Goal: Information Seeking & Learning: Check status

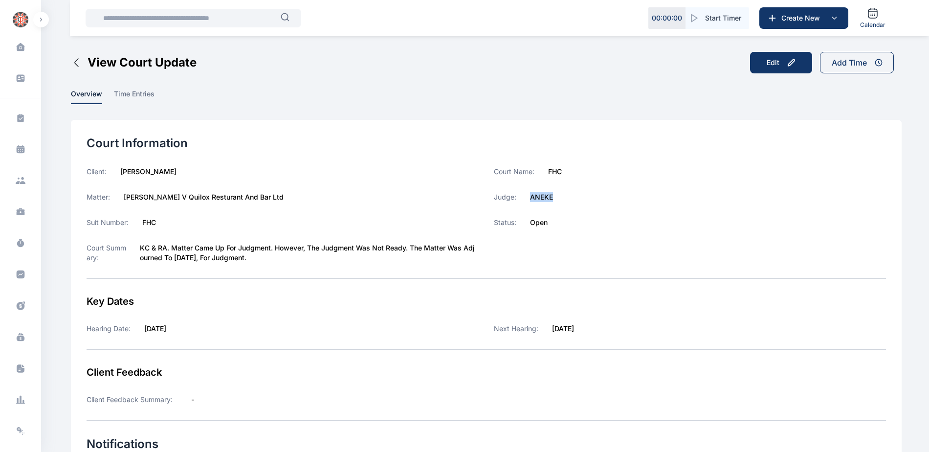
drag, startPoint x: 535, startPoint y: 196, endPoint x: 560, endPoint y: 200, distance: 25.7
click at [560, 200] on div "Judge: ANEKE" at bounding box center [690, 197] width 392 height 10
copy label "ANEKE"
click at [22, 275] on icon at bounding box center [21, 274] width 8 height 8
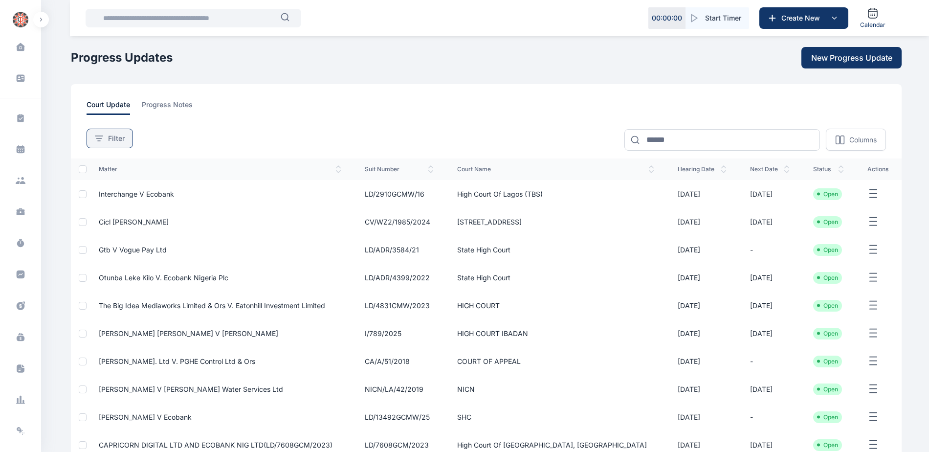
click at [117, 140] on span "Filter" at bounding box center [116, 138] width 17 height 10
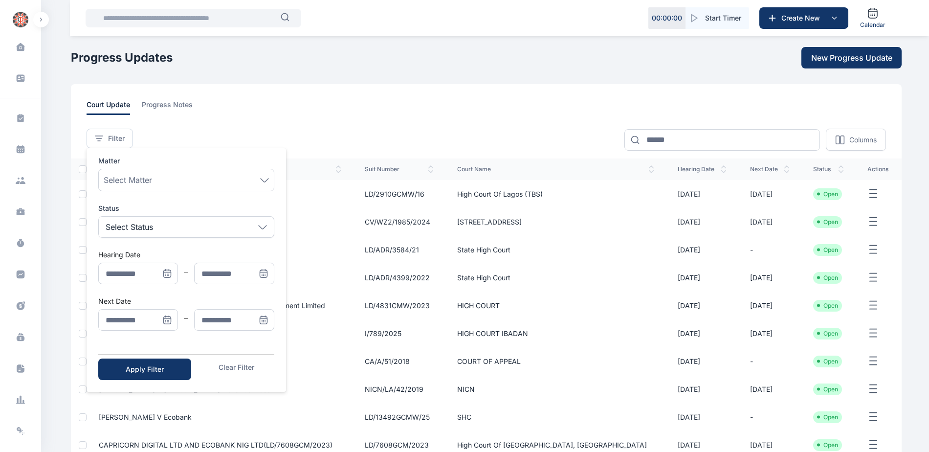
click at [166, 320] on icon "Menu" at bounding box center [166, 320] width 0 height 0
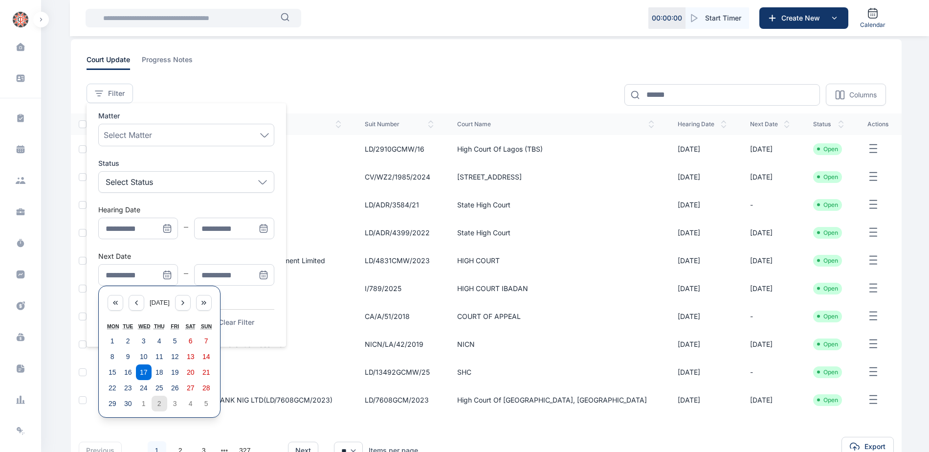
scroll to position [114, 0]
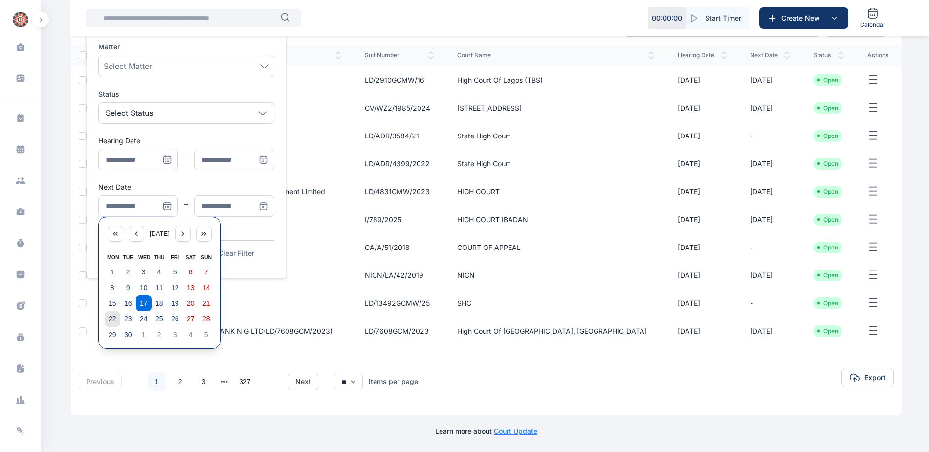
click at [107, 317] on button "22" at bounding box center [113, 319] width 16 height 16
type input "**********"
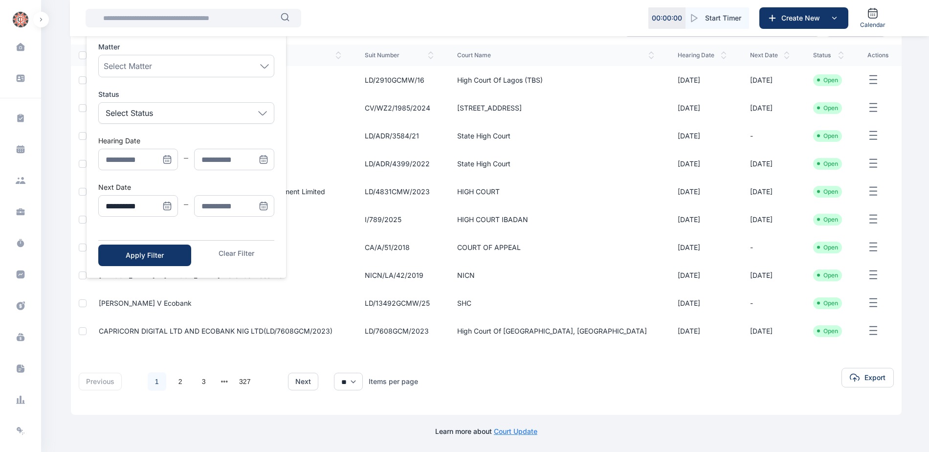
click at [261, 206] on icon "Menu" at bounding box center [264, 206] width 10 height 10
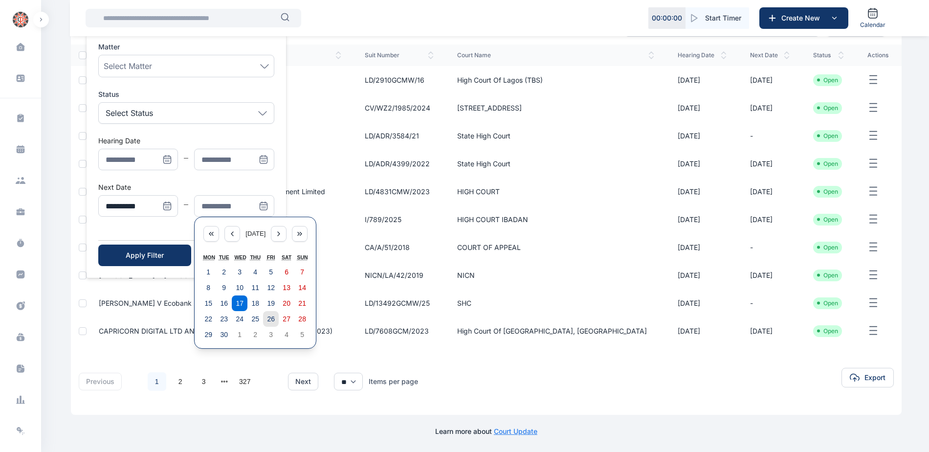
click at [273, 321] on abbr "26" at bounding box center [271, 319] width 8 height 8
type input "**********"
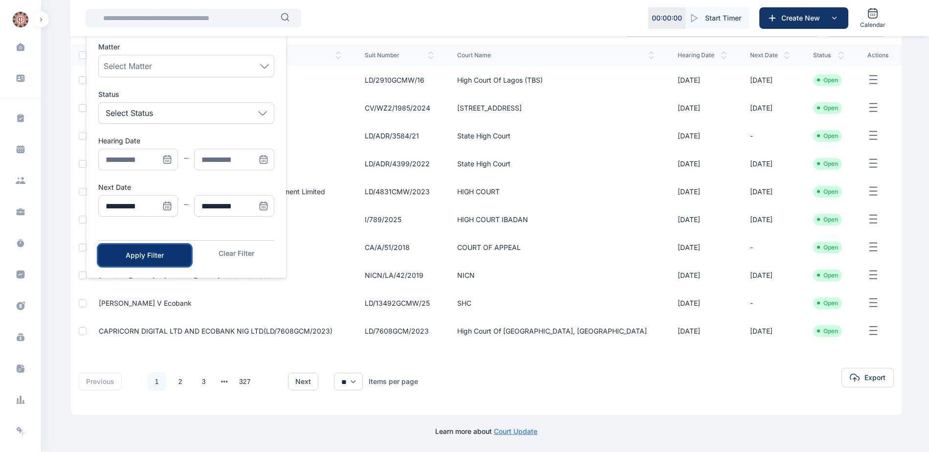
click at [159, 254] on div "Apply Filter" at bounding box center [145, 255] width 62 height 10
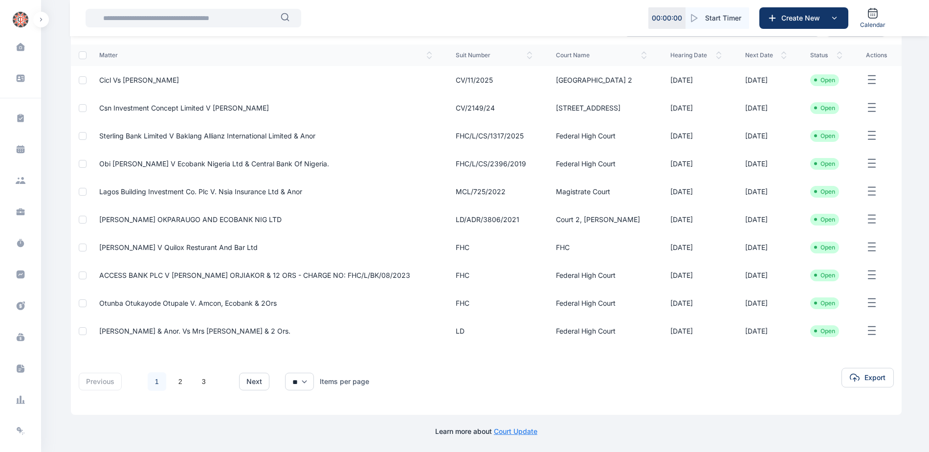
scroll to position [129, 0]
click at [222, 271] on span "ACCESS BANK PLC V [PERSON_NAME] ORJIAKOR & 12 ORS - CHARGE NO: FHC/L/BK/08/2023" at bounding box center [254, 275] width 311 height 8
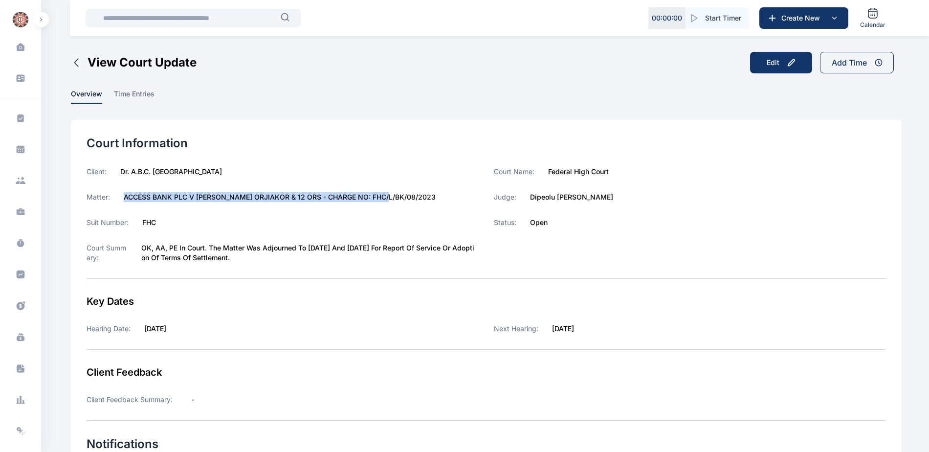
drag, startPoint x: 120, startPoint y: 196, endPoint x: 394, endPoint y: 200, distance: 274.2
click at [394, 200] on div "Matter: ACCESS BANK PLC V [PERSON_NAME] ORJIAKOR & 12 ORS - CHARGE NO: FHC/L/BK…" at bounding box center [283, 197] width 392 height 10
copy label "ACCESS BANK PLC V [PERSON_NAME] ORJIAKOR & 12 ORS"
click at [18, 273] on icon at bounding box center [21, 274] width 8 height 8
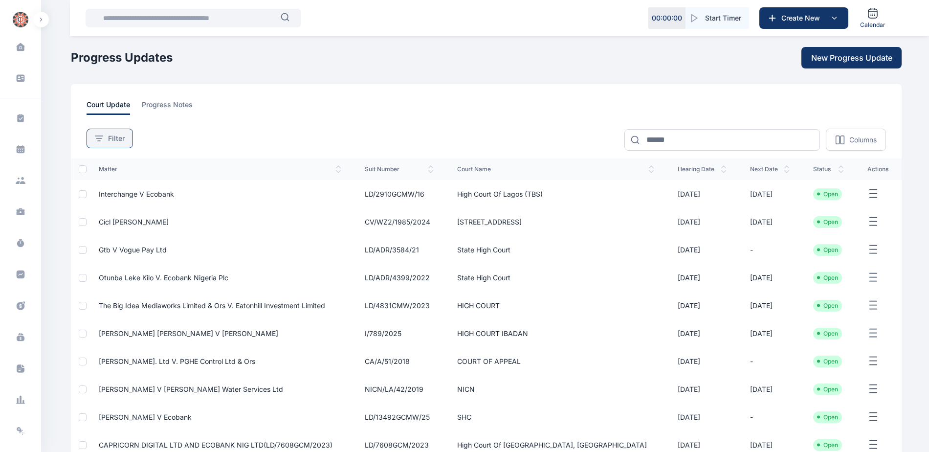
click at [120, 141] on span "Filter" at bounding box center [116, 138] width 17 height 10
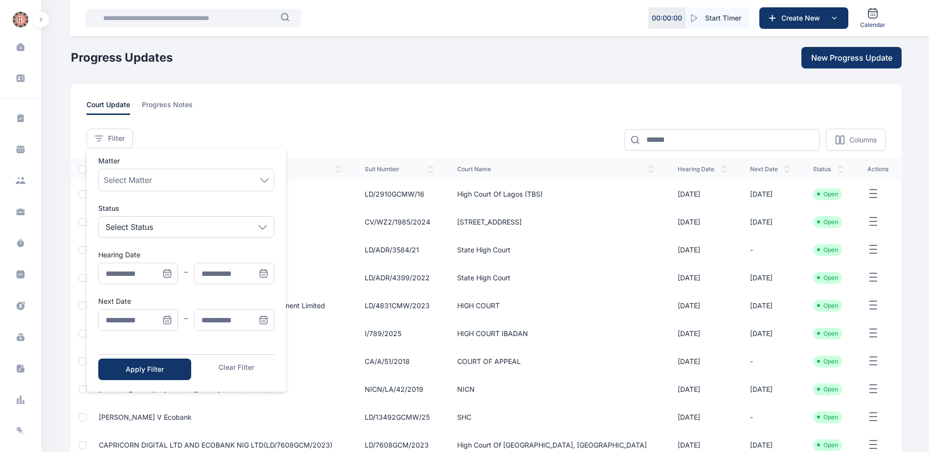
click at [167, 319] on icon "Menu" at bounding box center [167, 320] width 10 height 10
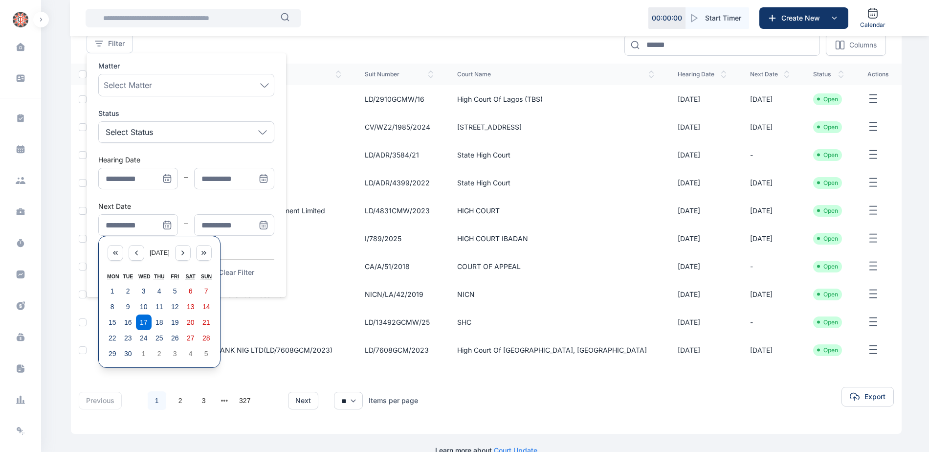
scroll to position [98, 0]
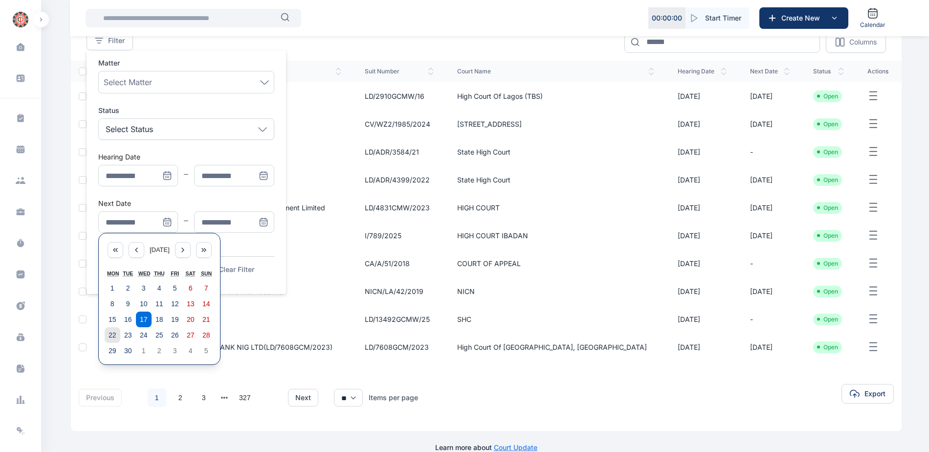
click at [113, 338] on abbr "22" at bounding box center [113, 335] width 8 height 8
type input "**********"
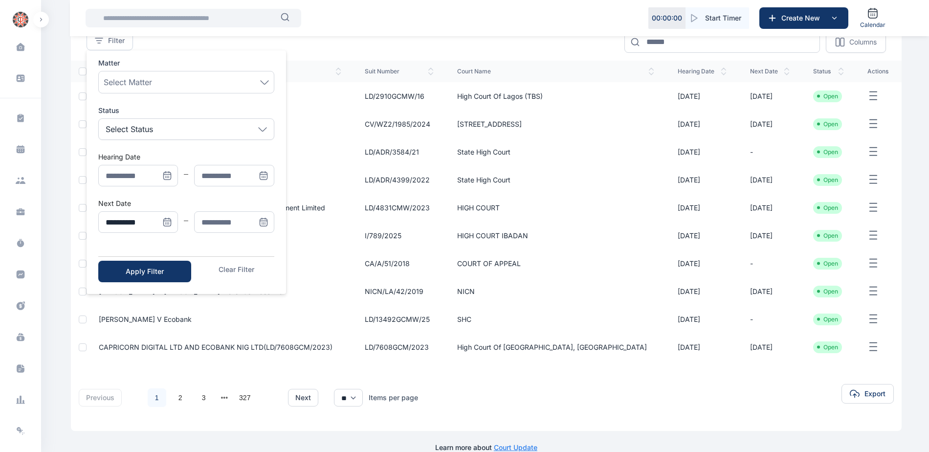
click at [260, 221] on icon "Menu" at bounding box center [264, 222] width 10 height 10
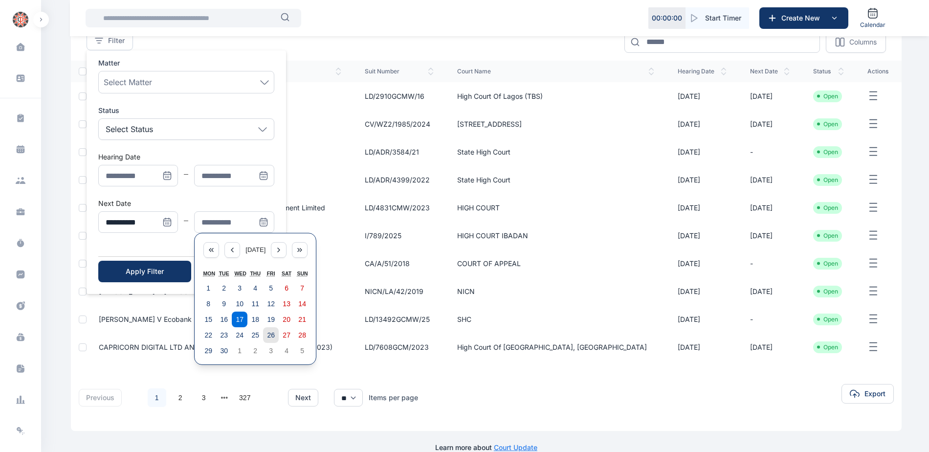
click at [274, 336] on abbr "26" at bounding box center [271, 335] width 8 height 8
type input "**********"
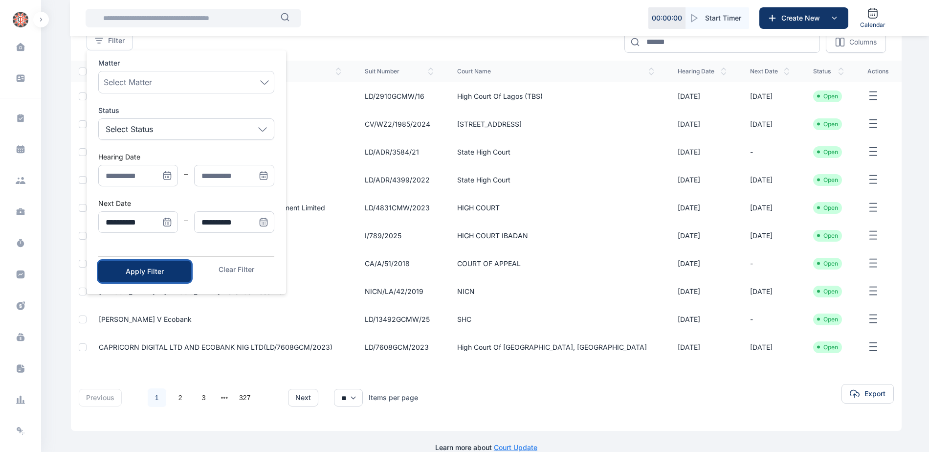
click at [136, 272] on div "Apply Filter" at bounding box center [145, 271] width 62 height 10
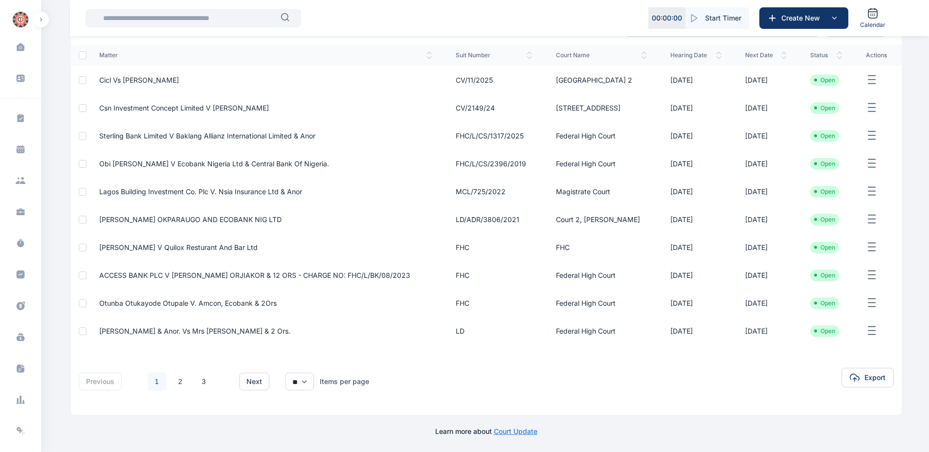
scroll to position [129, 0]
click at [200, 301] on span "Otunba Otukayode Otupale V. Amcon, Ecobank & 2Ors" at bounding box center [187, 303] width 177 height 8
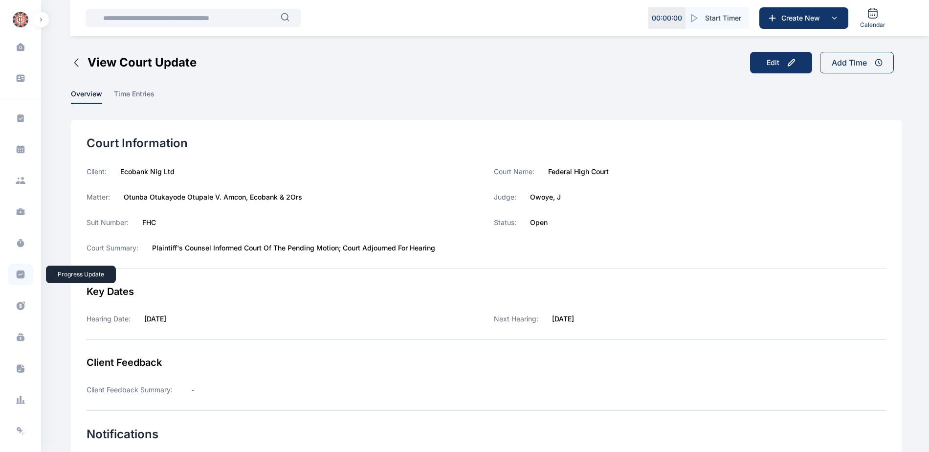
click at [21, 277] on icon at bounding box center [21, 274] width 8 height 8
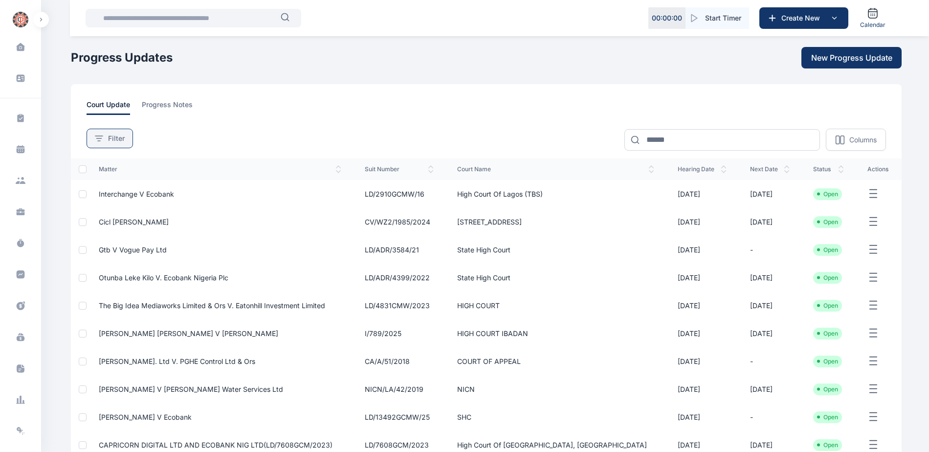
click at [115, 133] on span "Filter" at bounding box center [116, 138] width 17 height 10
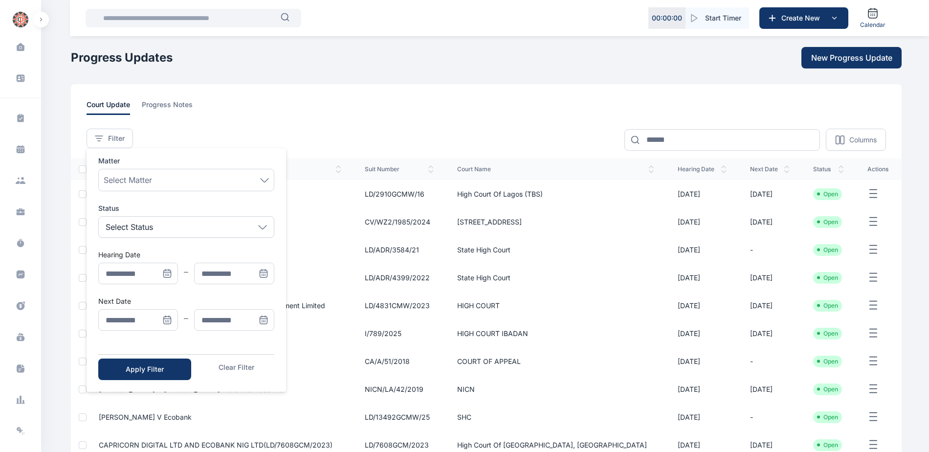
click at [168, 316] on icon "Menu" at bounding box center [167, 320] width 10 height 10
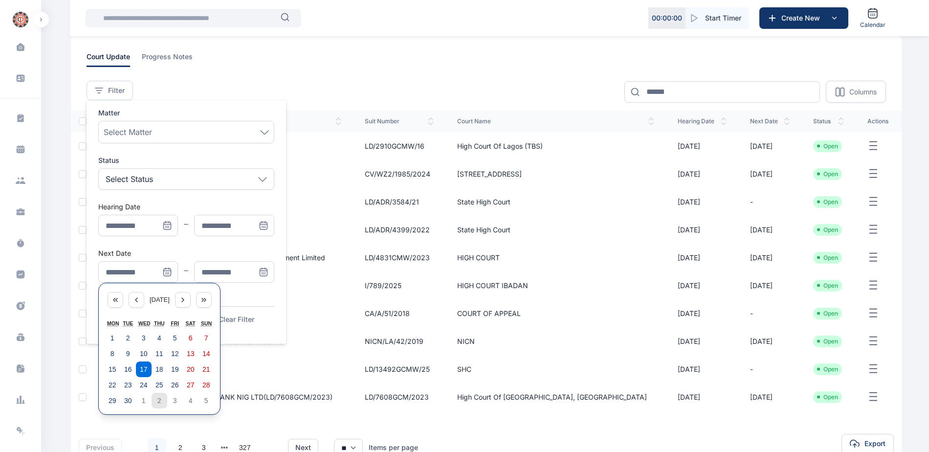
scroll to position [114, 0]
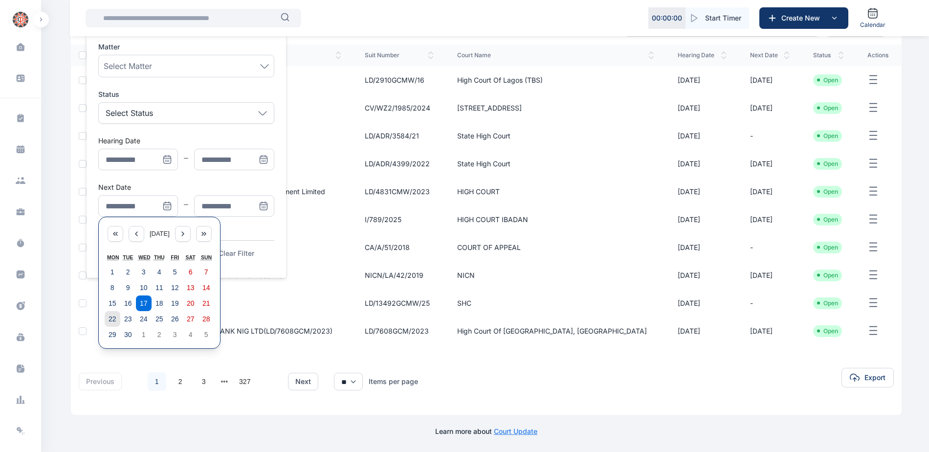
click at [112, 323] on button "22" at bounding box center [113, 319] width 16 height 16
type input "**********"
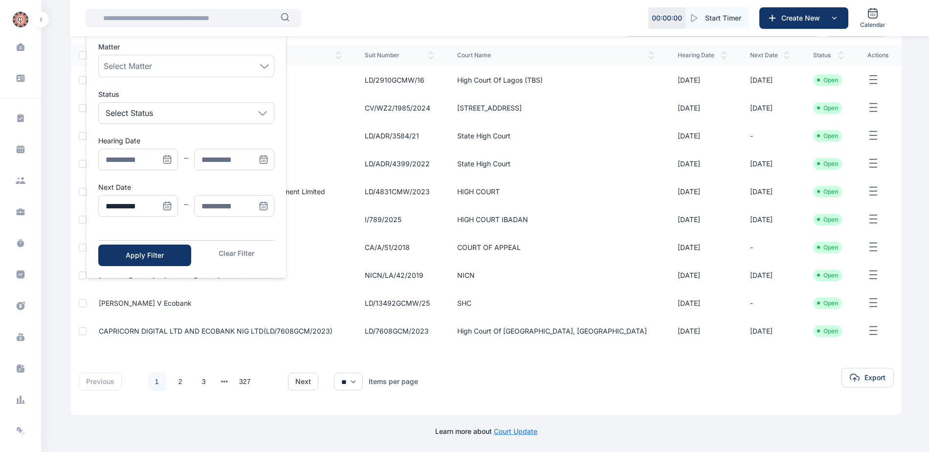
click at [262, 205] on icon "Menu" at bounding box center [264, 206] width 10 height 10
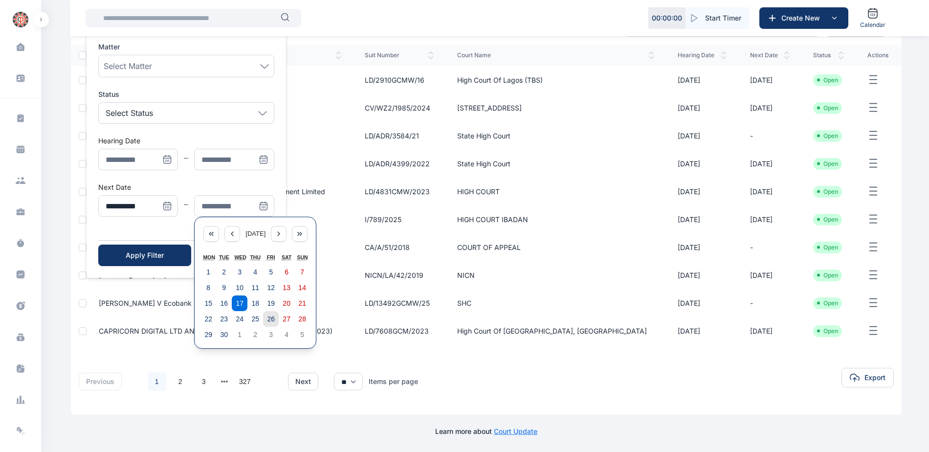
click at [271, 319] on abbr "26" at bounding box center [271, 319] width 8 height 8
type input "**********"
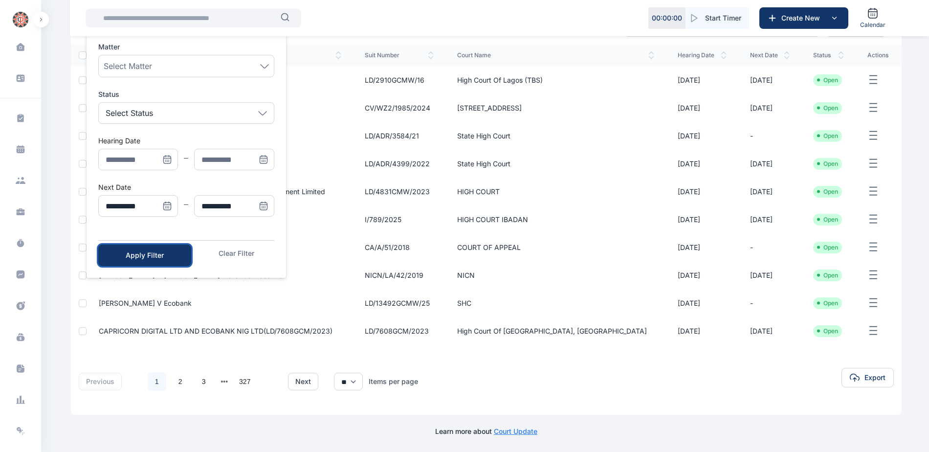
click at [160, 261] on button "Apply Filter" at bounding box center [144, 255] width 93 height 22
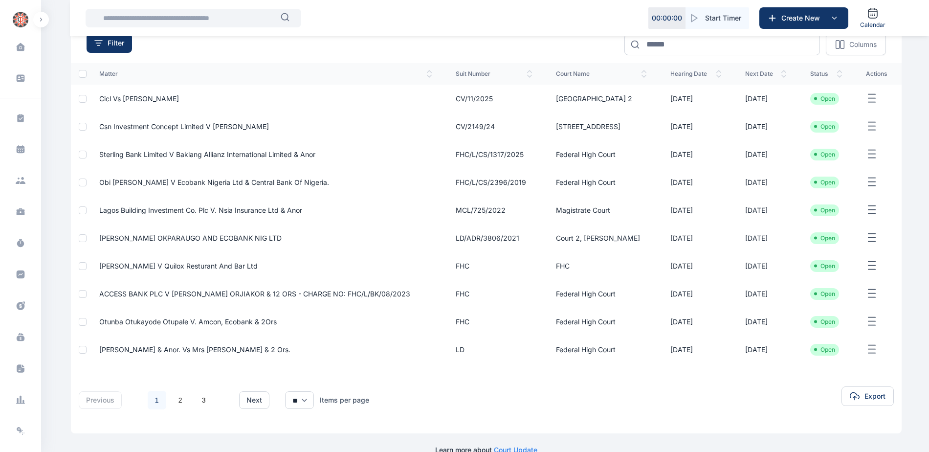
scroll to position [129, 0]
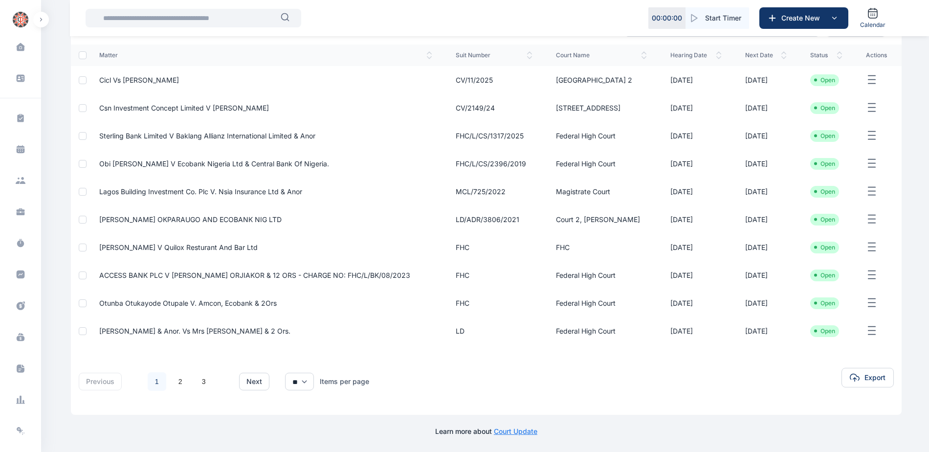
click at [159, 331] on span "[PERSON_NAME] & Anor. Vs Mrs [PERSON_NAME] & 2 Ors." at bounding box center [194, 330] width 191 height 8
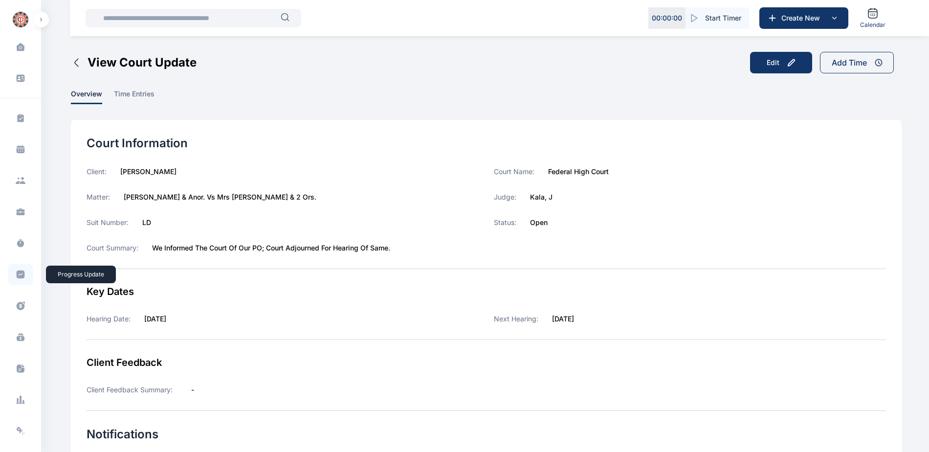
click at [18, 274] on icon at bounding box center [21, 274] width 8 height 8
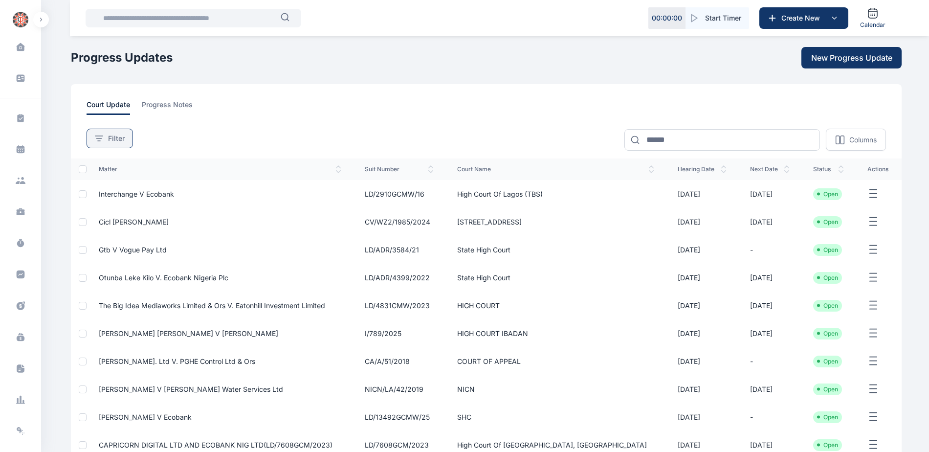
click at [114, 133] on span "Filter" at bounding box center [116, 138] width 17 height 10
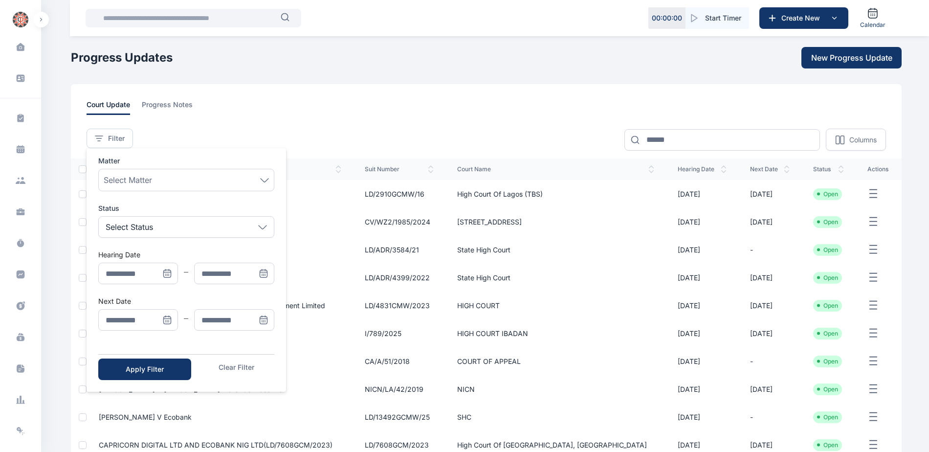
click at [163, 318] on icon "Menu" at bounding box center [167, 320] width 10 height 10
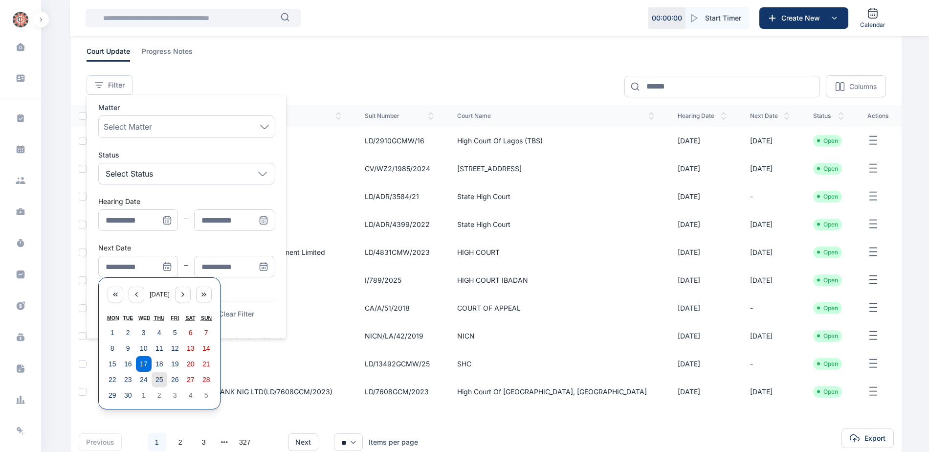
scroll to position [114, 0]
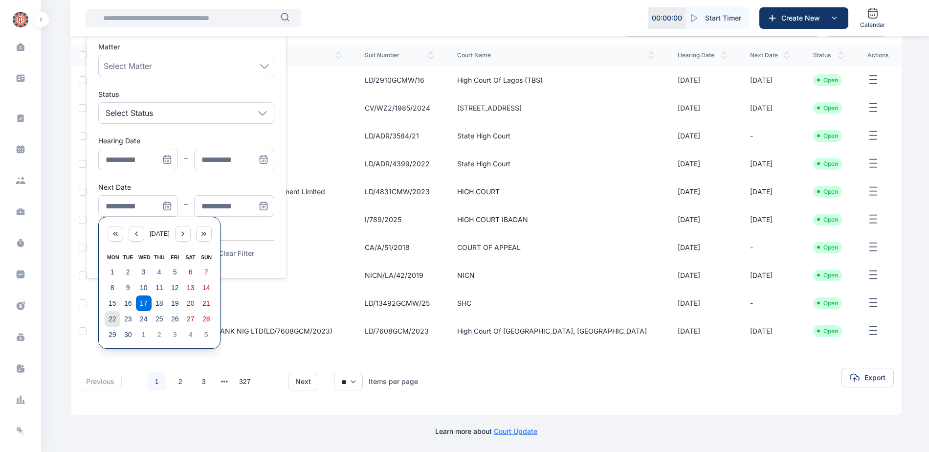
click at [115, 320] on abbr "22" at bounding box center [113, 319] width 8 height 8
type input "**********"
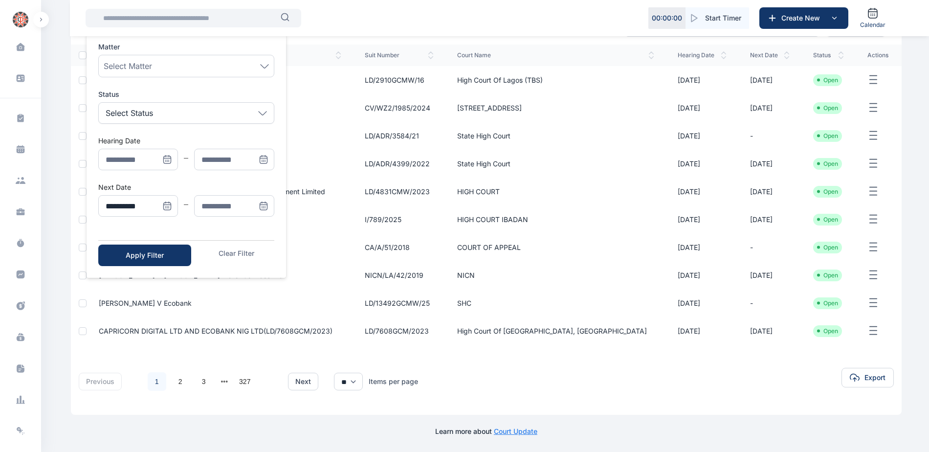
click at [263, 203] on icon "Menu" at bounding box center [264, 206] width 10 height 10
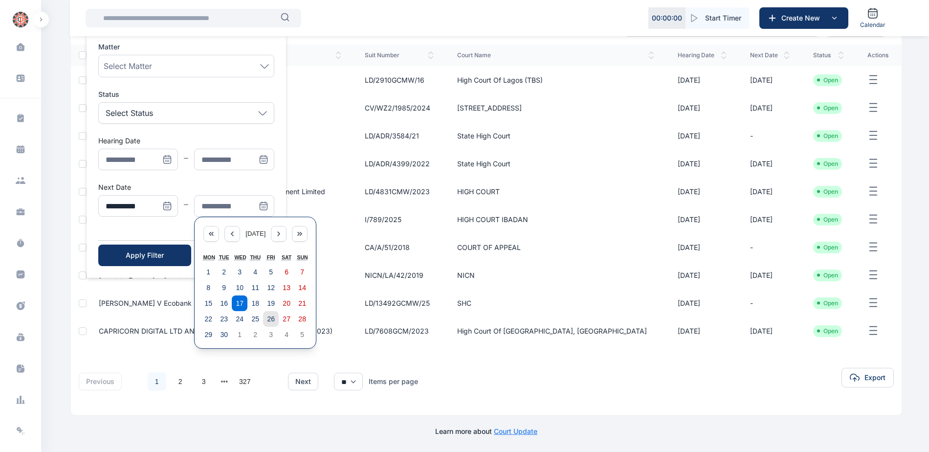
click at [269, 320] on abbr "26" at bounding box center [271, 319] width 8 height 8
type input "**********"
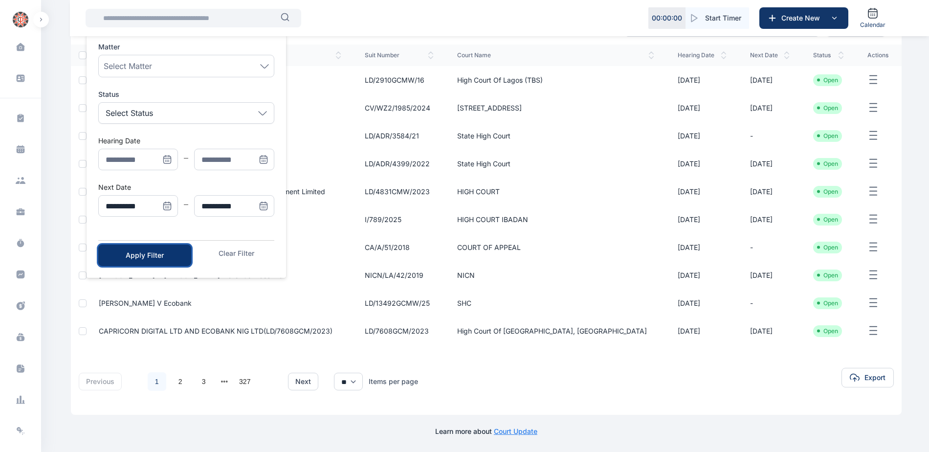
click at [156, 259] on div "Apply Filter" at bounding box center [145, 255] width 62 height 10
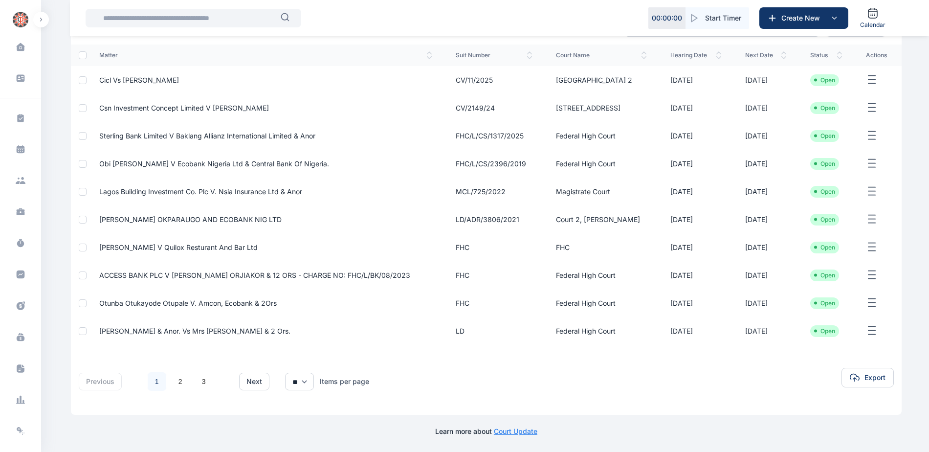
scroll to position [129, 0]
click at [178, 384] on link "2" at bounding box center [180, 381] width 19 height 19
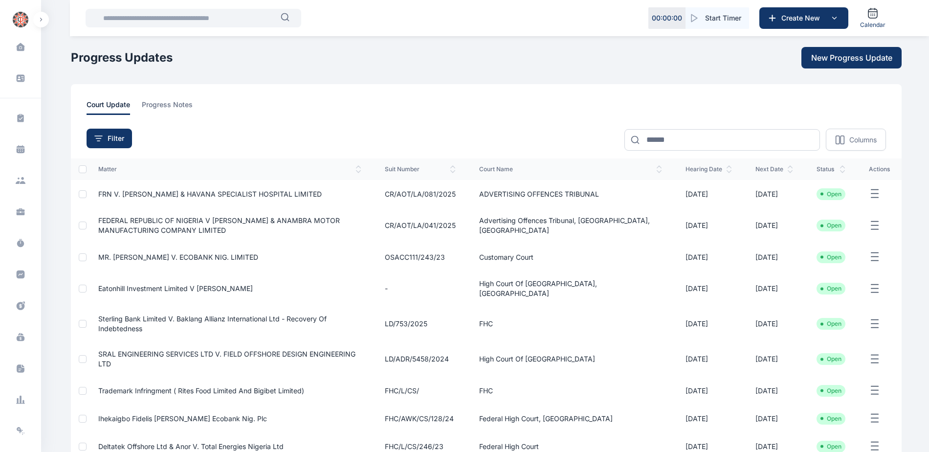
click at [225, 191] on span "FRN V. [PERSON_NAME] & HAVANA SPECIALIST HOSPITAL LIMITED" at bounding box center [209, 194] width 223 height 8
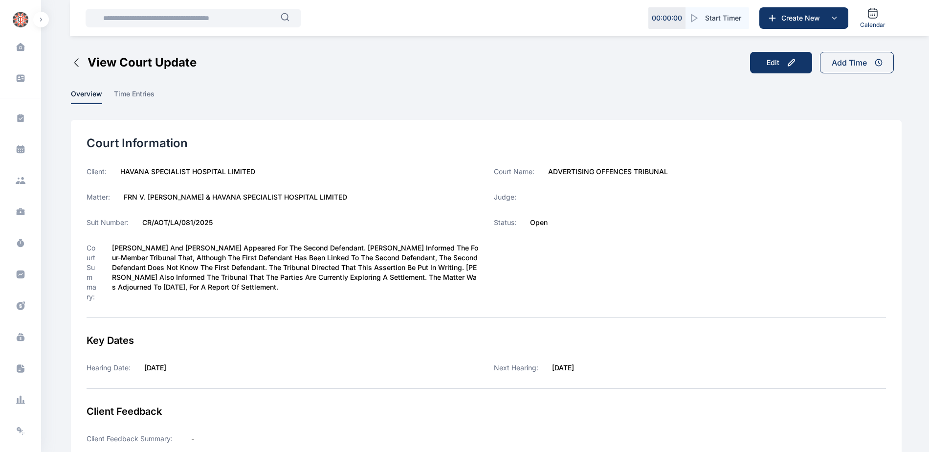
drag, startPoint x: 123, startPoint y: 194, endPoint x: 360, endPoint y: 196, distance: 237.1
click at [360, 196] on div "Matter: FRN V. [PERSON_NAME] & HAVANA SPECIALIST HOSPITAL LIMITED" at bounding box center [283, 197] width 392 height 10
copy label "FRN V. [PERSON_NAME] & HAVANA SPECIALIST HOSPITAL LIMITED"
drag, startPoint x: 549, startPoint y: 170, endPoint x: 684, endPoint y: 169, distance: 134.4
click at [684, 169] on div "Court Name: ADVERTISING OFFENCES TRIBUNAL" at bounding box center [690, 172] width 392 height 10
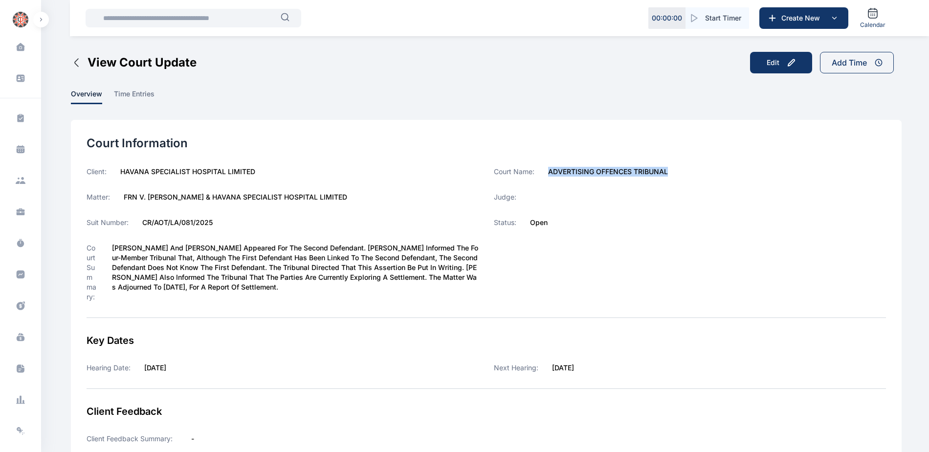
copy label "ADVERTISING OFFENCES TRIBUNAL"
click at [12, 274] on span at bounding box center [20, 274] width 25 height 22
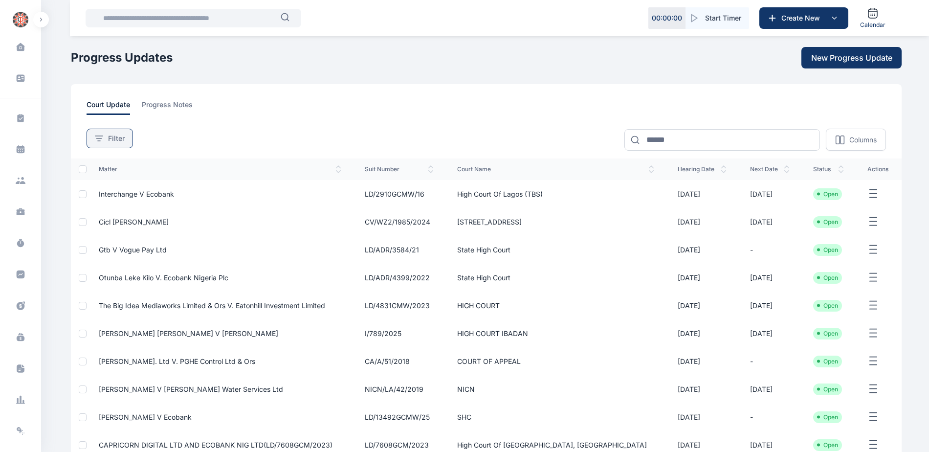
click at [116, 141] on span "Filter" at bounding box center [116, 138] width 17 height 10
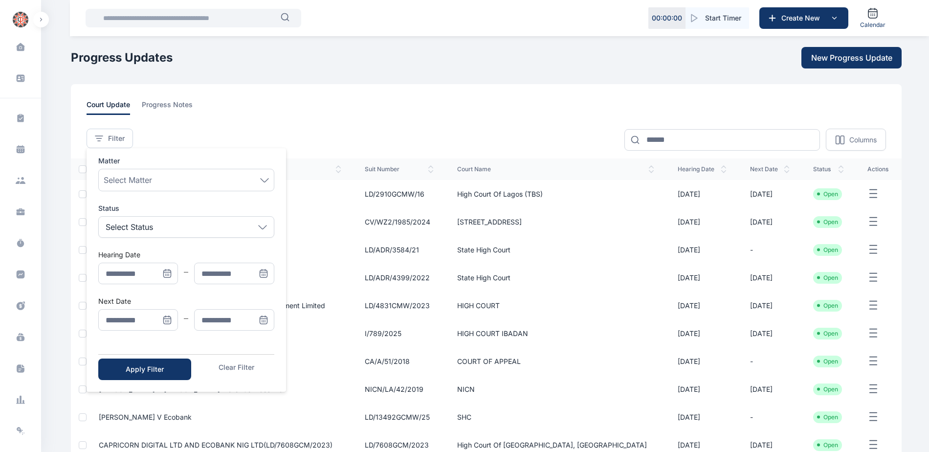
click at [165, 319] on icon "Menu" at bounding box center [167, 320] width 10 height 10
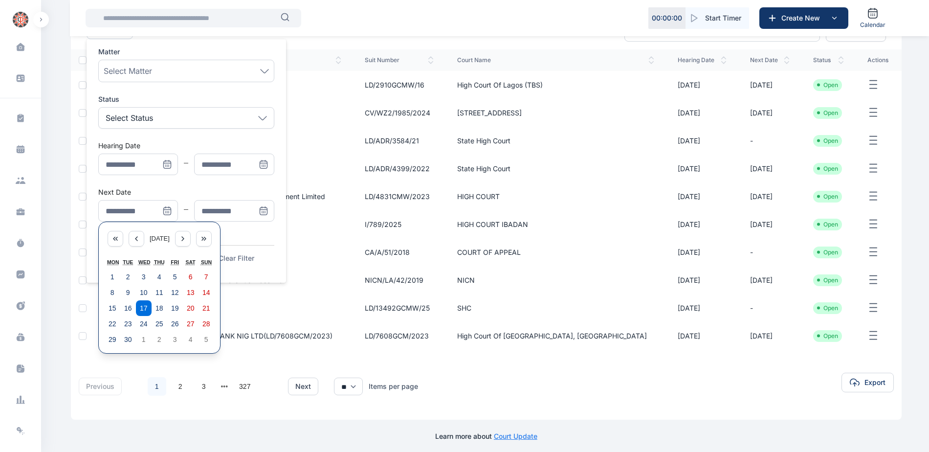
scroll to position [114, 0]
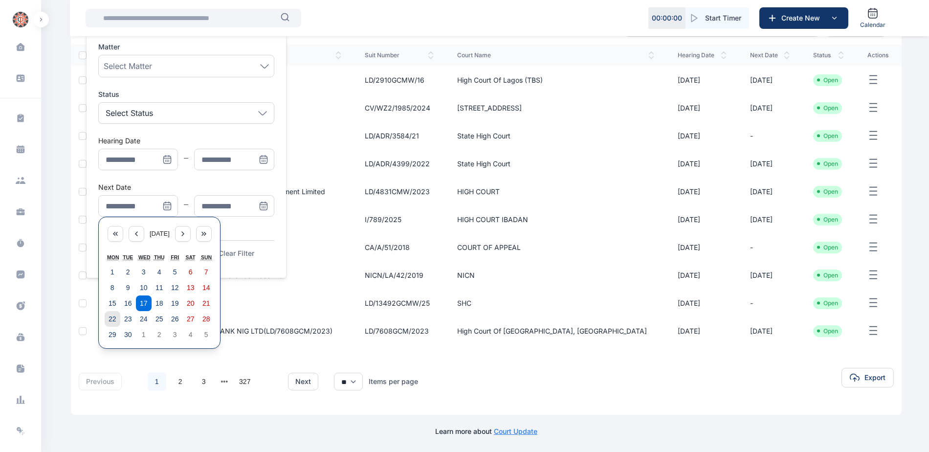
click at [111, 313] on button "22" at bounding box center [113, 319] width 16 height 16
type input "**********"
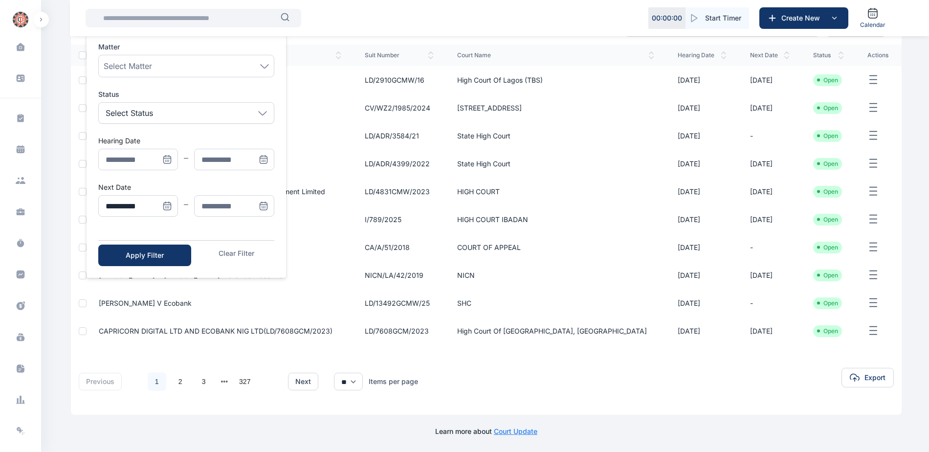
click at [266, 206] on icon "Menu" at bounding box center [264, 206] width 10 height 10
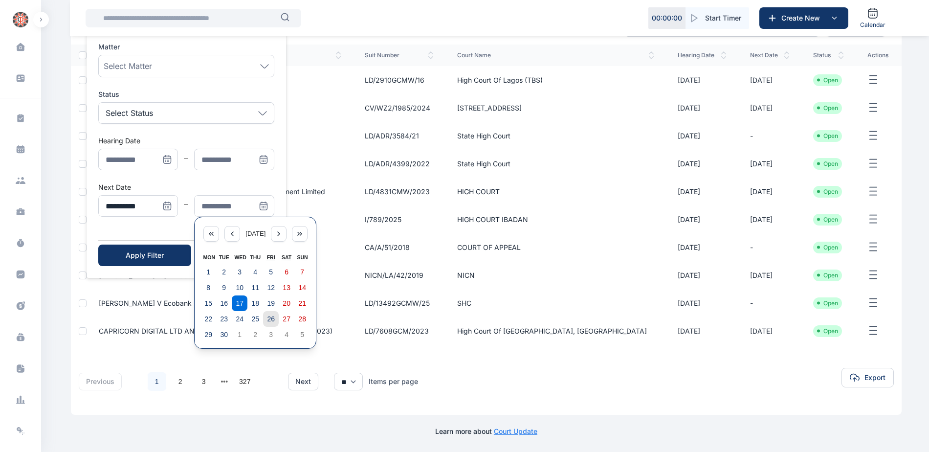
click at [275, 317] on button "26" at bounding box center [271, 319] width 16 height 16
type input "**********"
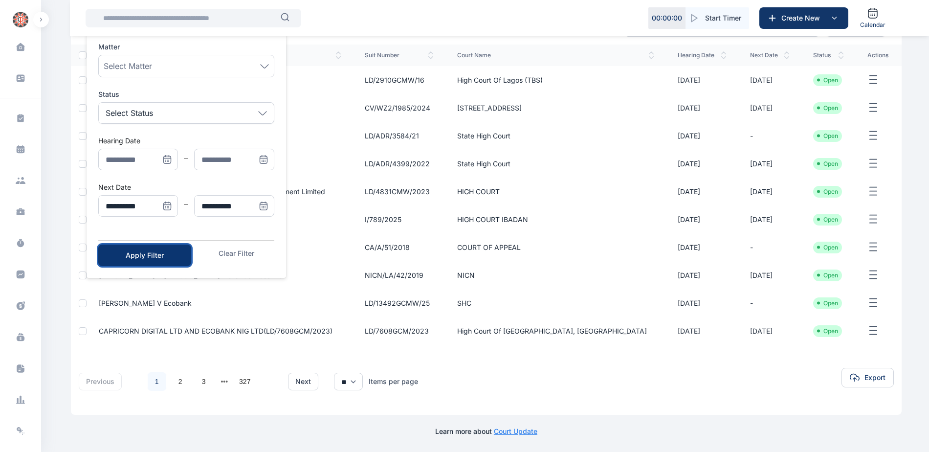
click at [169, 254] on div "Apply Filter" at bounding box center [145, 255] width 62 height 10
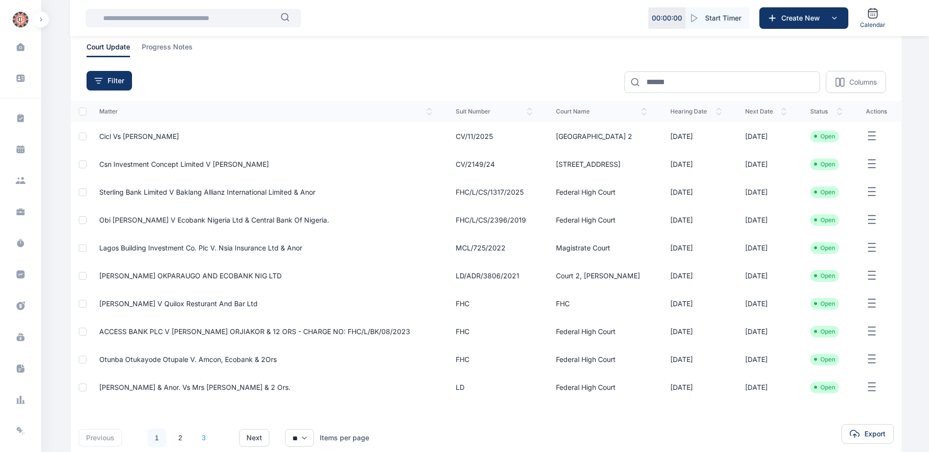
scroll to position [129, 0]
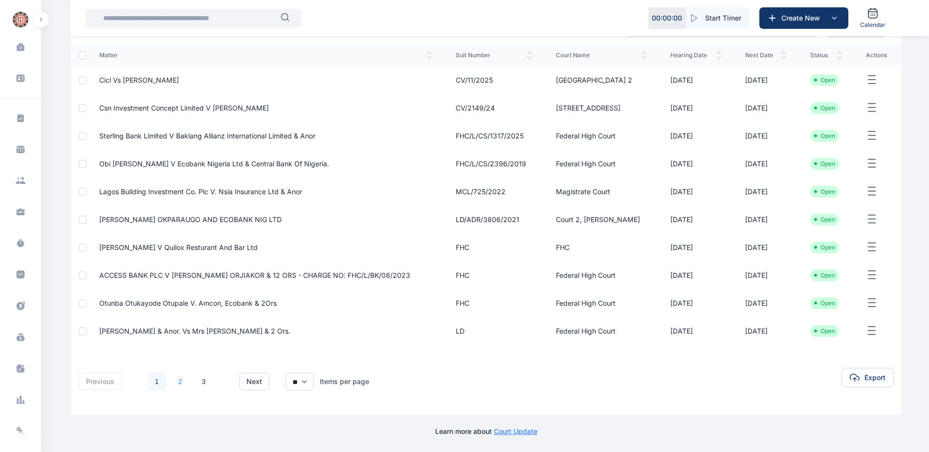
click at [180, 377] on link "2" at bounding box center [180, 381] width 19 height 19
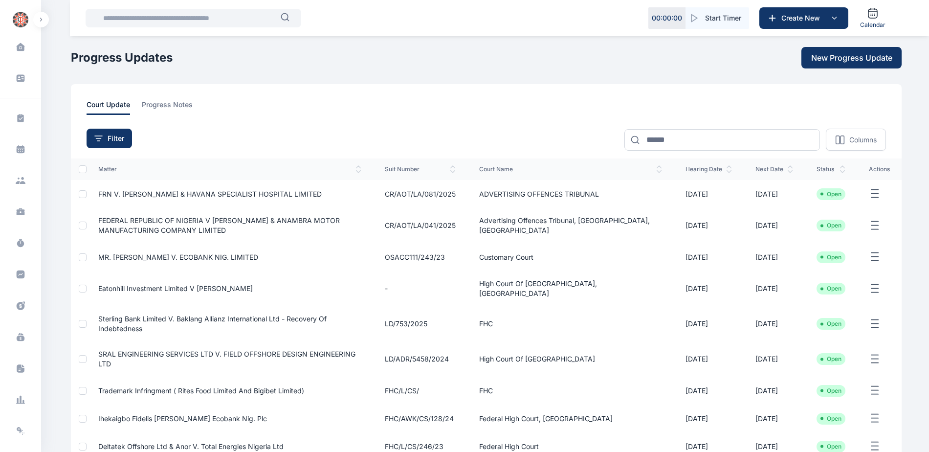
click at [187, 229] on span "FEDERAL REPUBLIC OF NIGERIA v [PERSON_NAME] & ANAMBRA MOTOR MANUFACTURING COMPA…" at bounding box center [218, 225] width 241 height 18
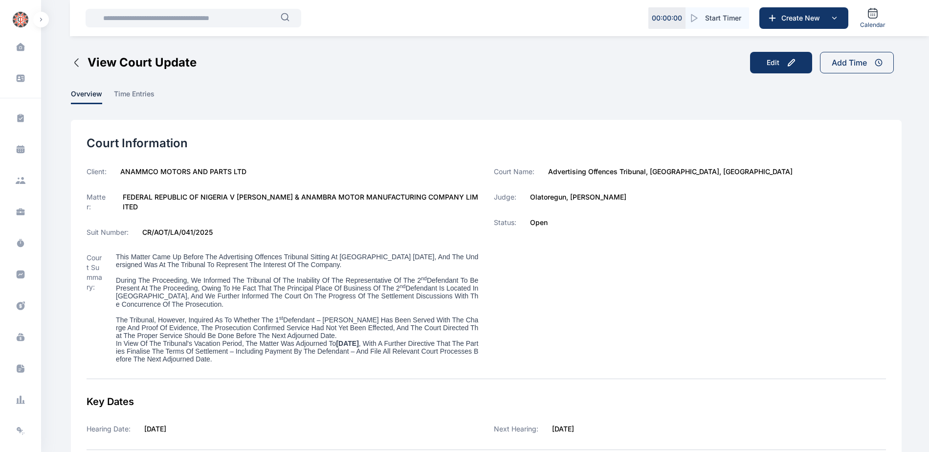
drag, startPoint x: 122, startPoint y: 195, endPoint x: 157, endPoint y: 206, distance: 37.4
click at [157, 206] on label "FEDERAL REPUBLIC OF NIGERIA v [PERSON_NAME] & ANAMBRA MOTOR MANUFACTURING COMPA…" at bounding box center [301, 202] width 356 height 20
copy label "FEDERAL REPUBLIC OF NIGERIA v [PERSON_NAME] & ANAMBRA MOTOR MANUFACTURING COMPA…"
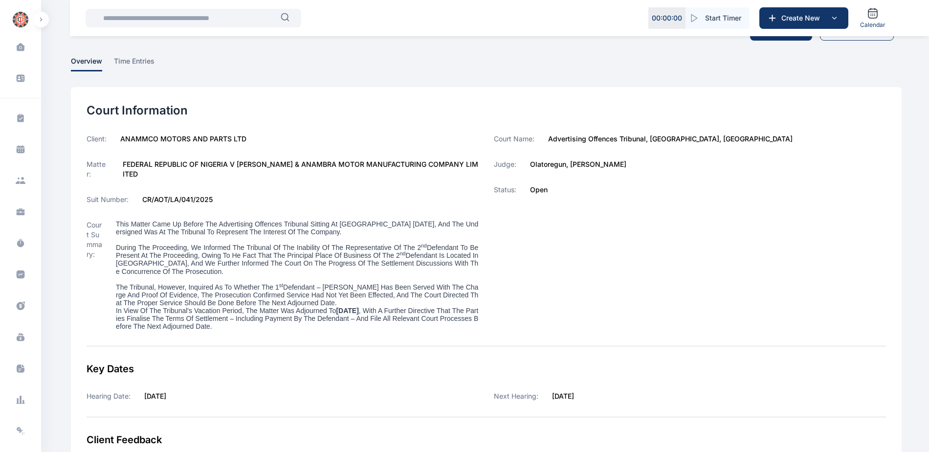
scroll to position [49, 0]
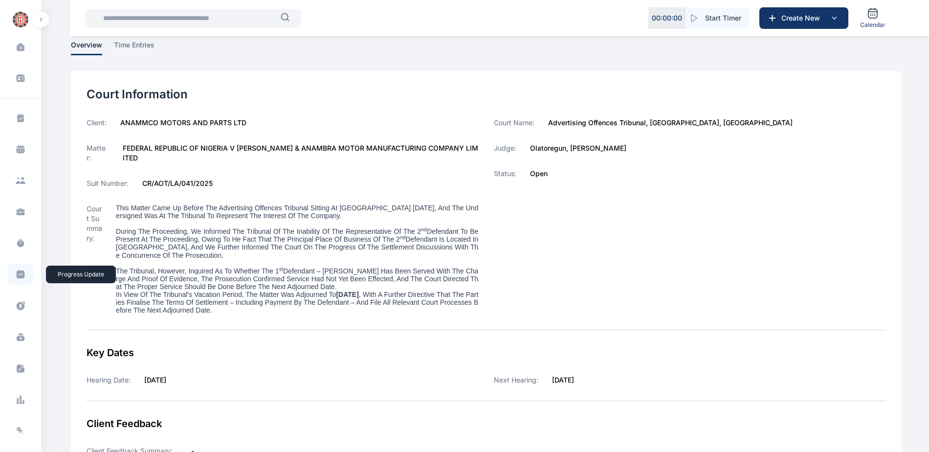
click at [12, 273] on span at bounding box center [20, 274] width 25 height 22
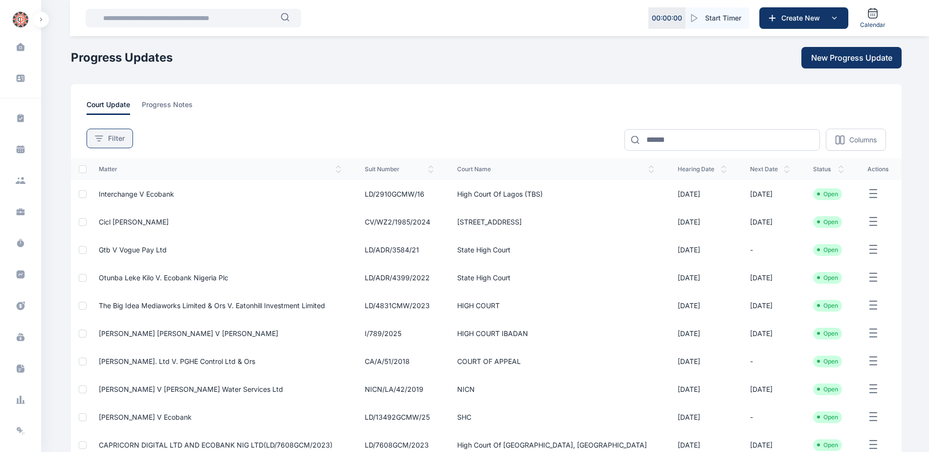
click at [116, 145] on button "Filter" at bounding box center [110, 139] width 46 height 20
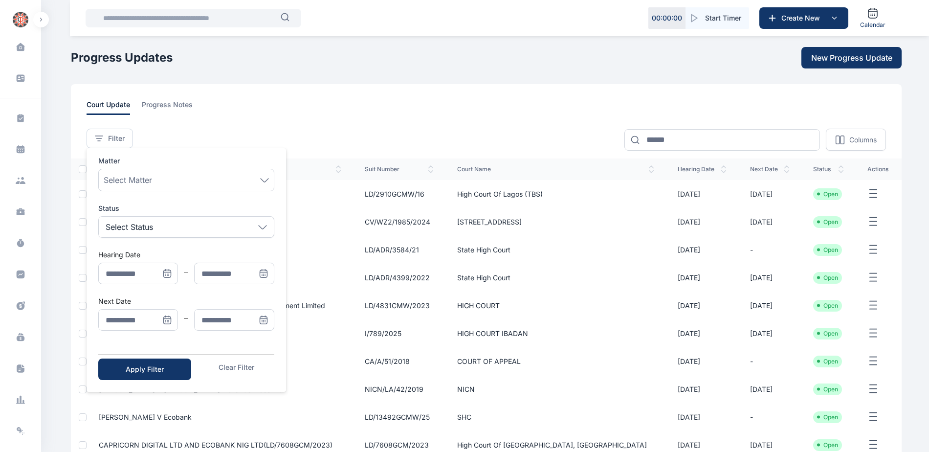
click at [168, 323] on icon "Menu" at bounding box center [167, 320] width 10 height 10
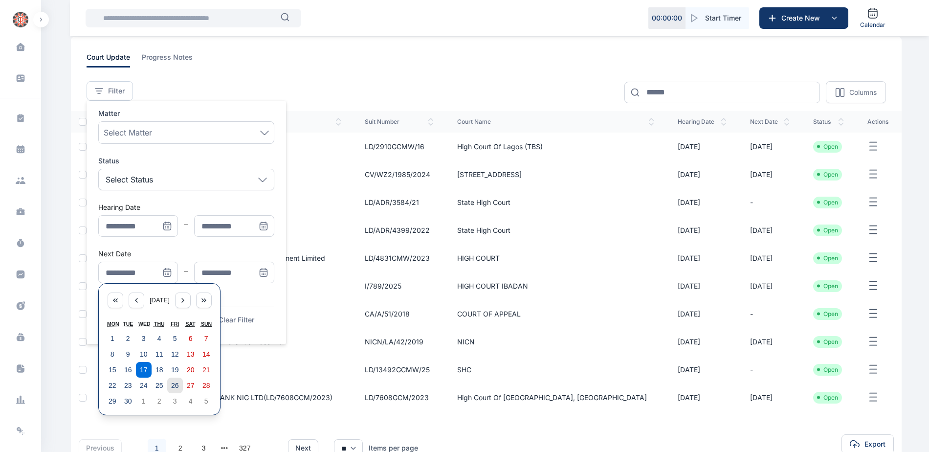
scroll to position [114, 0]
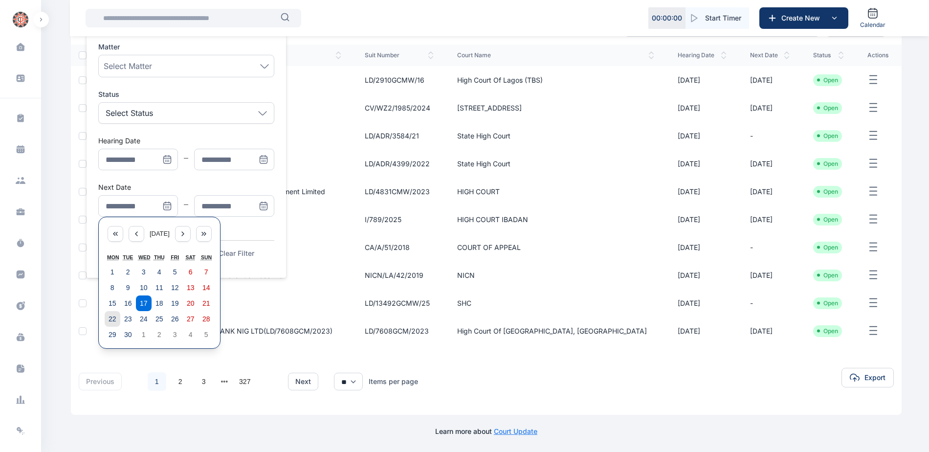
click at [113, 322] on abbr "22" at bounding box center [113, 319] width 8 height 8
type input "**********"
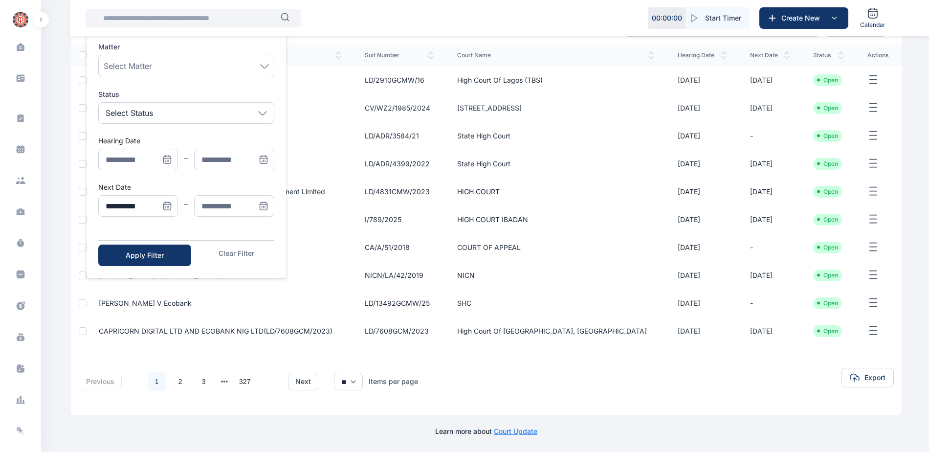
click at [265, 207] on icon "Menu" at bounding box center [264, 206] width 10 height 10
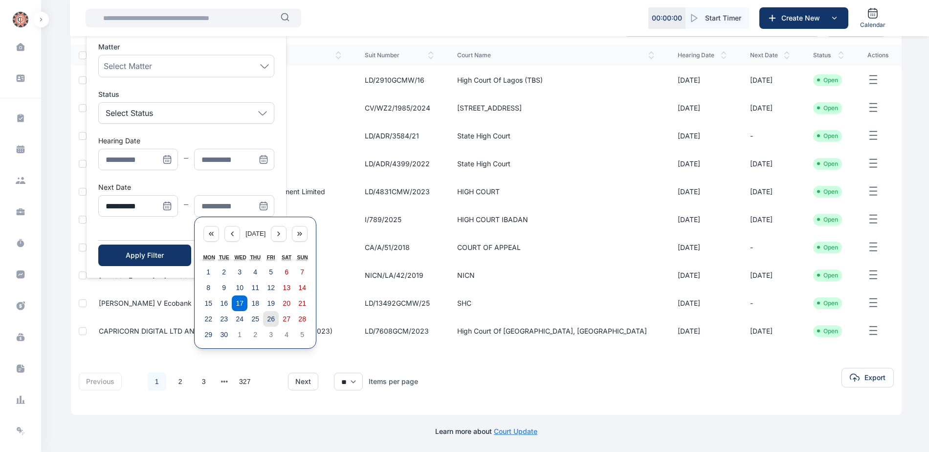
click at [270, 317] on abbr "26" at bounding box center [271, 319] width 8 height 8
type input "**********"
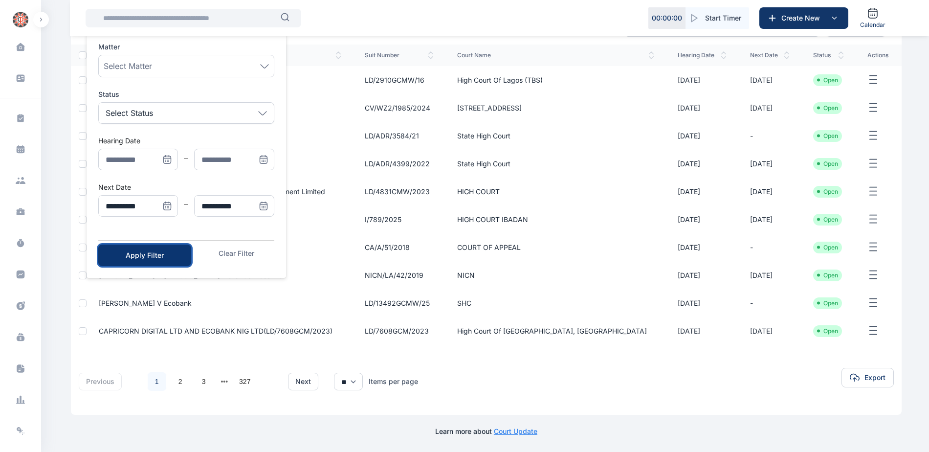
click at [146, 259] on div "Apply Filter" at bounding box center [145, 255] width 62 height 10
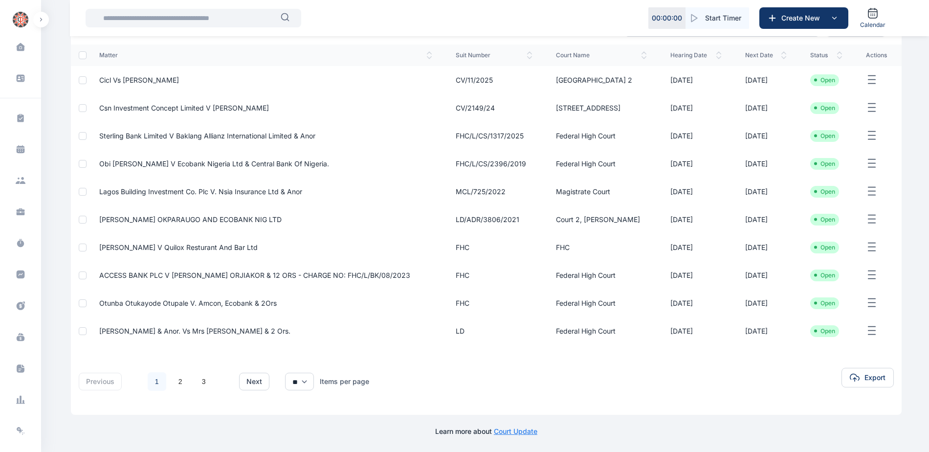
scroll to position [129, 0]
click at [178, 385] on link "2" at bounding box center [180, 381] width 19 height 19
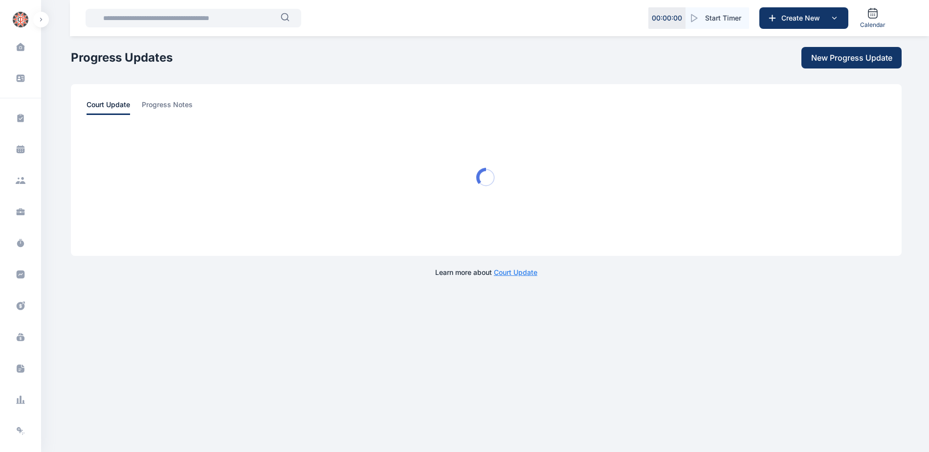
scroll to position [0, 0]
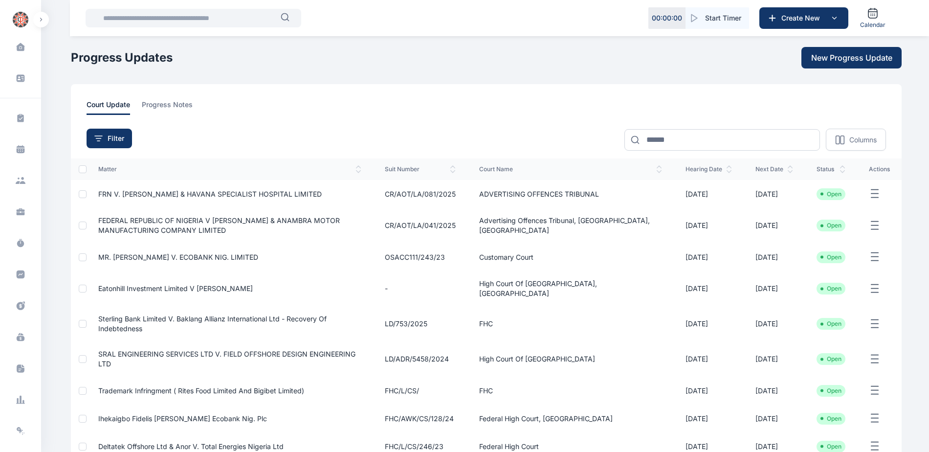
click at [163, 284] on span "Eatonhill Investment Limited v [PERSON_NAME]" at bounding box center [175, 288] width 154 height 8
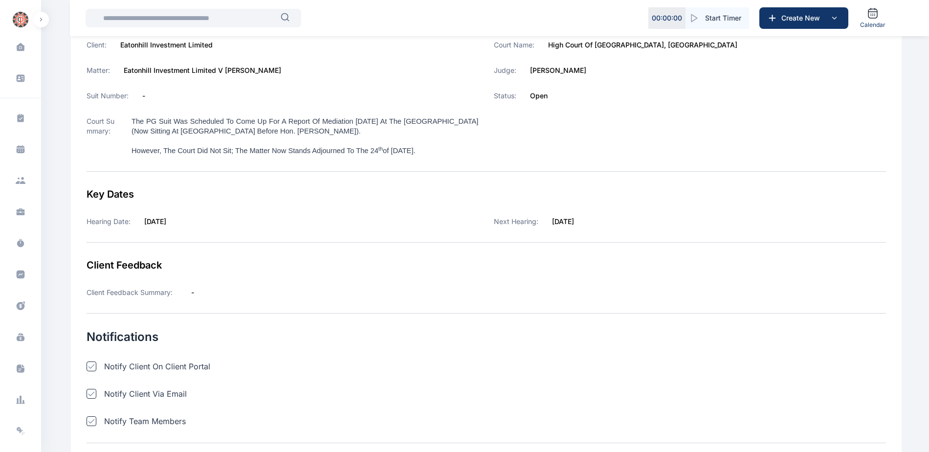
scroll to position [95, 0]
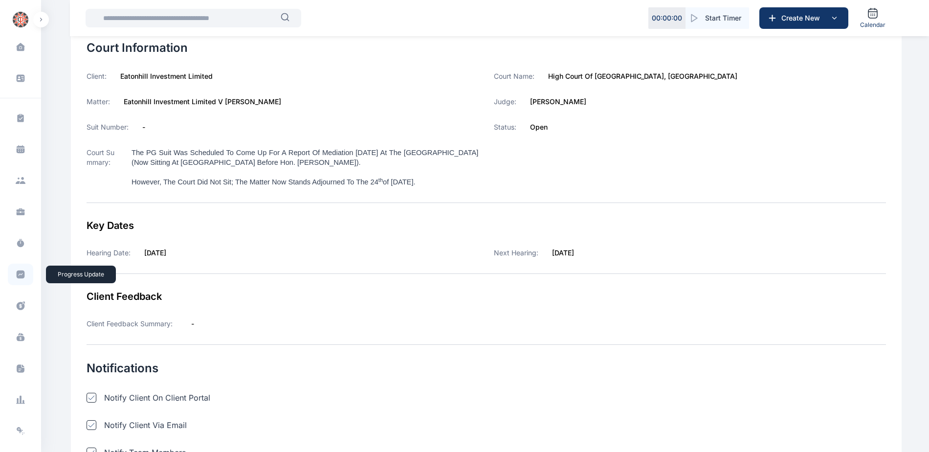
click at [16, 273] on icon at bounding box center [21, 274] width 10 height 10
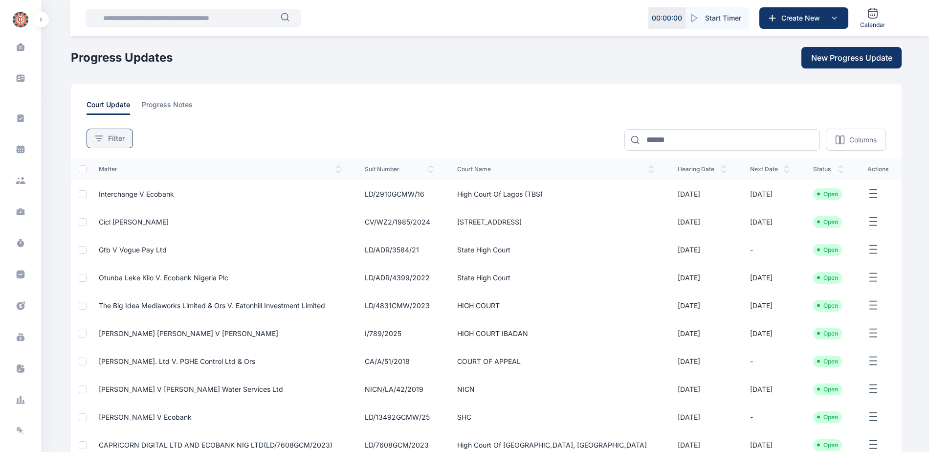
click at [108, 142] on span "Filter" at bounding box center [116, 138] width 17 height 10
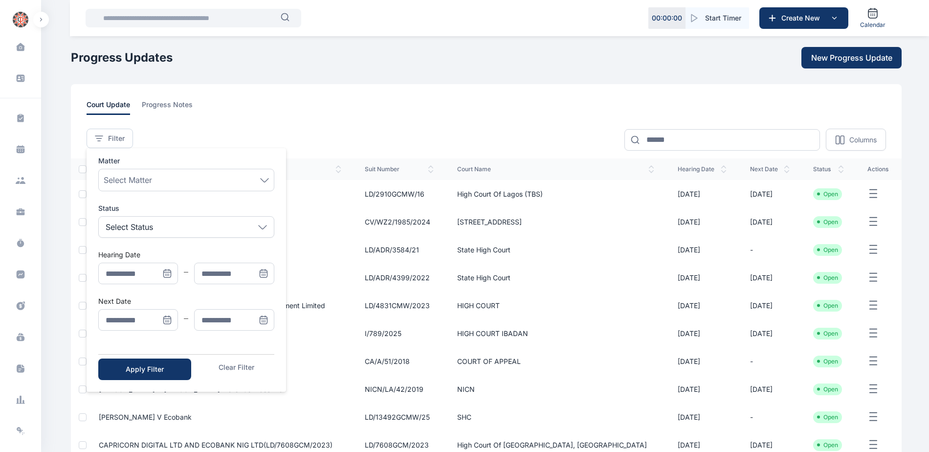
click at [166, 319] on icon "Menu" at bounding box center [167, 320] width 10 height 10
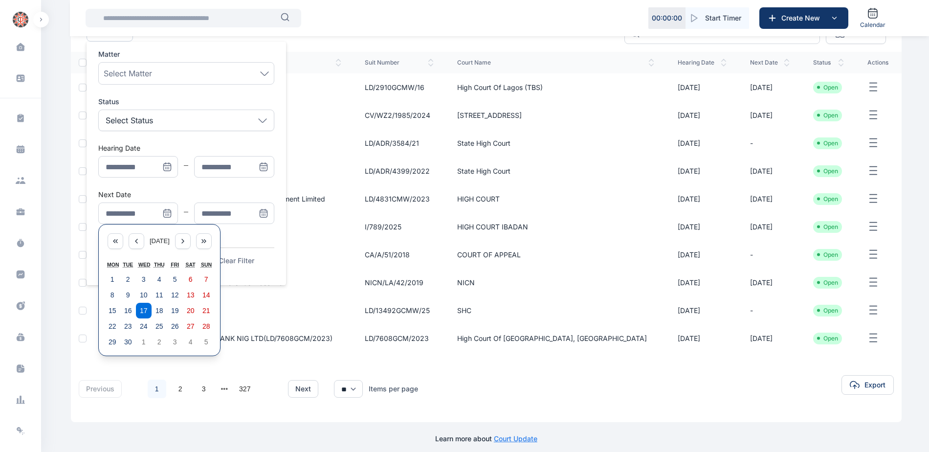
scroll to position [114, 0]
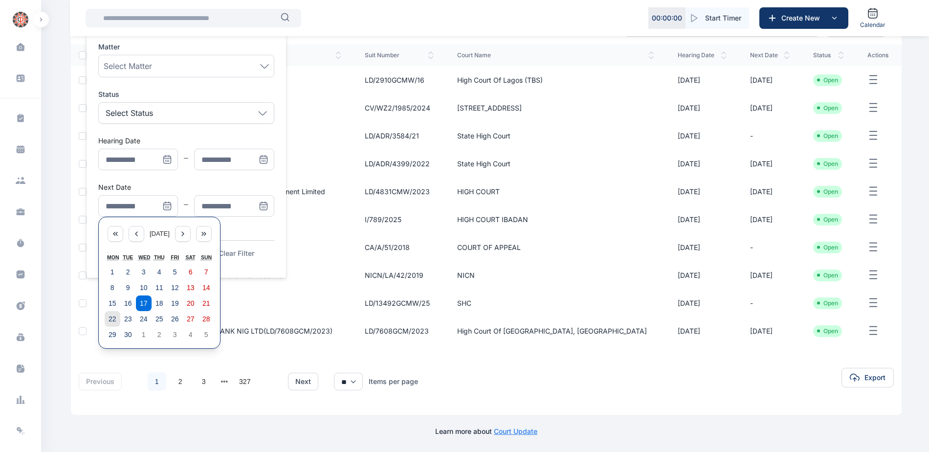
click at [109, 316] on abbr "22" at bounding box center [113, 319] width 8 height 8
type input "**********"
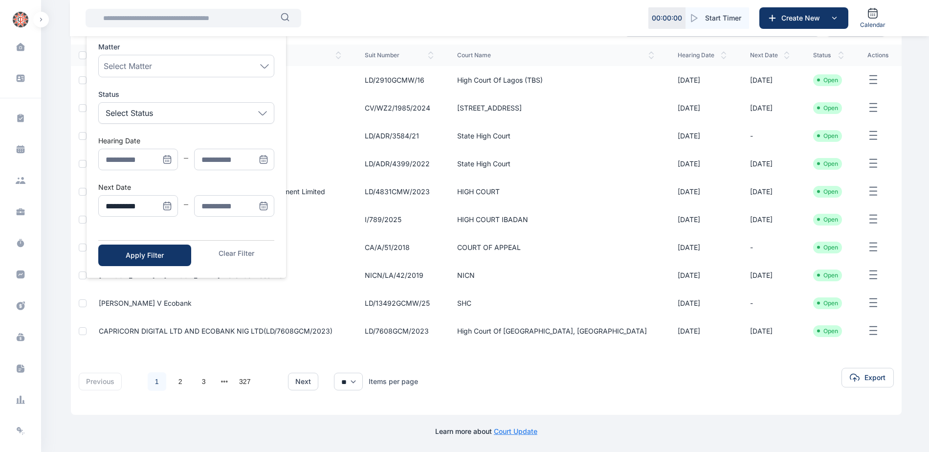
click at [268, 205] on icon "Menu" at bounding box center [264, 206] width 10 height 10
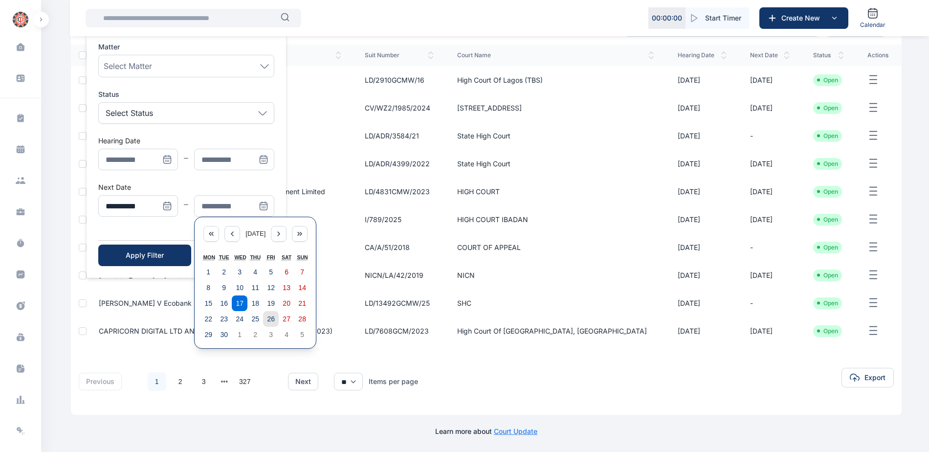
drag, startPoint x: 272, startPoint y: 317, endPoint x: 174, endPoint y: 293, distance: 101.2
click at [271, 318] on abbr "26" at bounding box center [271, 319] width 8 height 8
type input "**********"
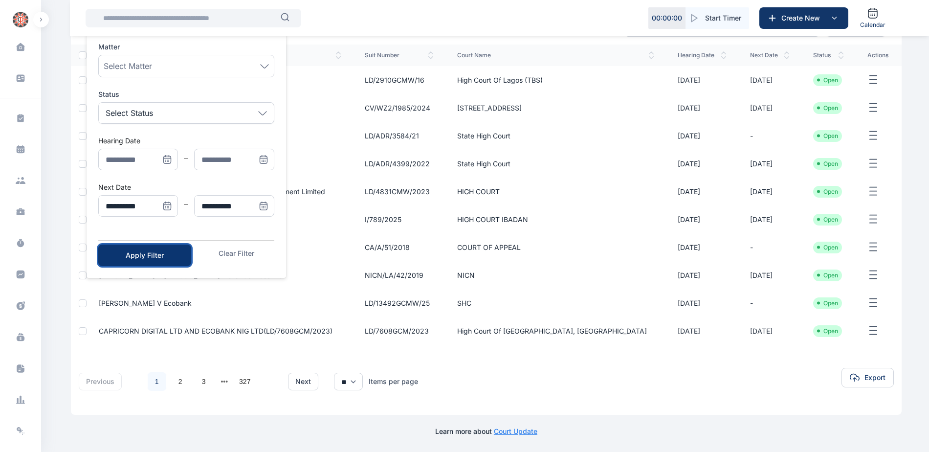
click at [142, 254] on div "Apply Filter" at bounding box center [145, 255] width 62 height 10
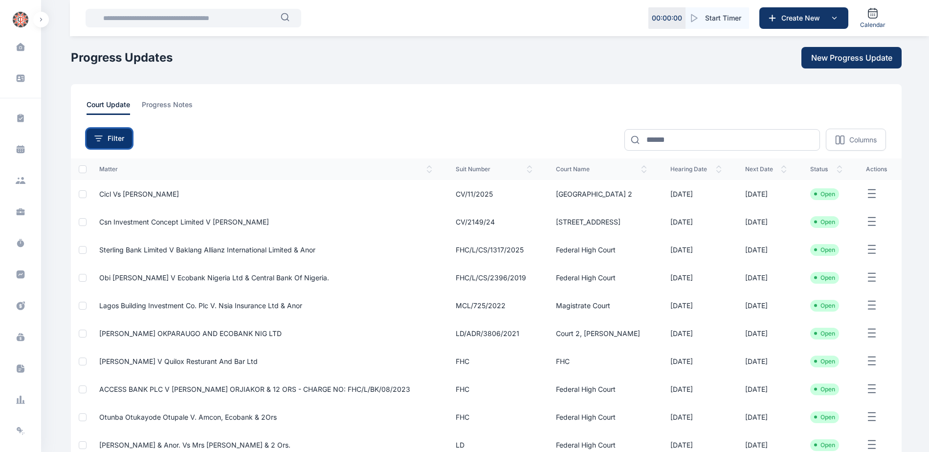
click at [109, 146] on button "Filter" at bounding box center [109, 139] width 45 height 20
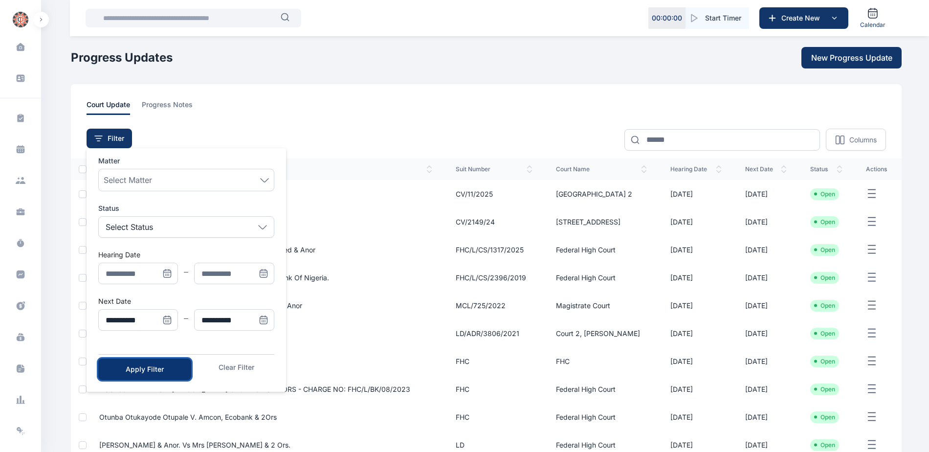
click at [141, 372] on div "Apply Filter" at bounding box center [145, 369] width 62 height 10
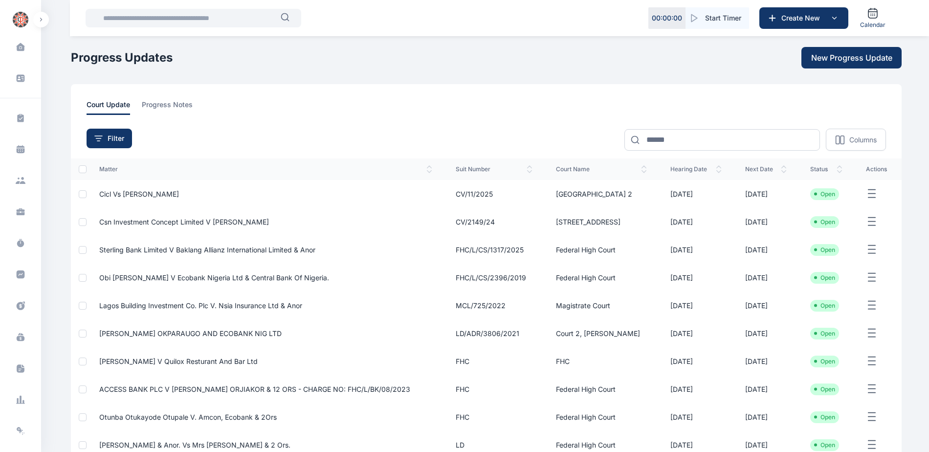
scroll to position [129, 0]
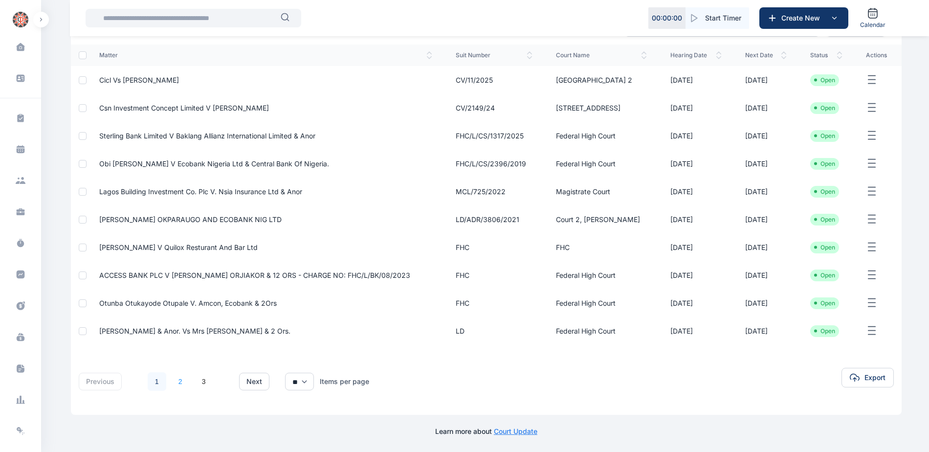
click at [182, 380] on link "2" at bounding box center [180, 381] width 19 height 19
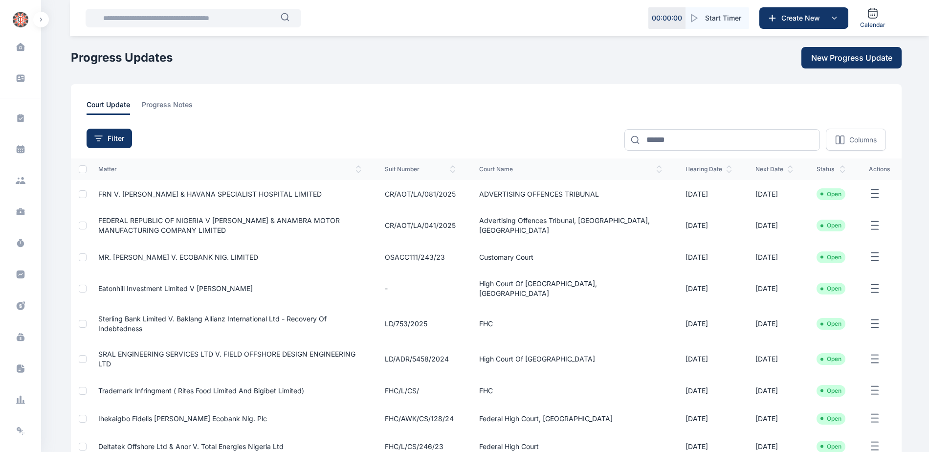
click at [182, 314] on span "Sterling Bank Limited v. Baklang Allianz International Ltd - Recovery of Indebt…" at bounding box center [212, 323] width 228 height 18
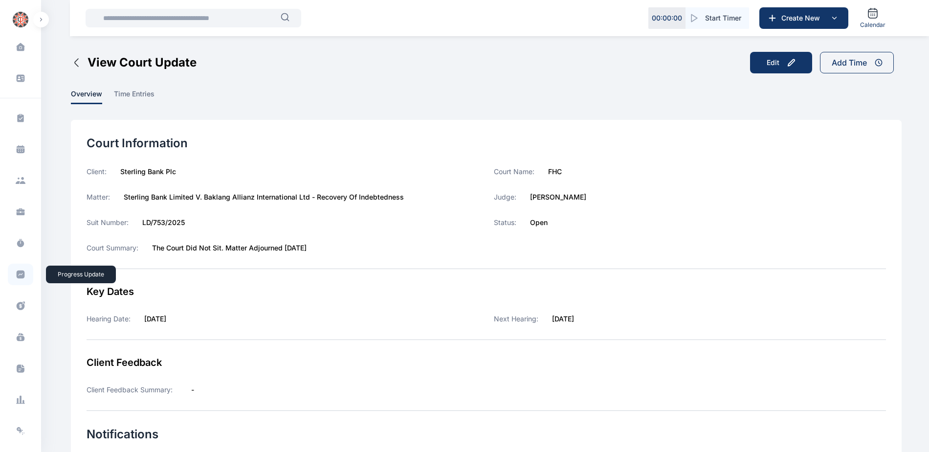
click at [17, 275] on icon at bounding box center [21, 274] width 8 height 8
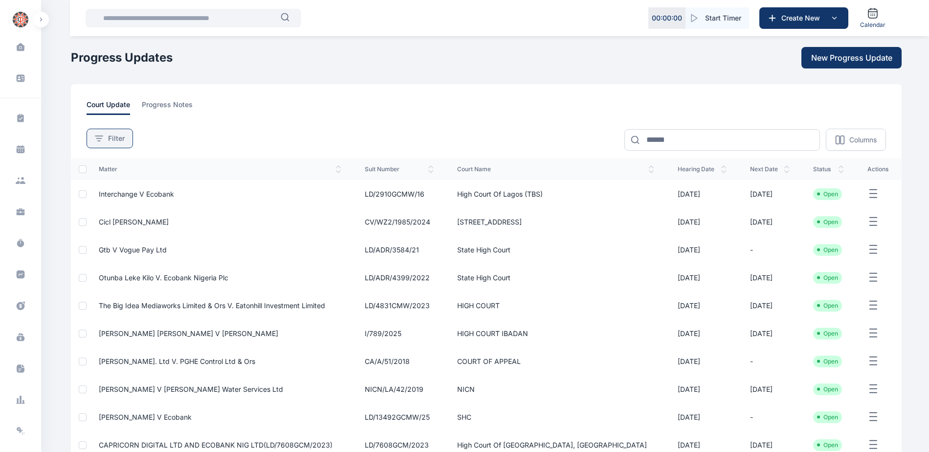
click at [99, 135] on icon at bounding box center [99, 138] width 8 height 6
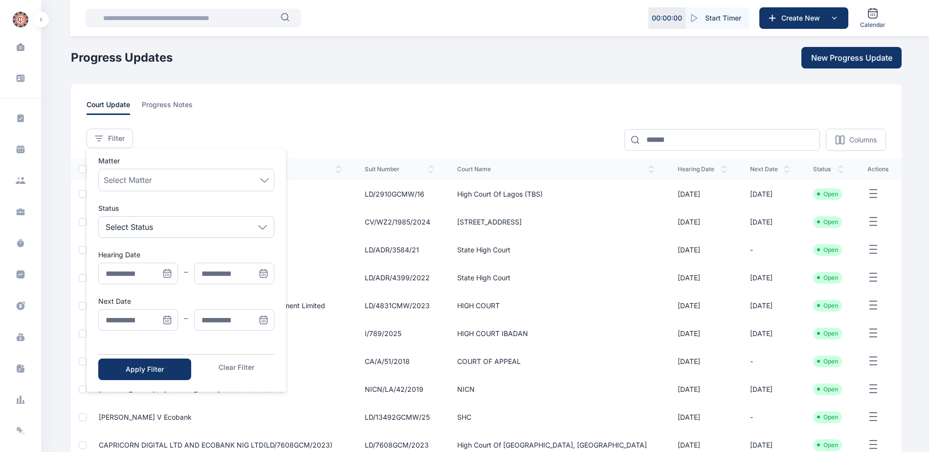
click at [165, 319] on icon "Menu" at bounding box center [167, 319] width 7 height 0
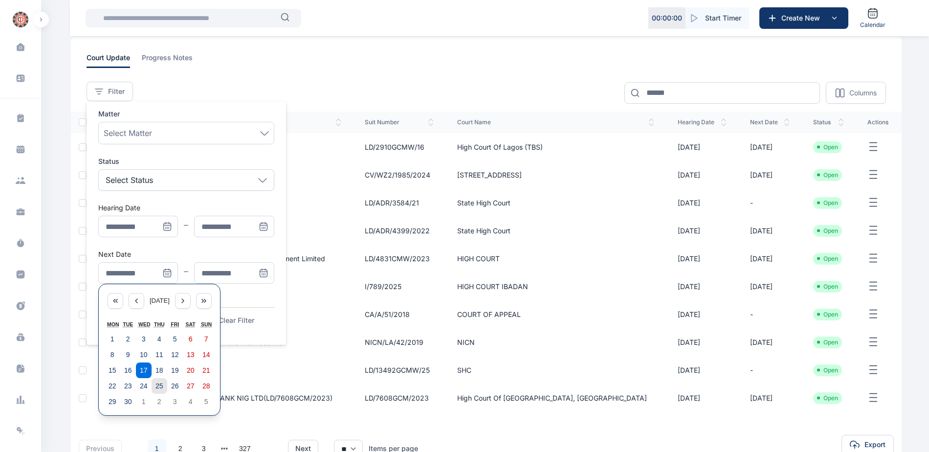
scroll to position [114, 0]
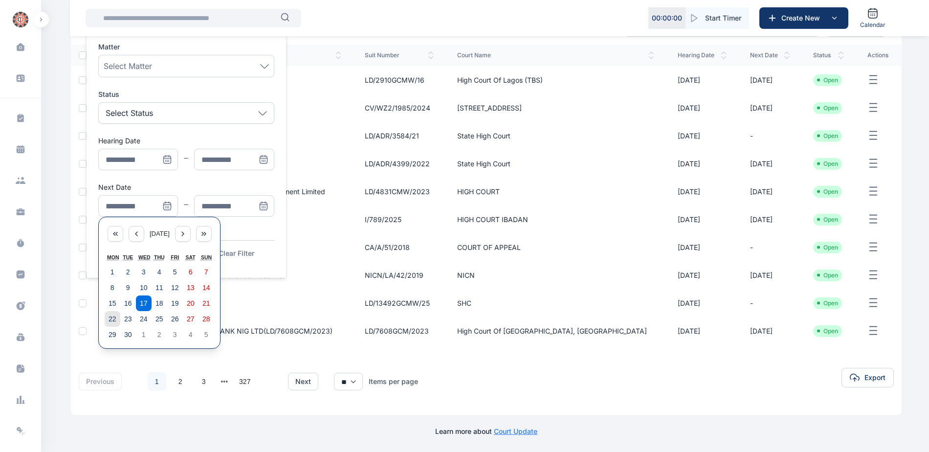
click at [107, 319] on button "22" at bounding box center [113, 319] width 16 height 16
type input "**********"
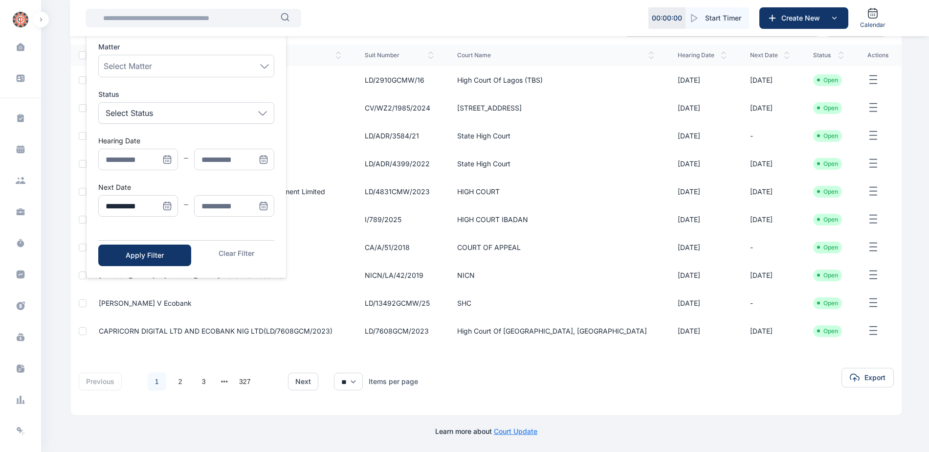
click at [266, 205] on icon "Menu" at bounding box center [264, 206] width 10 height 10
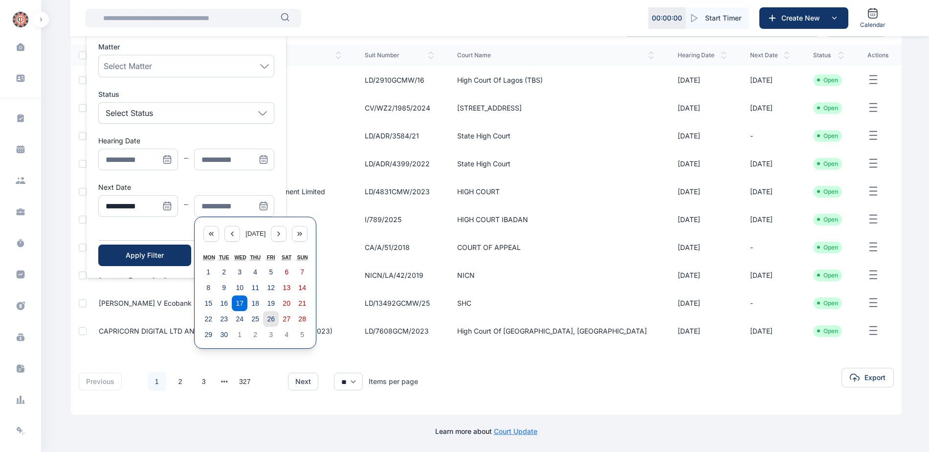
drag, startPoint x: 269, startPoint y: 319, endPoint x: 262, endPoint y: 319, distance: 6.4
click at [265, 319] on button "26" at bounding box center [271, 319] width 16 height 16
type input "**********"
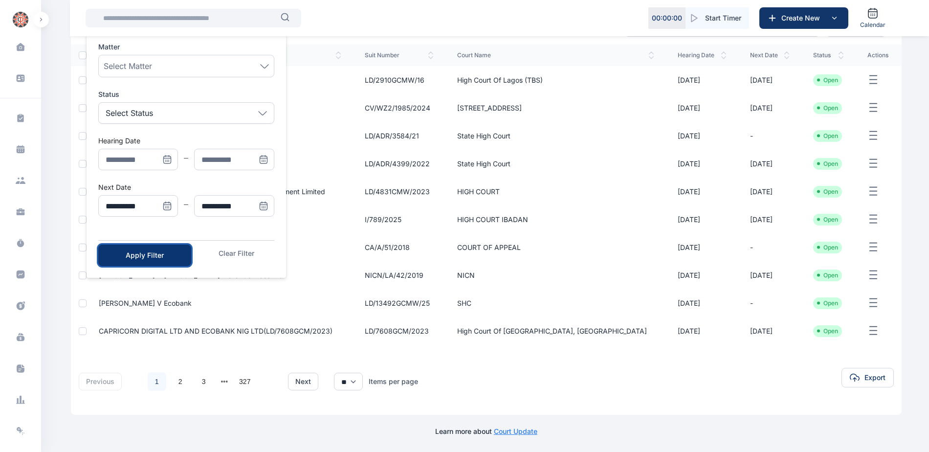
click at [150, 260] on button "Apply Filter" at bounding box center [144, 255] width 93 height 22
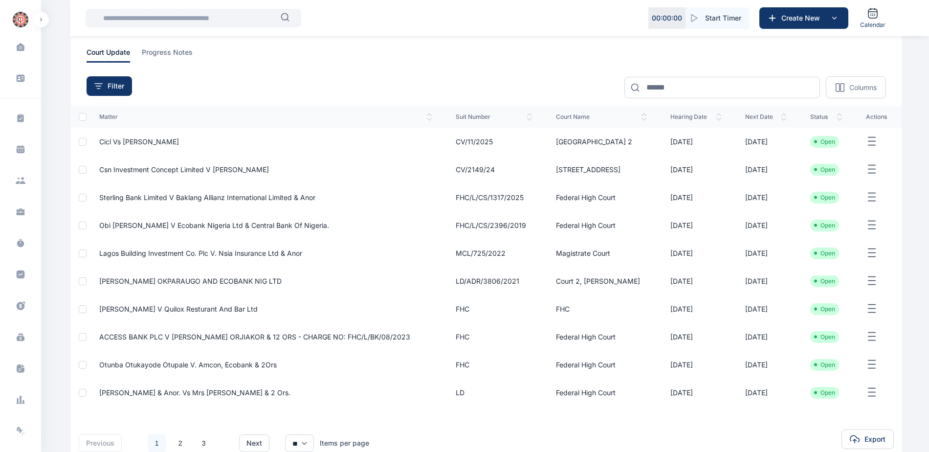
scroll to position [129, 0]
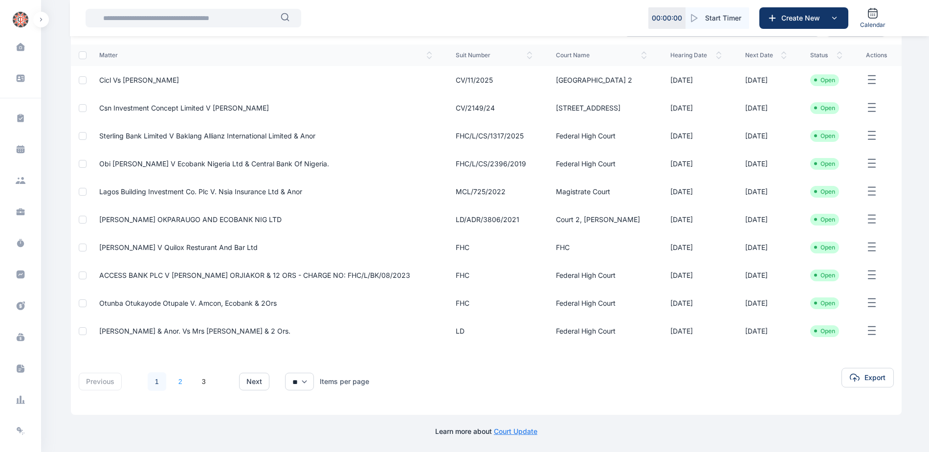
click at [180, 382] on link "2" at bounding box center [180, 381] width 19 height 19
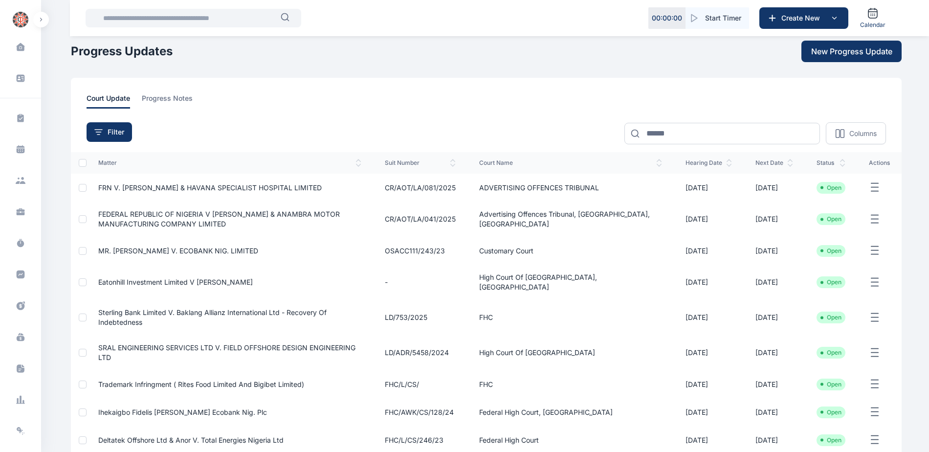
scroll to position [98, 0]
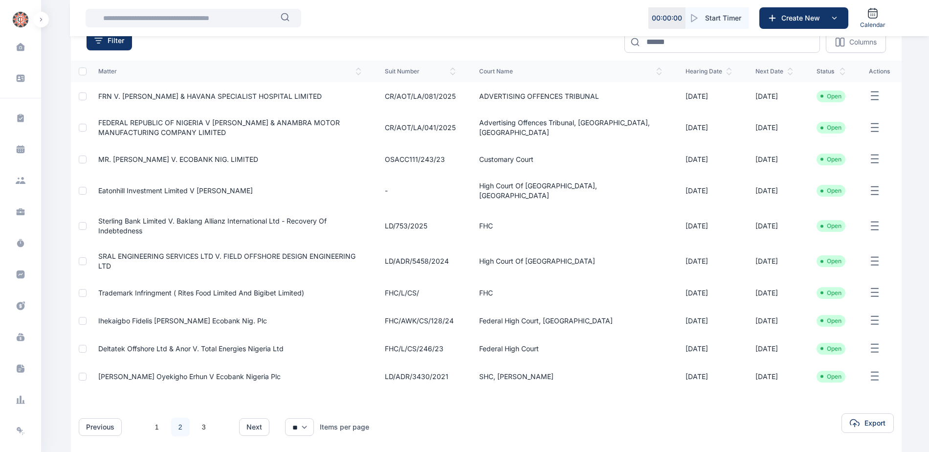
click at [153, 252] on span "SRAL ENGINEERING SERVICES LTD V. FIELD OFFSHORE DESIGN ENGINEERING LTD" at bounding box center [226, 261] width 257 height 18
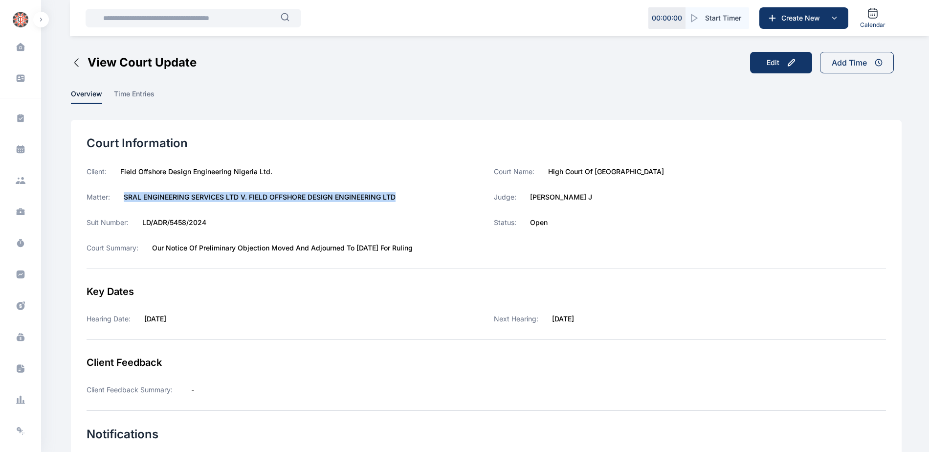
drag, startPoint x: 124, startPoint y: 197, endPoint x: 396, endPoint y: 198, distance: 272.2
click at [396, 198] on div "Matter: SRAL ENGINEERING SERVICES LTD V. FIELD OFFSHORE DESIGN ENGINEERING LTD" at bounding box center [283, 197] width 392 height 10
copy label "SRAL ENGINEERING SERVICES LTD V. FIELD OFFSHORE DESIGN ENGINEERING LTD"
click at [18, 271] on icon at bounding box center [21, 274] width 8 height 8
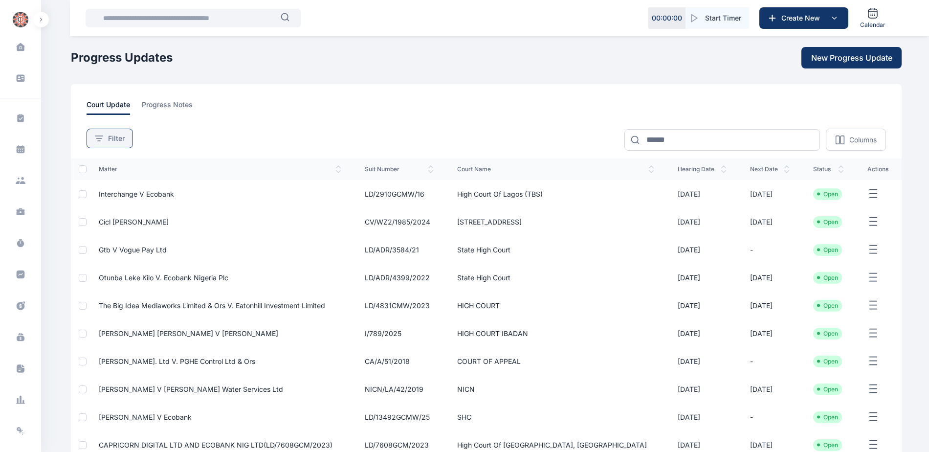
click at [106, 139] on div "Filter" at bounding box center [110, 138] width 30 height 10
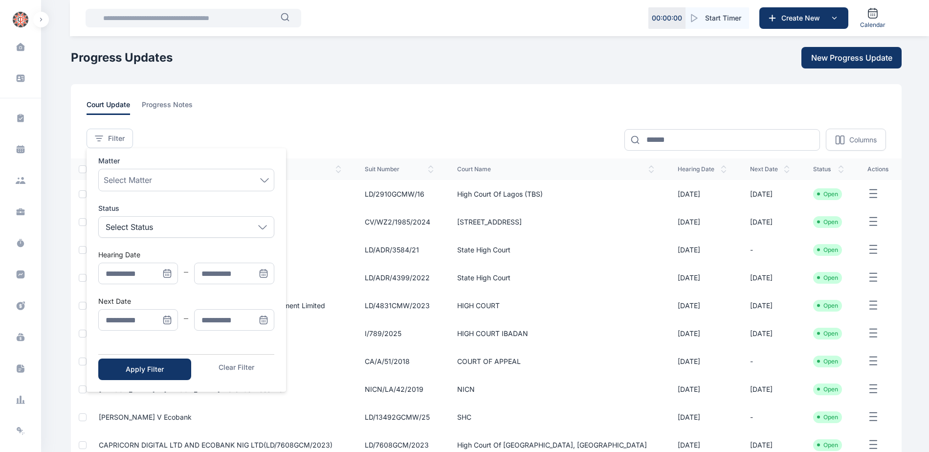
click at [168, 320] on icon "Menu" at bounding box center [167, 320] width 10 height 10
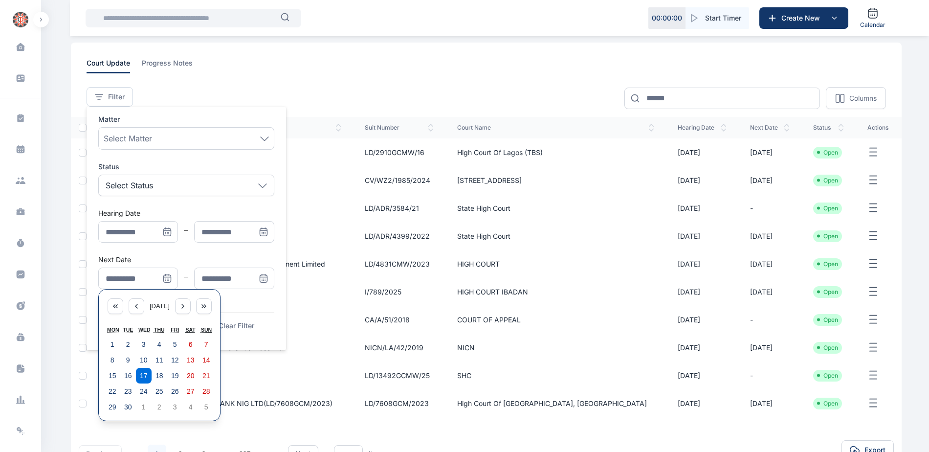
scroll to position [98, 0]
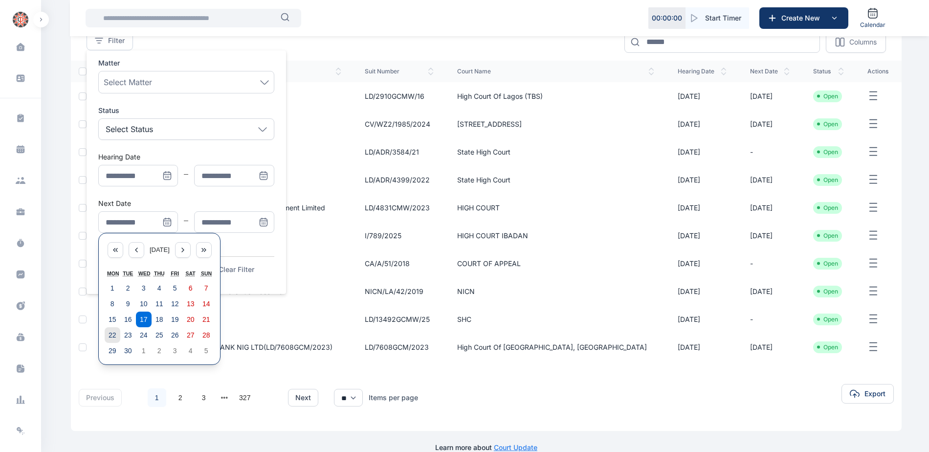
click at [111, 333] on abbr "22" at bounding box center [113, 335] width 8 height 8
type input "**********"
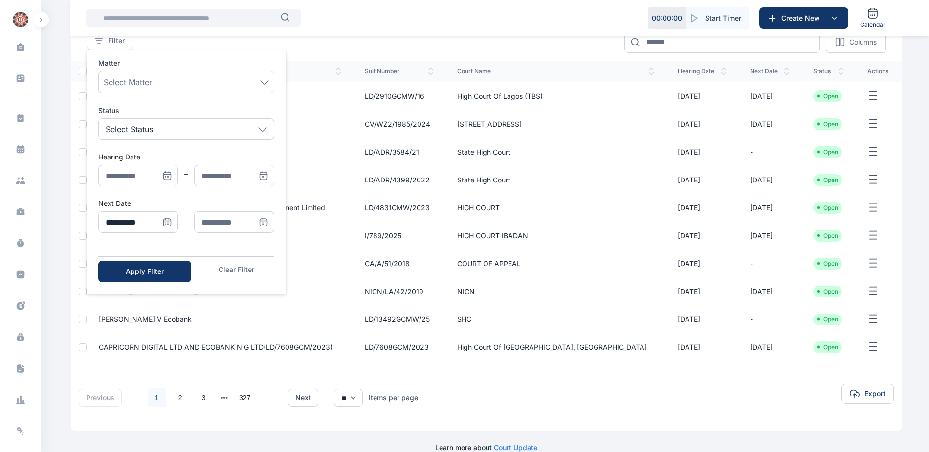
click at [267, 217] on span "Menu" at bounding box center [264, 222] width 22 height 22
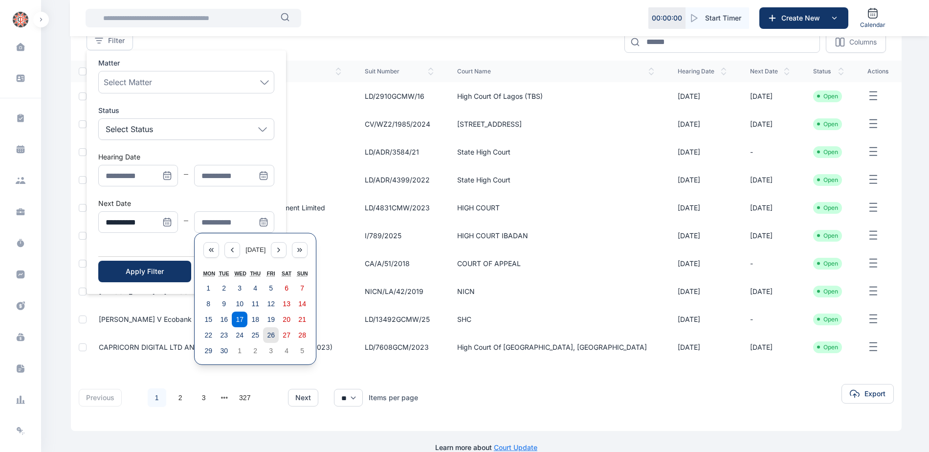
click at [271, 332] on abbr "26" at bounding box center [271, 335] width 8 height 8
type input "**********"
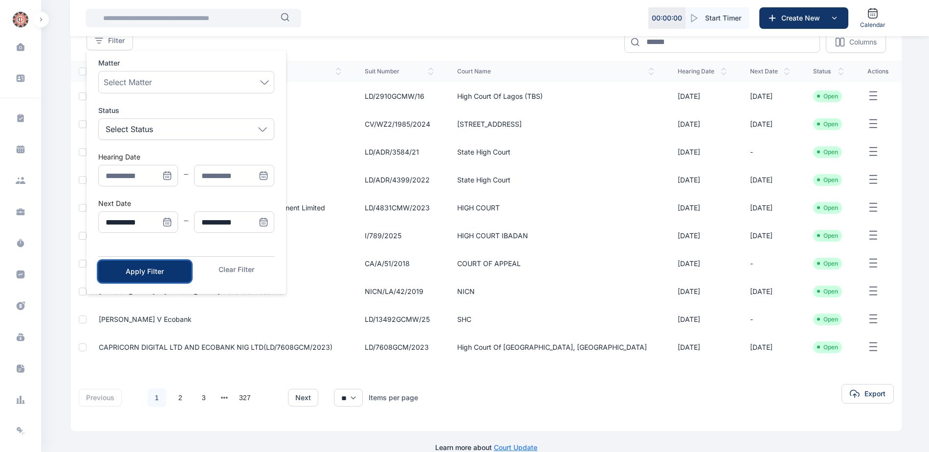
click at [156, 276] on button "Apply Filter" at bounding box center [144, 272] width 93 height 22
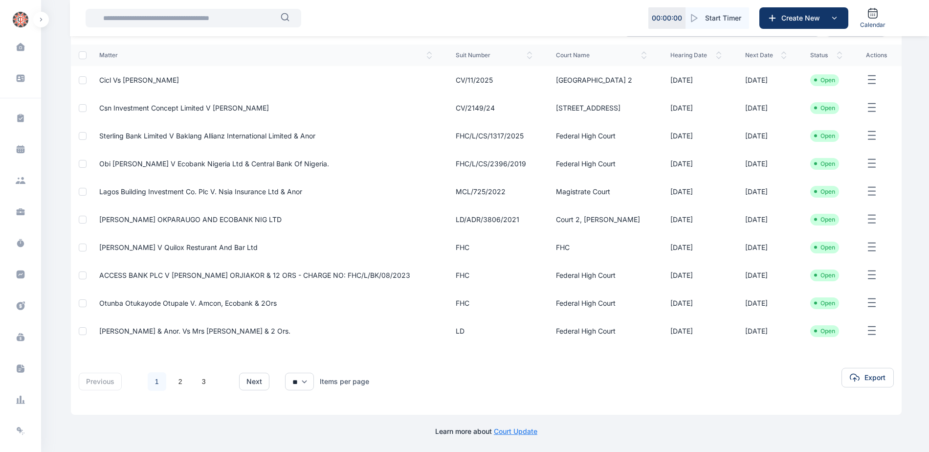
scroll to position [129, 0]
click at [178, 376] on link "2" at bounding box center [180, 381] width 19 height 19
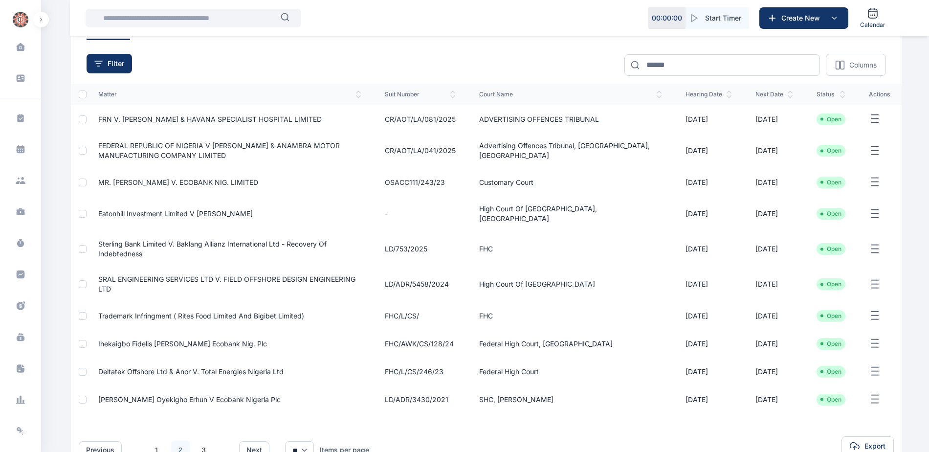
scroll to position [98, 0]
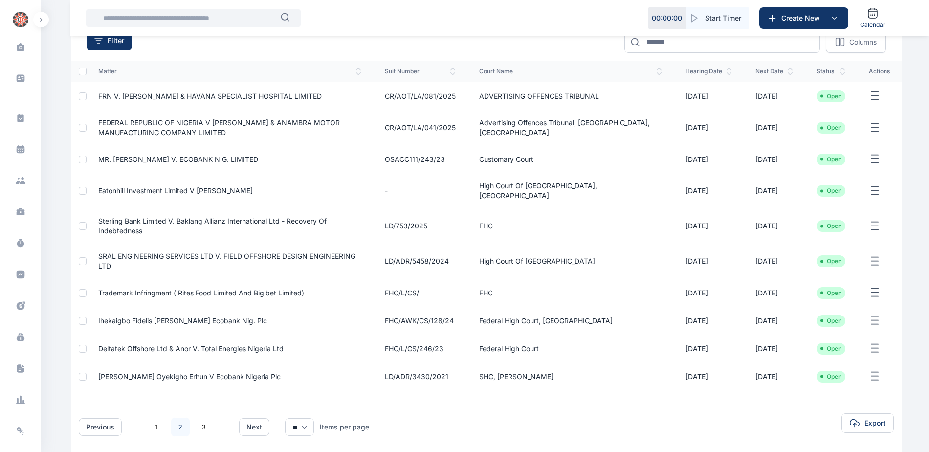
click at [142, 288] on span "Trademark Infringment ( Rites Food Limited And Bigibet Limited)" at bounding box center [201, 292] width 206 height 8
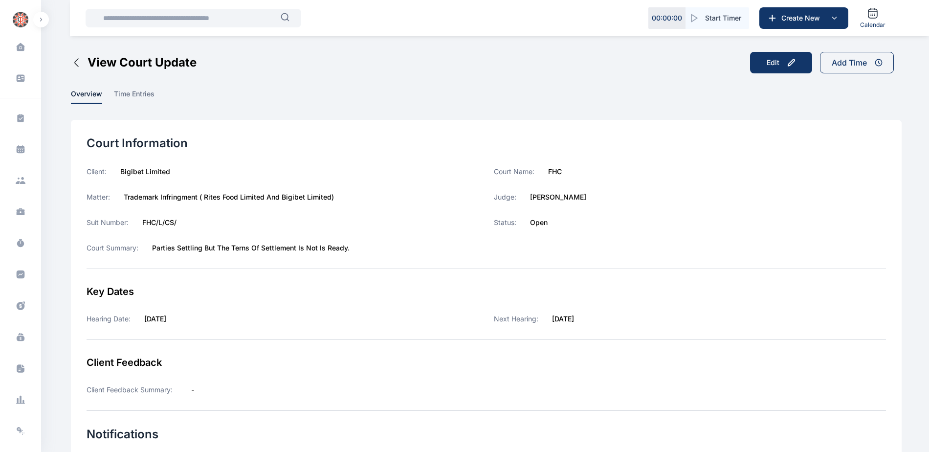
drag, startPoint x: 531, startPoint y: 199, endPoint x: 603, endPoint y: 201, distance: 72.4
click at [603, 201] on div "Judge: [PERSON_NAME]" at bounding box center [690, 197] width 392 height 10
copy label "[PERSON_NAME]"
click at [22, 272] on icon at bounding box center [21, 274] width 8 height 8
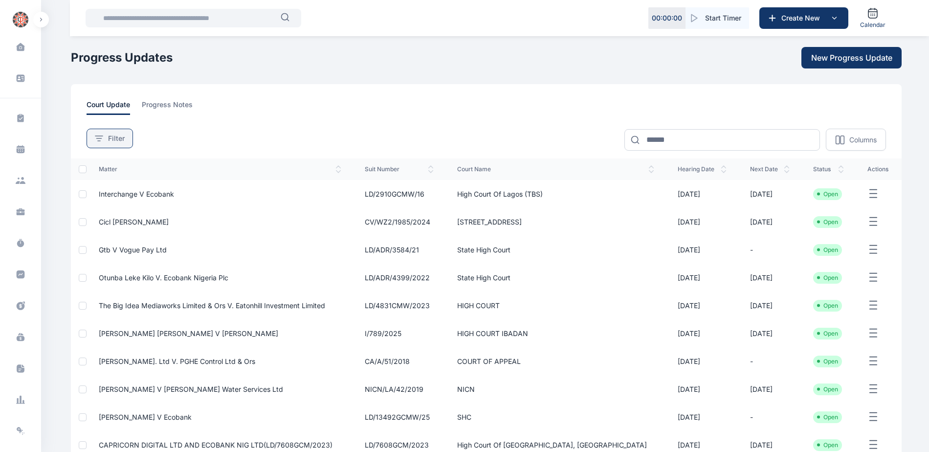
click at [118, 133] on span "Filter" at bounding box center [116, 138] width 17 height 10
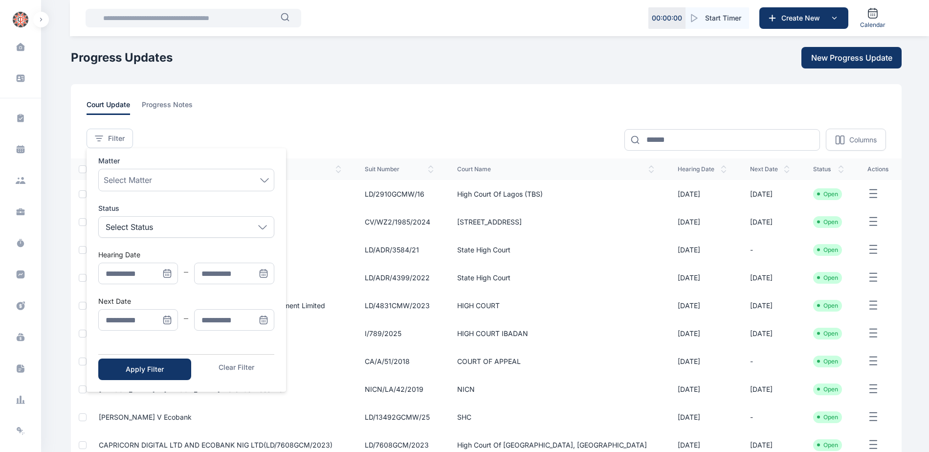
click at [171, 323] on icon "Menu" at bounding box center [167, 319] width 7 height 7
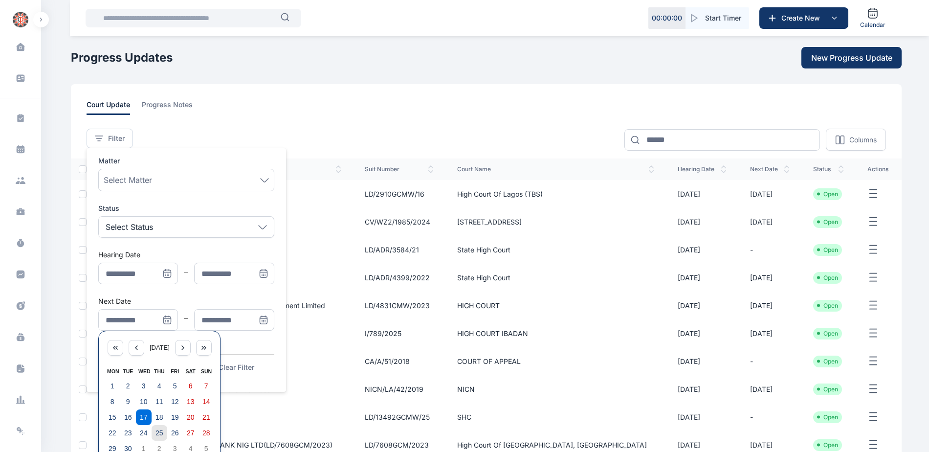
scroll to position [114, 0]
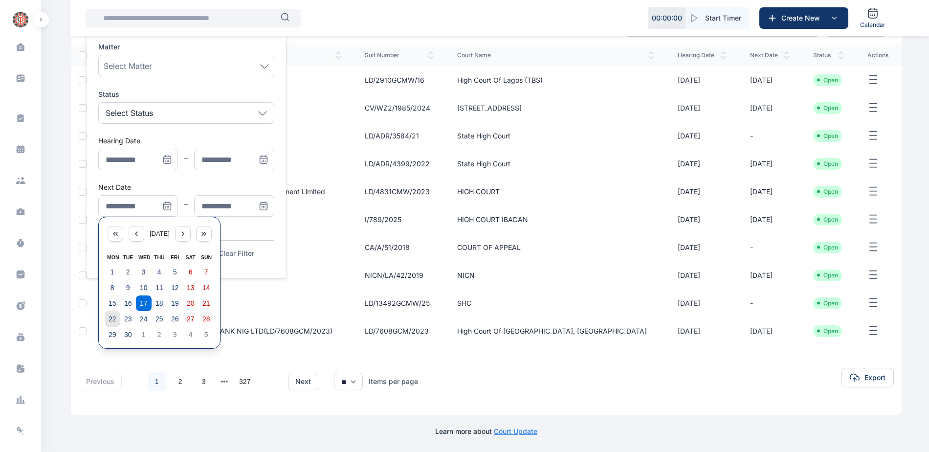
click at [113, 323] on abbr "22" at bounding box center [113, 319] width 8 height 8
type input "**********"
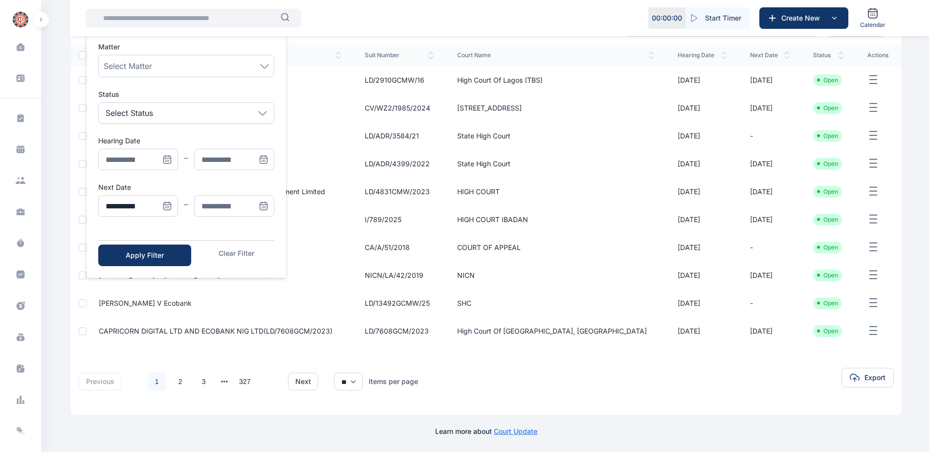
click at [263, 203] on icon "Menu" at bounding box center [264, 206] width 10 height 10
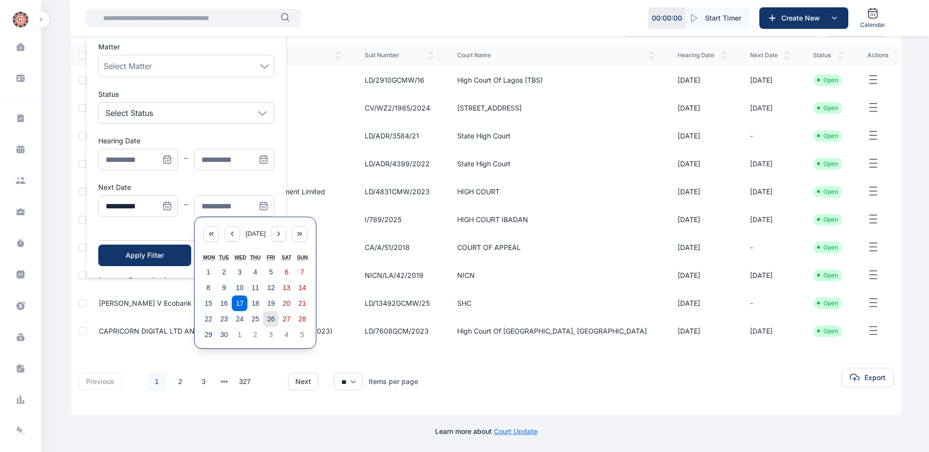
click at [272, 317] on abbr "26" at bounding box center [271, 319] width 8 height 8
type input "**********"
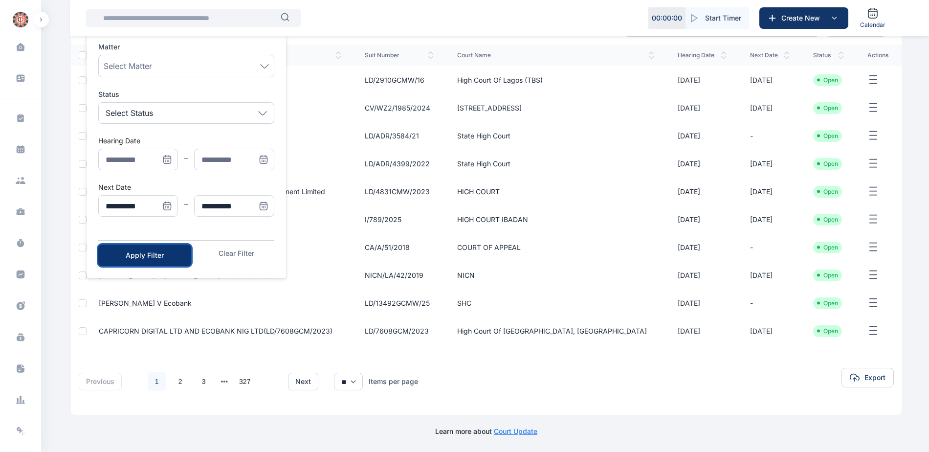
click at [149, 259] on div "Apply Filter" at bounding box center [145, 255] width 62 height 10
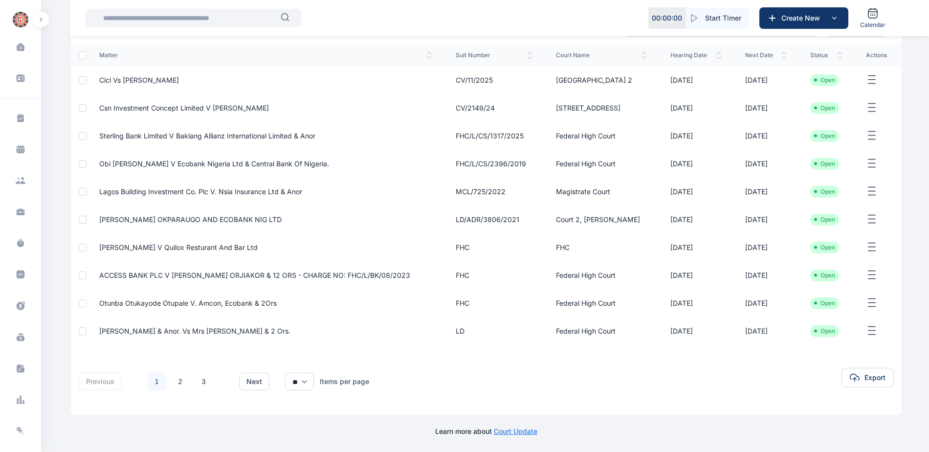
scroll to position [129, 0]
click at [179, 382] on link "2" at bounding box center [180, 381] width 19 height 19
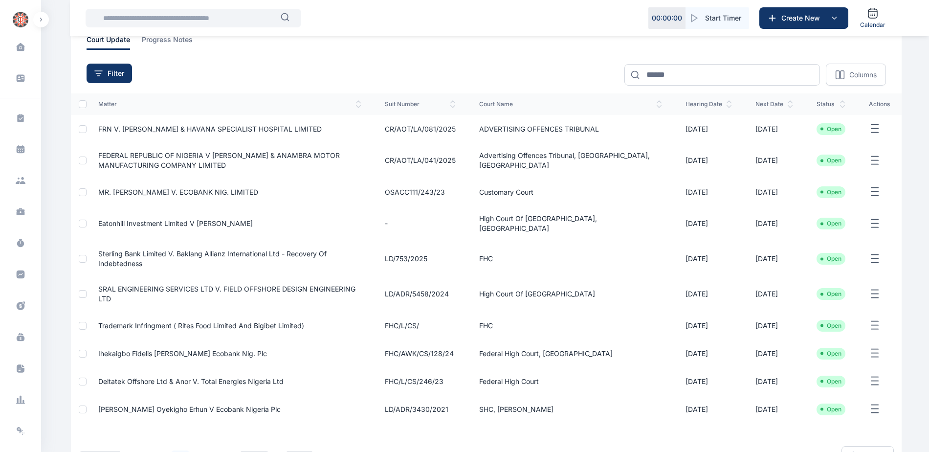
scroll to position [98, 0]
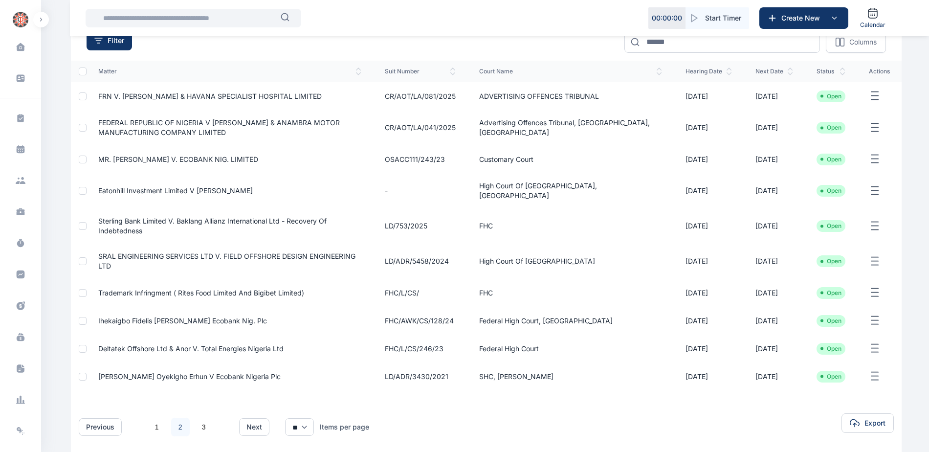
click at [142, 344] on span "Deltatek Offshore Ltd & Anor v. Total Energies Nigeria Ltd" at bounding box center [190, 348] width 185 height 8
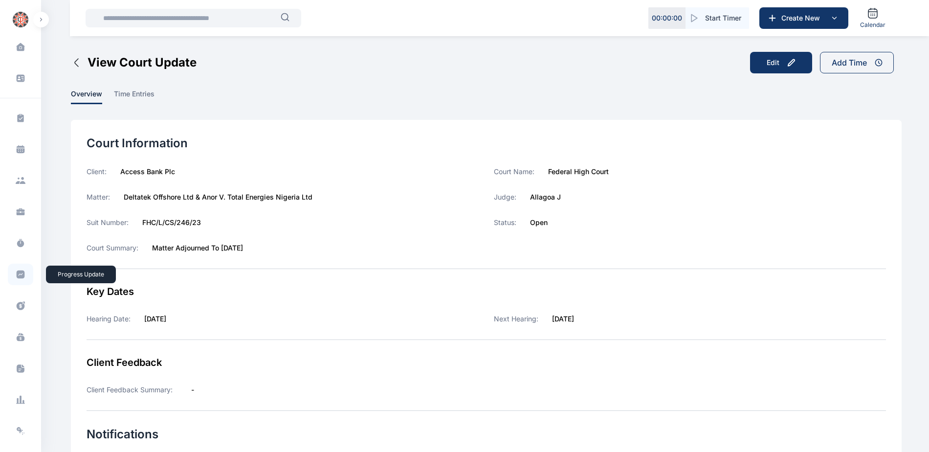
click at [18, 278] on icon at bounding box center [21, 274] width 8 height 8
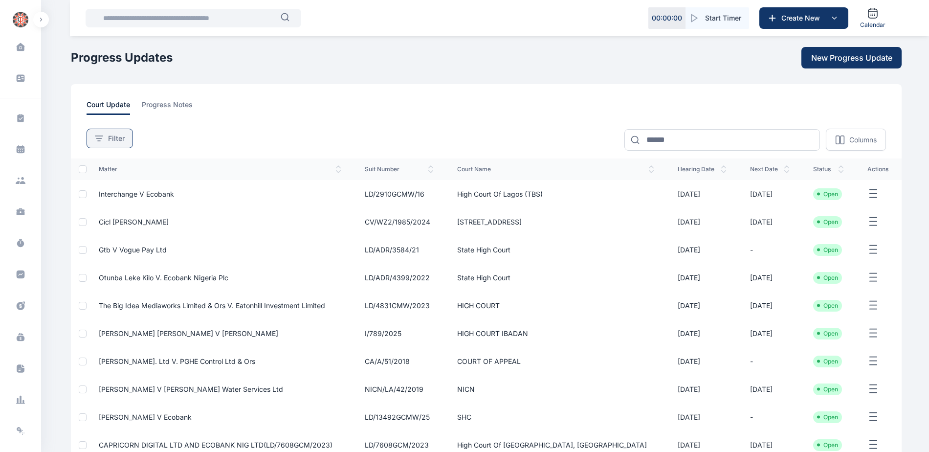
click at [116, 137] on span "Filter" at bounding box center [116, 138] width 17 height 10
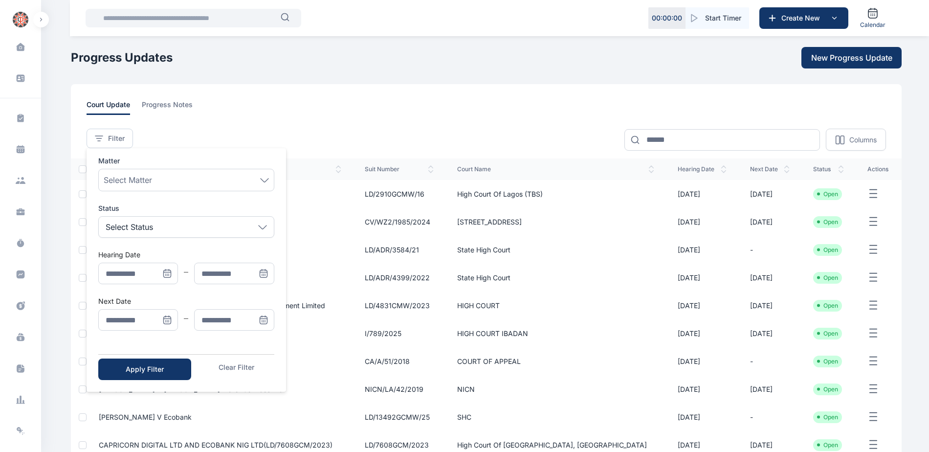
click at [165, 319] on icon "Menu" at bounding box center [167, 320] width 10 height 10
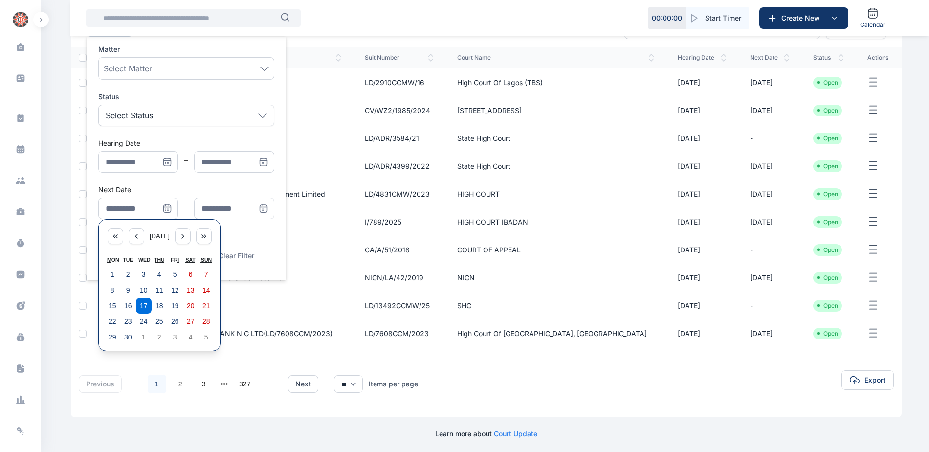
scroll to position [114, 0]
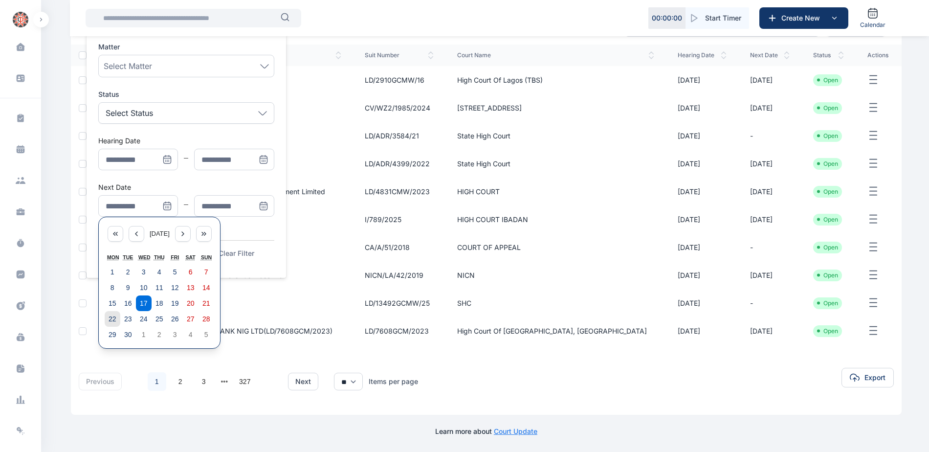
click at [109, 317] on abbr "22" at bounding box center [113, 319] width 8 height 8
type input "**********"
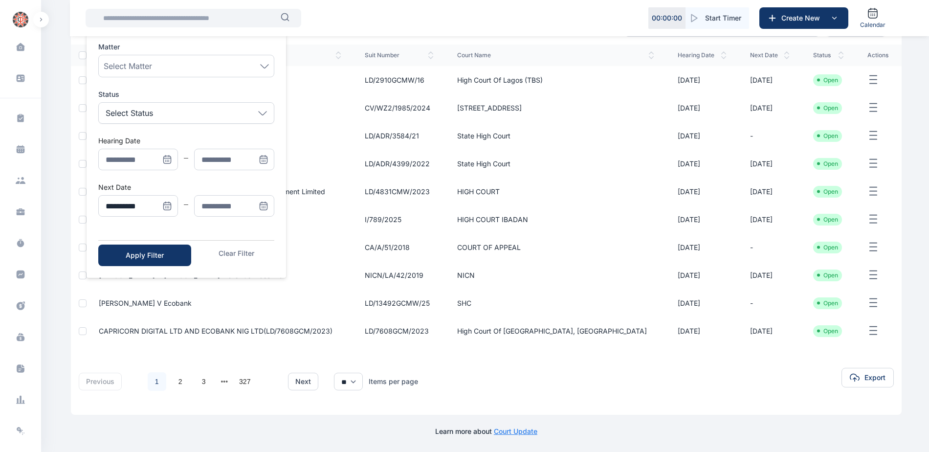
click at [263, 205] on icon "Menu" at bounding box center [264, 206] width 10 height 10
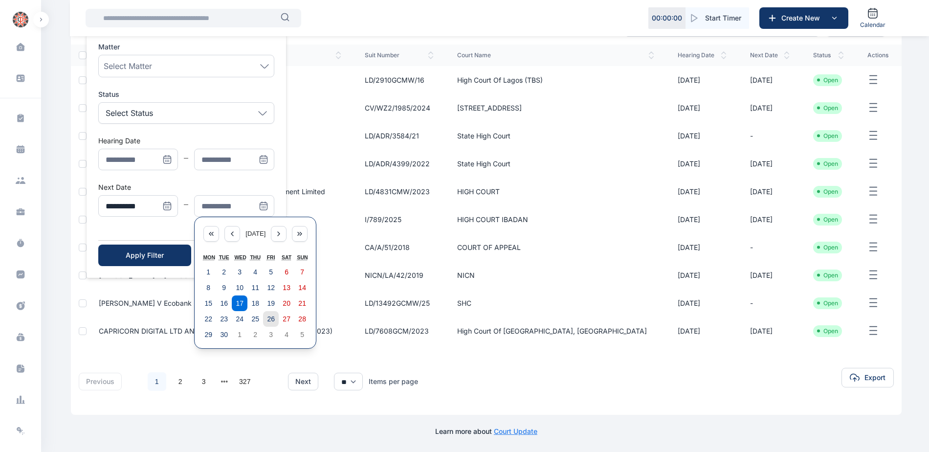
click at [270, 320] on abbr "26" at bounding box center [271, 319] width 8 height 8
type input "**********"
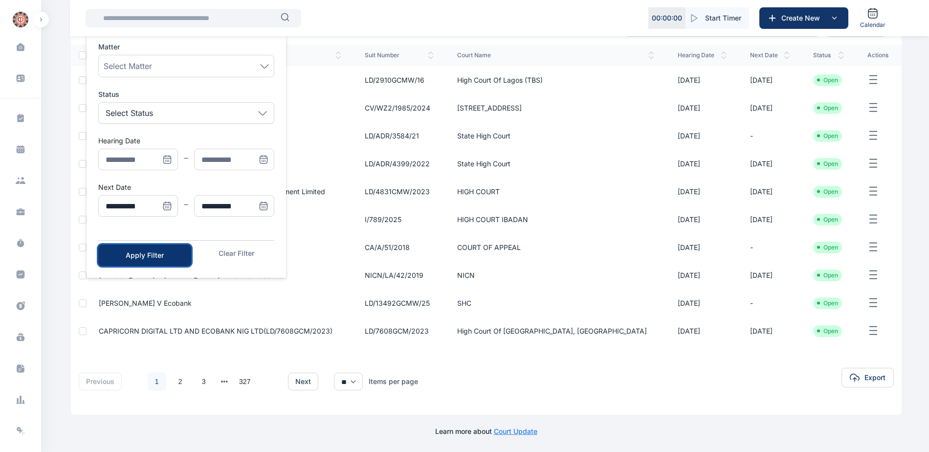
click at [170, 255] on div "Apply Filter" at bounding box center [145, 255] width 62 height 10
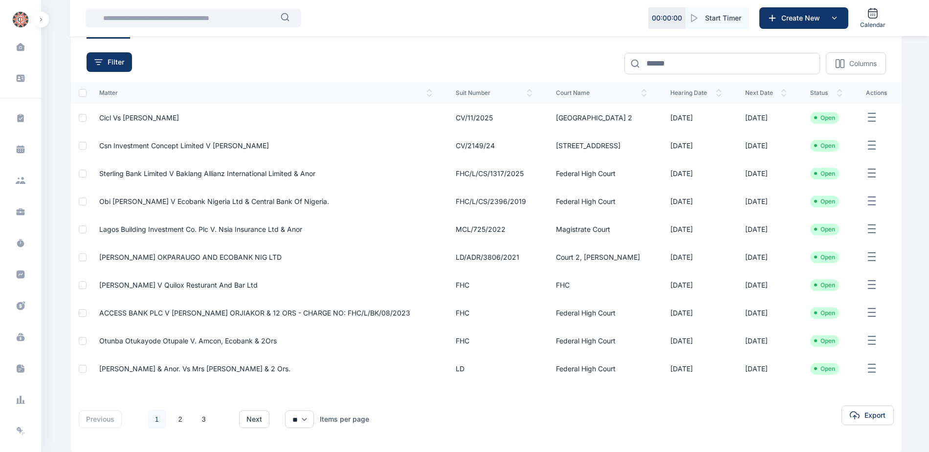
scroll to position [129, 0]
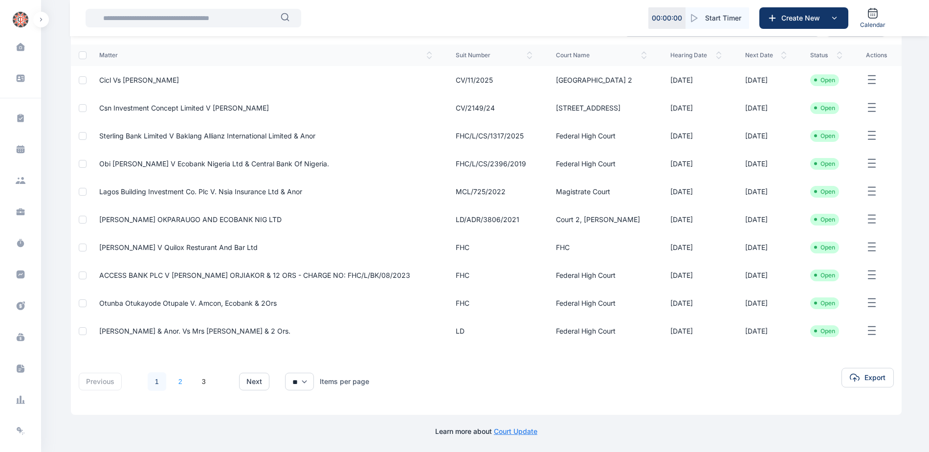
click at [180, 381] on link "2" at bounding box center [180, 381] width 19 height 19
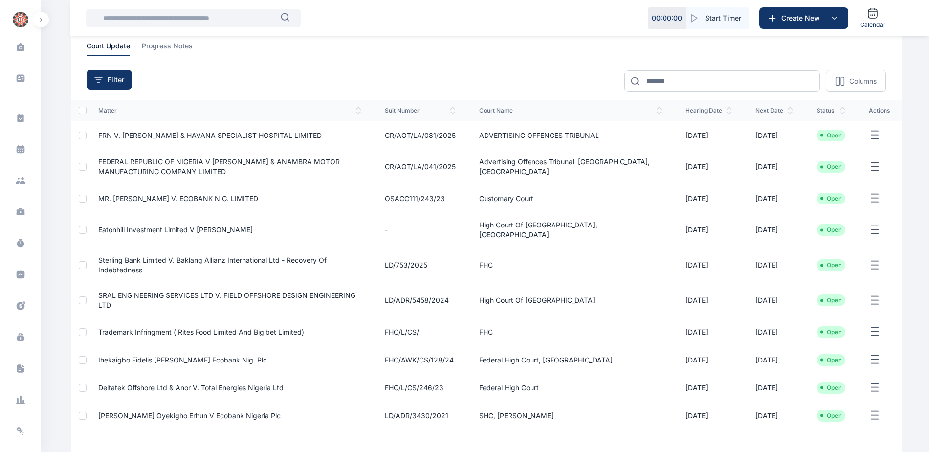
scroll to position [121, 0]
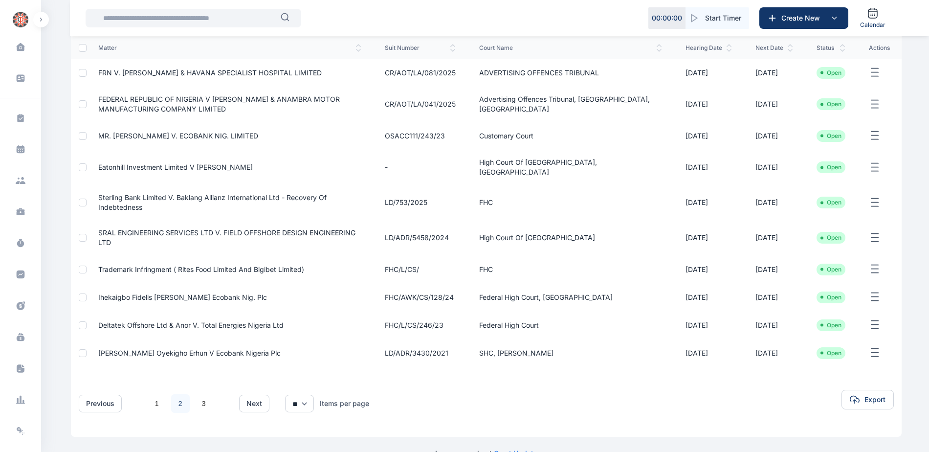
click at [201, 348] on span "[PERSON_NAME] Oyekigho Erhun V Ecobank Nigeria Plc" at bounding box center [189, 352] width 182 height 8
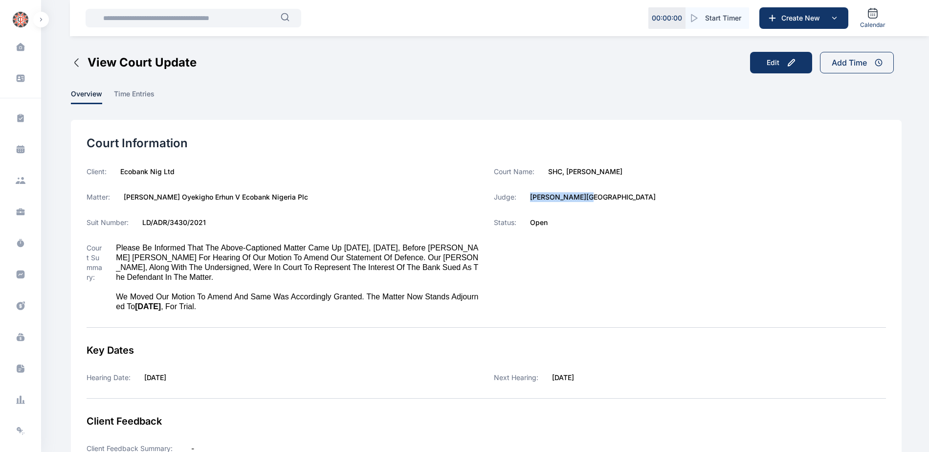
drag, startPoint x: 531, startPoint y: 196, endPoint x: 609, endPoint y: 196, distance: 77.7
click at [609, 196] on div "Judge: [PERSON_NAME][GEOGRAPHIC_DATA]" at bounding box center [690, 197] width 392 height 10
copy label "[PERSON_NAME][GEOGRAPHIC_DATA]"
drag, startPoint x: 548, startPoint y: 170, endPoint x: 614, endPoint y: 174, distance: 66.1
click at [614, 174] on div "Court Name: [PERSON_NAME]" at bounding box center [690, 172] width 392 height 10
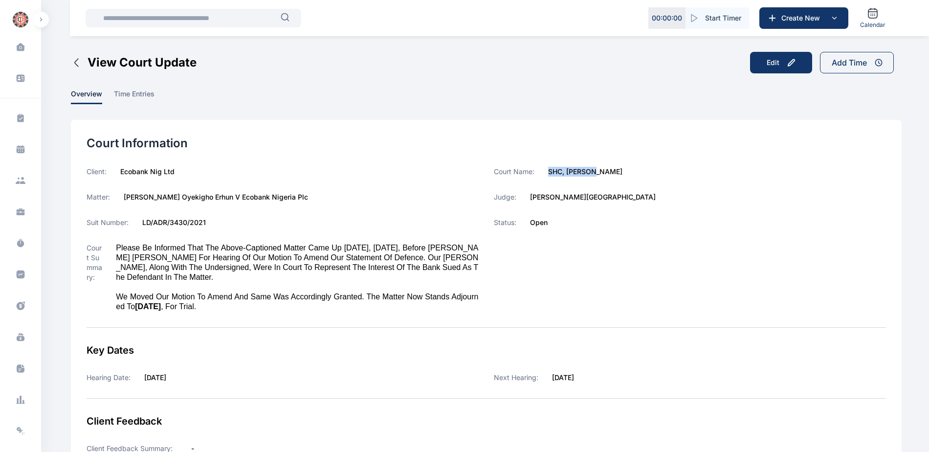
copy label "SHC, [PERSON_NAME]"
click at [19, 269] on icon at bounding box center [21, 274] width 10 height 10
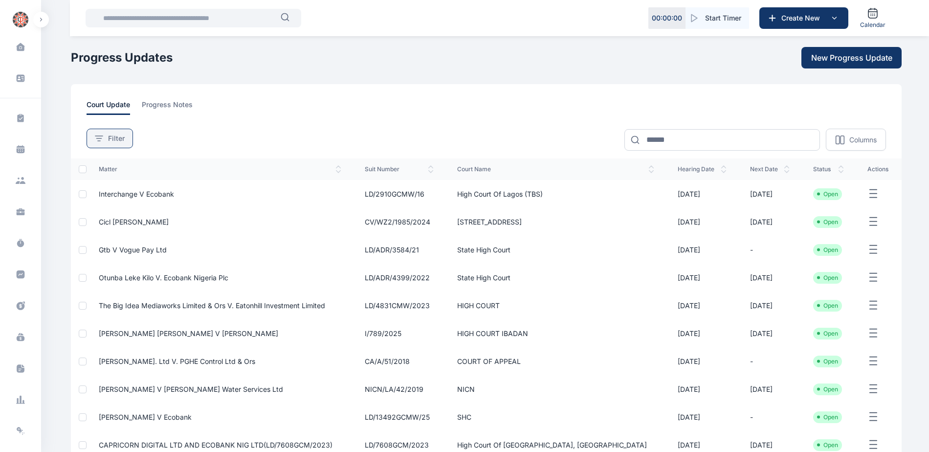
click at [116, 138] on span "Filter" at bounding box center [116, 138] width 17 height 10
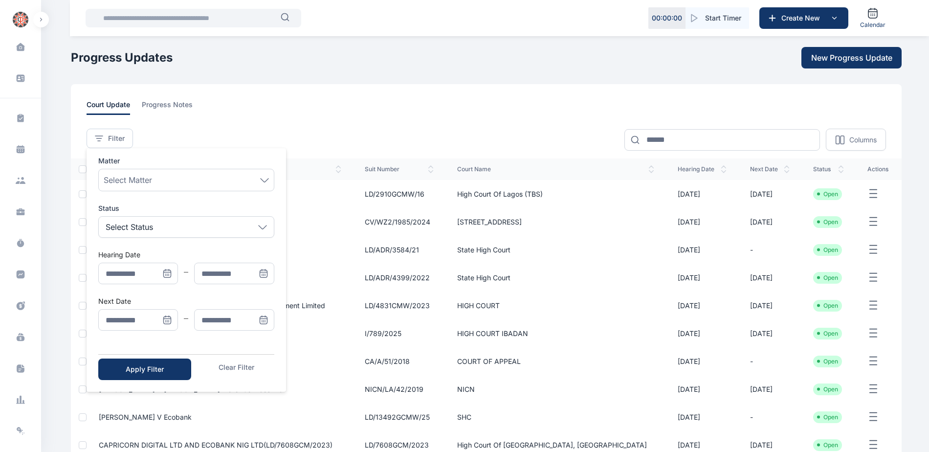
click at [167, 319] on icon "Menu" at bounding box center [167, 320] width 10 height 10
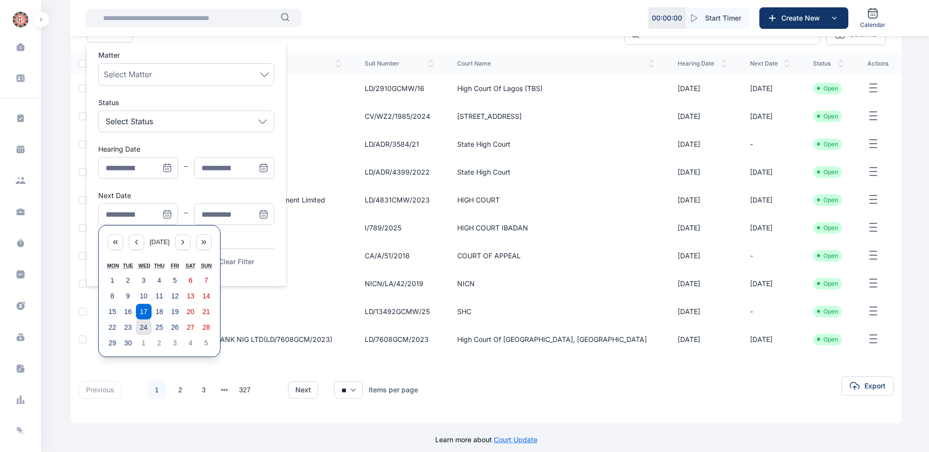
scroll to position [114, 0]
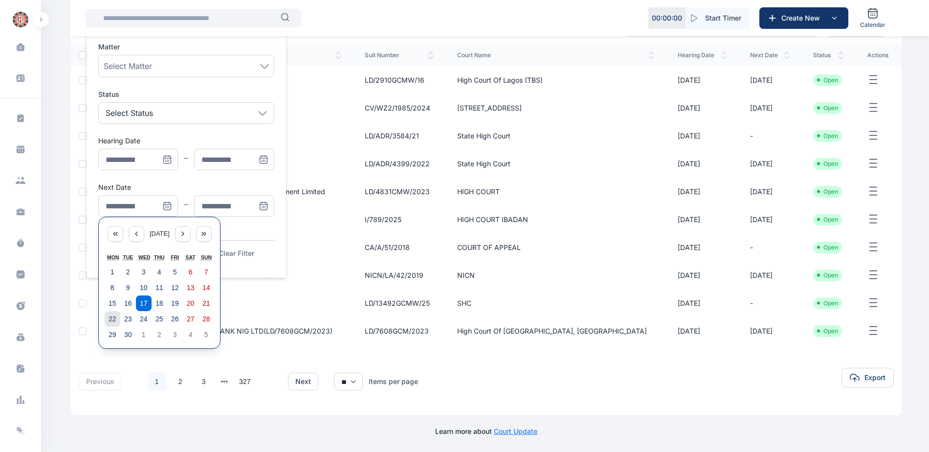
click at [113, 320] on abbr "22" at bounding box center [113, 319] width 8 height 8
type input "**********"
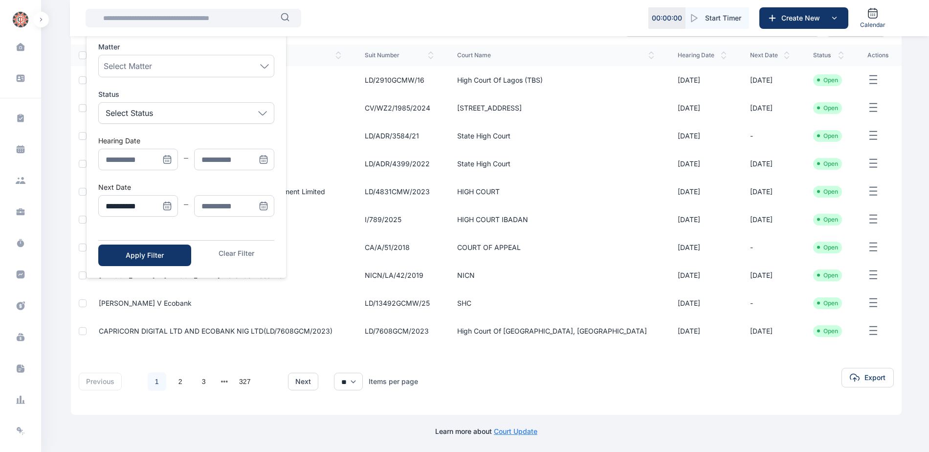
click at [264, 206] on icon "Menu" at bounding box center [264, 206] width 10 height 10
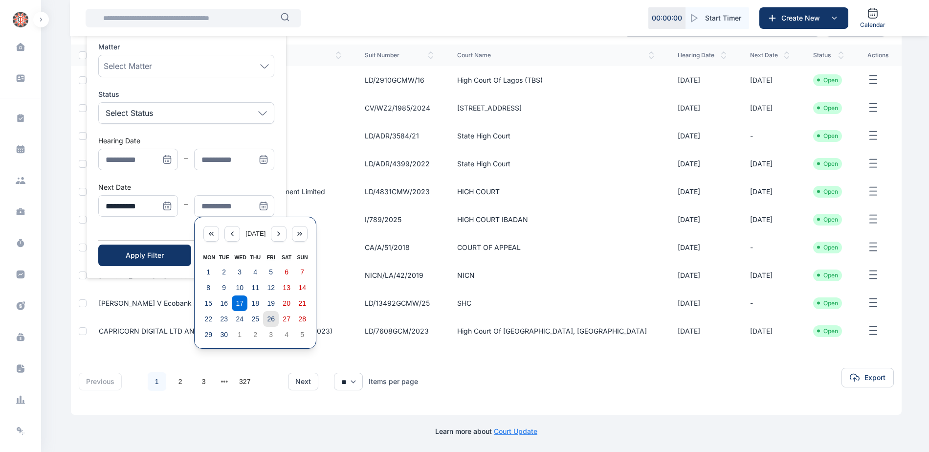
click at [273, 320] on abbr "26" at bounding box center [271, 319] width 8 height 8
type input "**********"
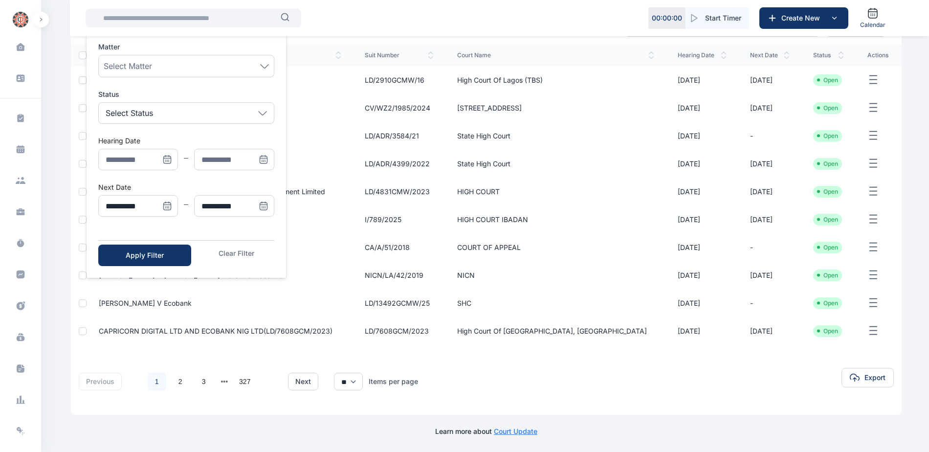
click at [137, 243] on div "Apply Filter Clear Filter" at bounding box center [186, 253] width 176 height 26
click at [144, 259] on div "Apply Filter" at bounding box center [145, 255] width 62 height 10
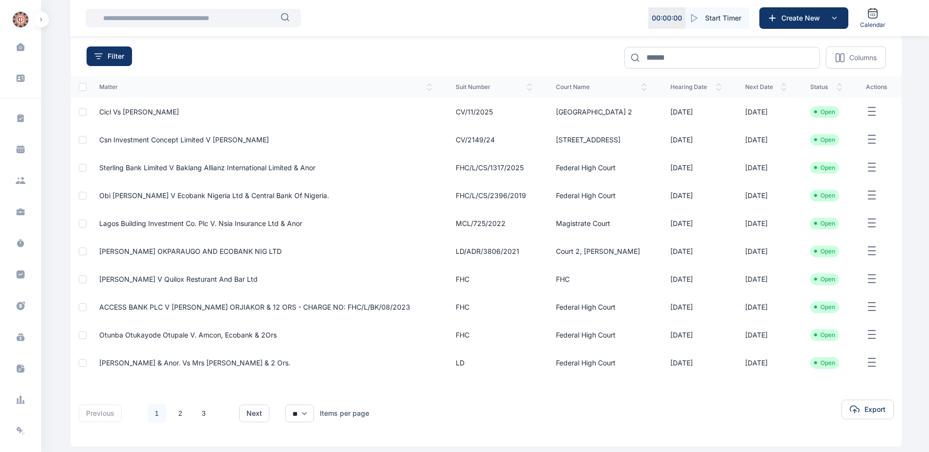
scroll to position [129, 0]
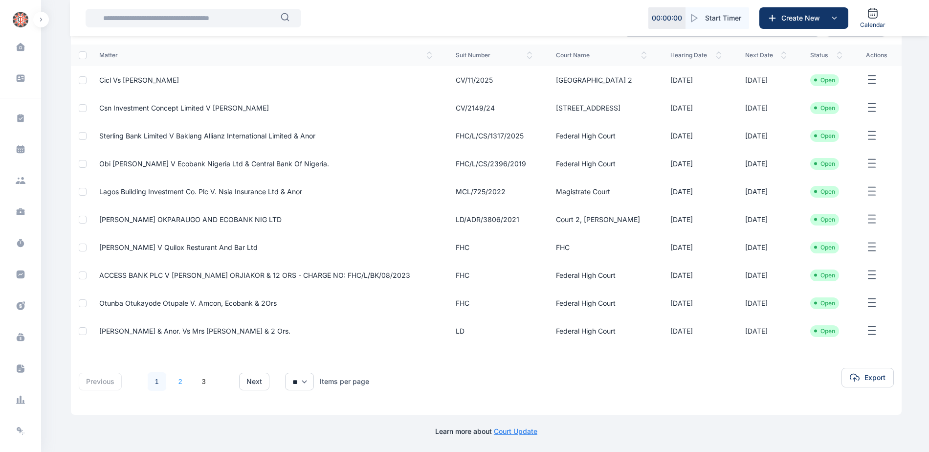
click at [178, 383] on link "2" at bounding box center [180, 381] width 19 height 19
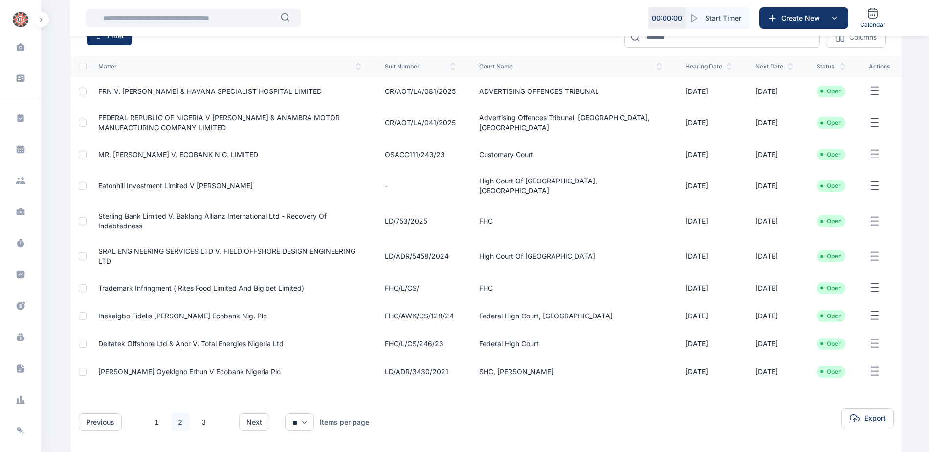
scroll to position [121, 0]
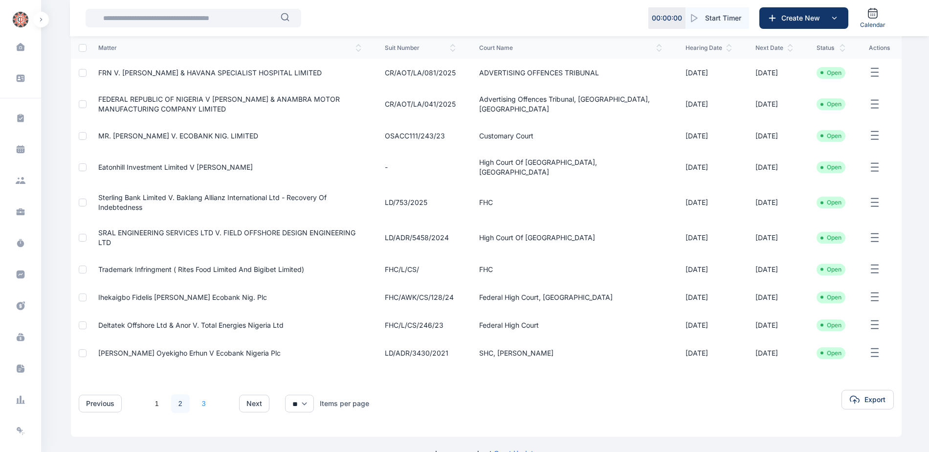
click at [204, 394] on link "3" at bounding box center [204, 403] width 19 height 19
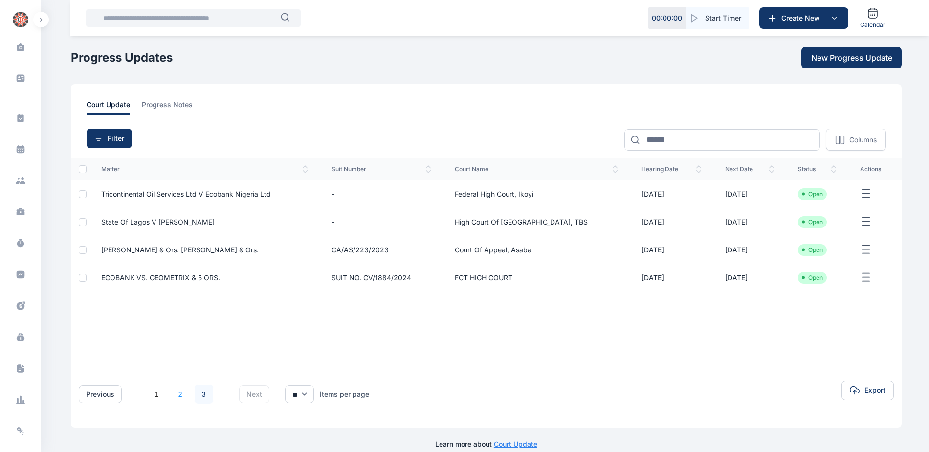
click at [179, 399] on link "2" at bounding box center [180, 394] width 19 height 19
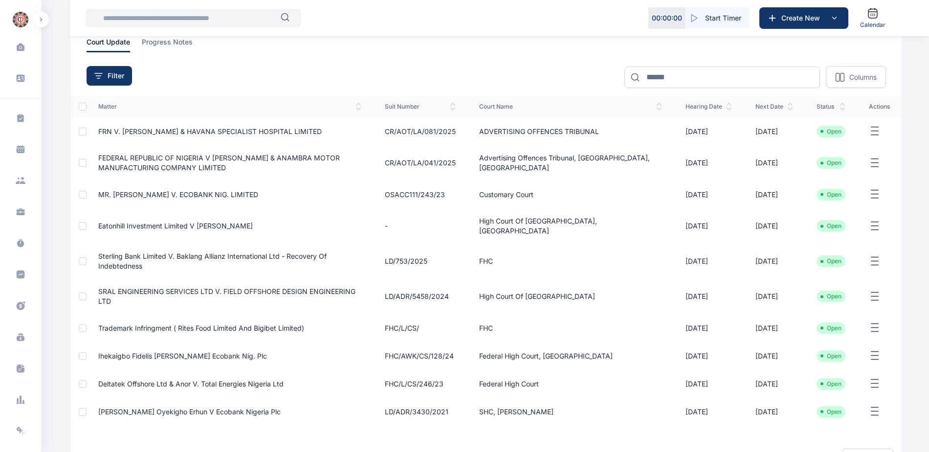
scroll to position [121, 0]
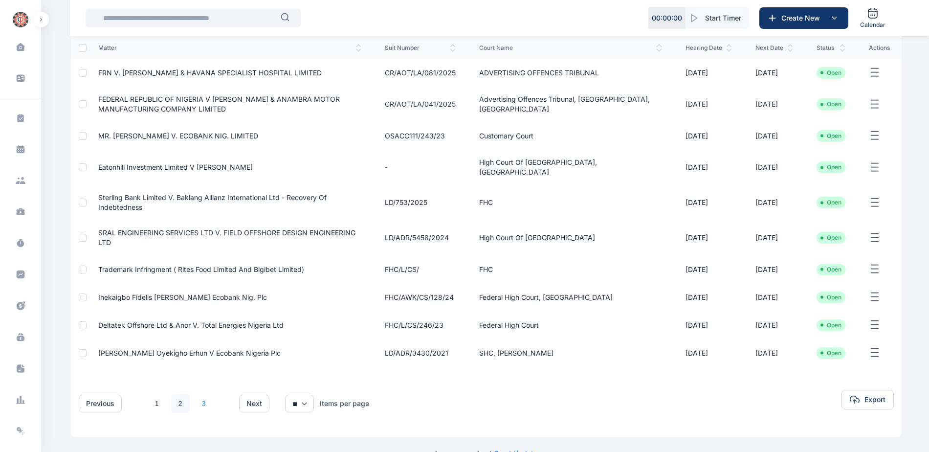
click at [205, 394] on link "3" at bounding box center [204, 403] width 19 height 19
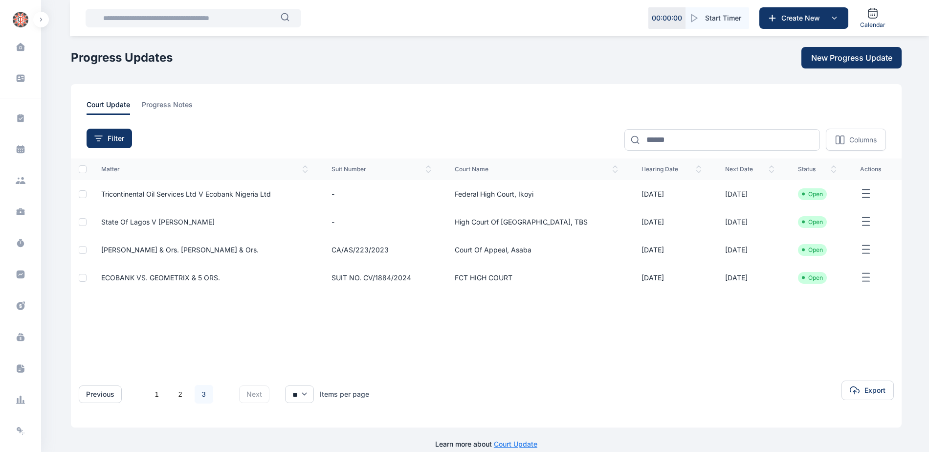
click at [179, 193] on span "Tricontinental Oil Services Ltd V Ecobank Nigeria Ltd" at bounding box center [186, 194] width 170 height 8
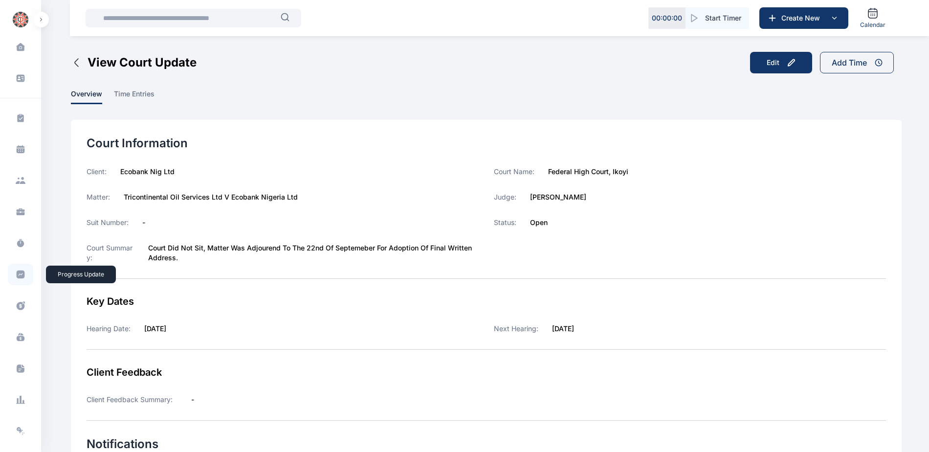
click at [19, 276] on icon at bounding box center [21, 274] width 8 height 8
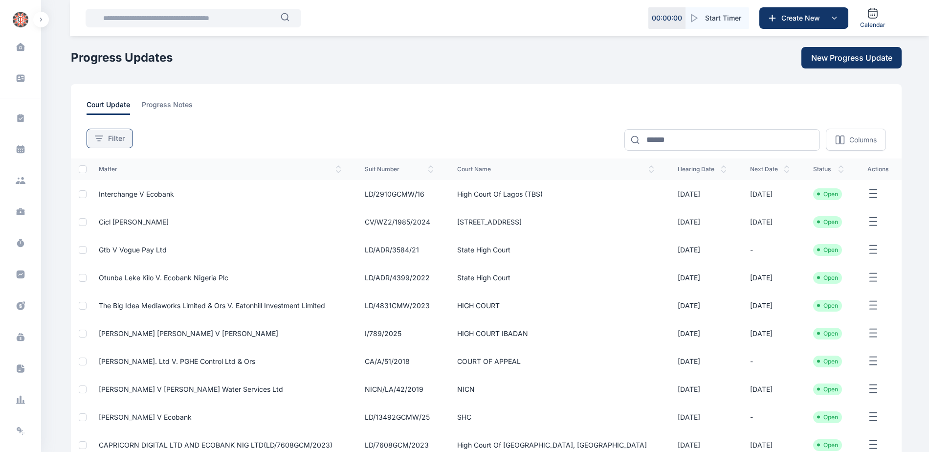
click at [114, 142] on span "Filter" at bounding box center [116, 138] width 17 height 10
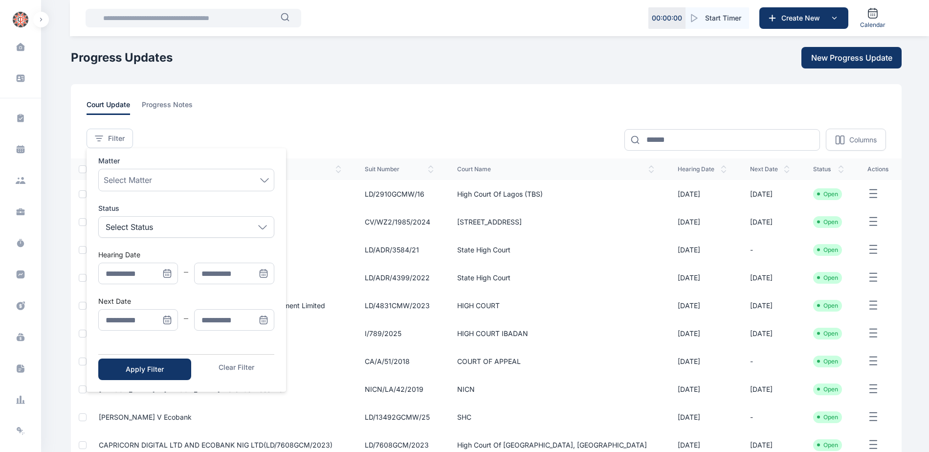
click at [166, 319] on icon "Menu" at bounding box center [167, 319] width 7 height 0
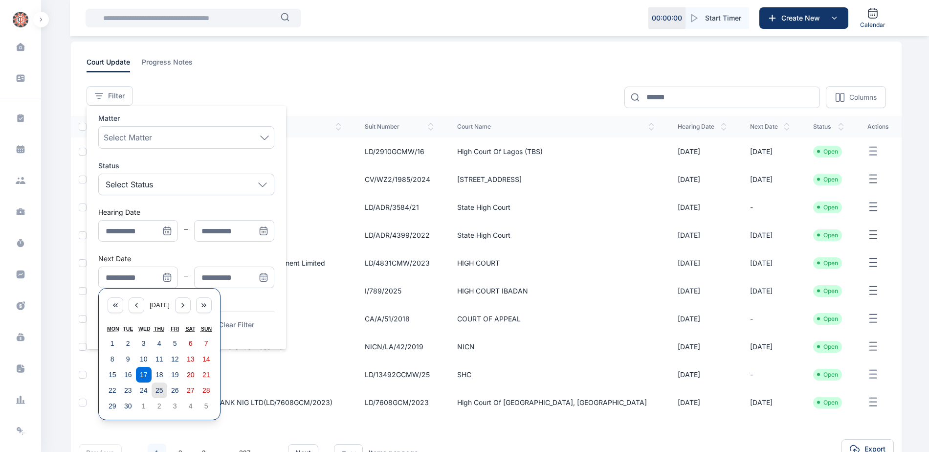
scroll to position [114, 0]
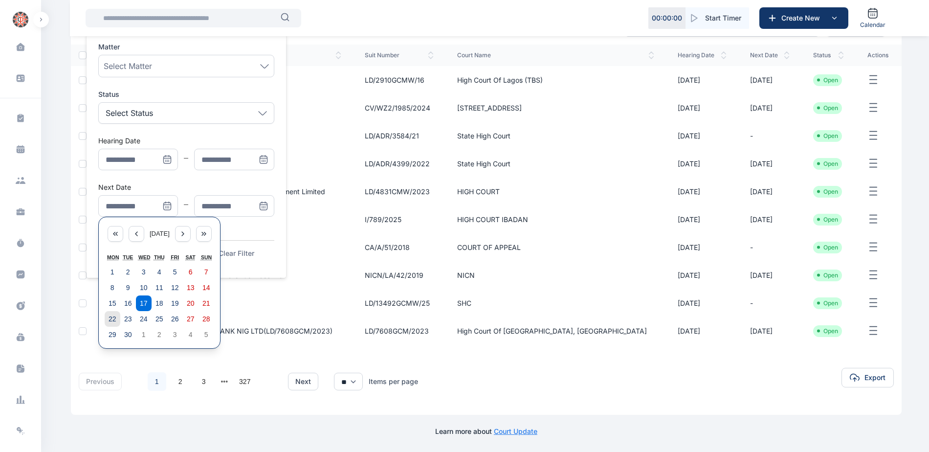
click at [109, 318] on abbr "22" at bounding box center [113, 319] width 8 height 8
type input "**********"
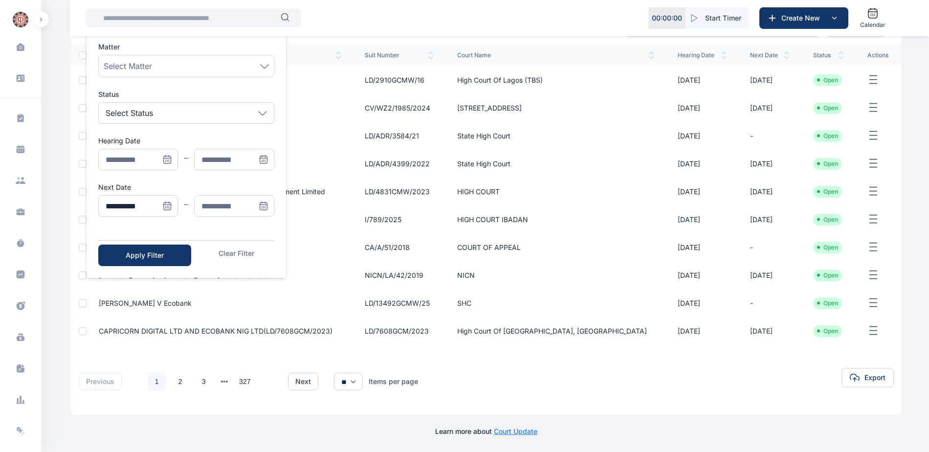
click at [267, 203] on icon "Menu" at bounding box center [264, 206] width 10 height 10
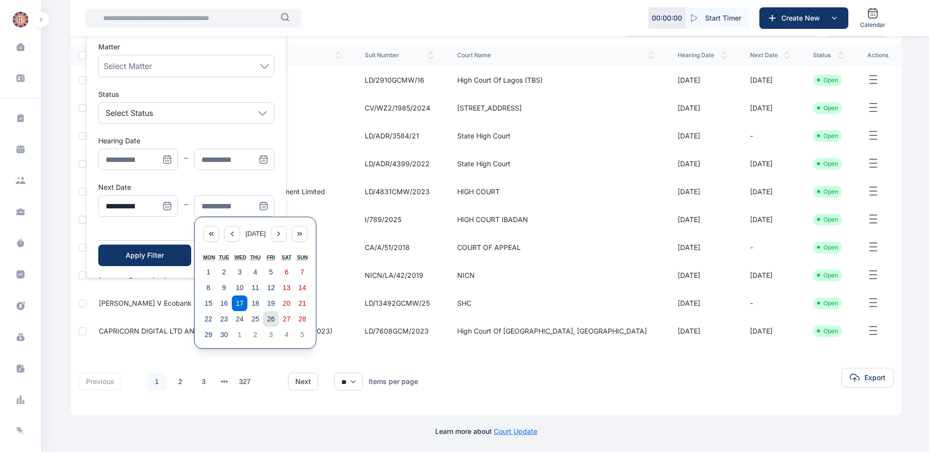
click at [269, 312] on button "26" at bounding box center [271, 319] width 16 height 16
type input "**********"
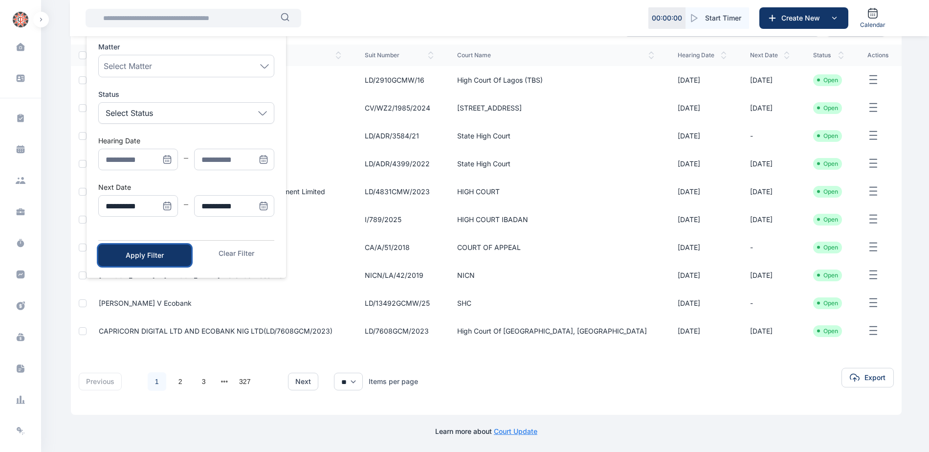
click at [156, 253] on div "Apply Filter" at bounding box center [145, 255] width 62 height 10
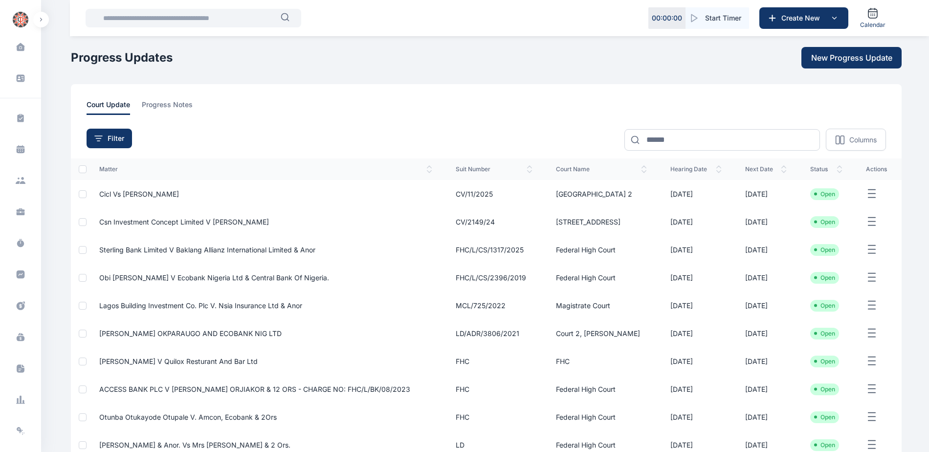
scroll to position [129, 0]
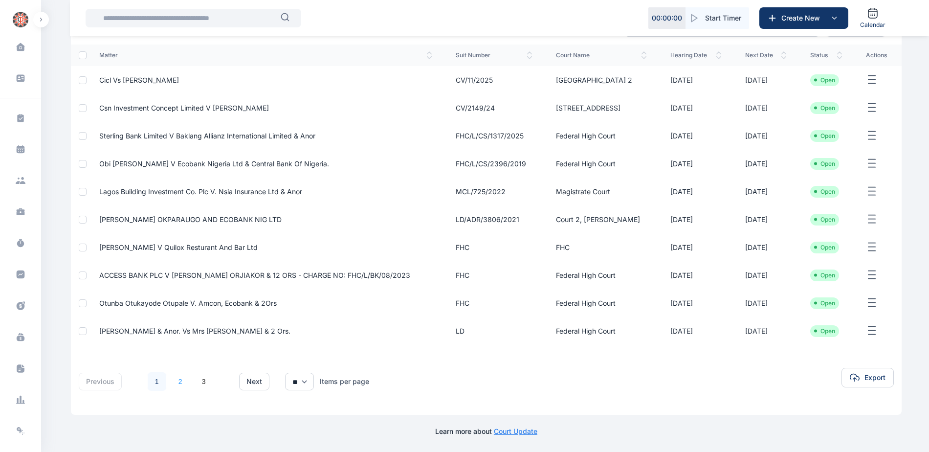
click at [177, 381] on link "2" at bounding box center [180, 381] width 19 height 19
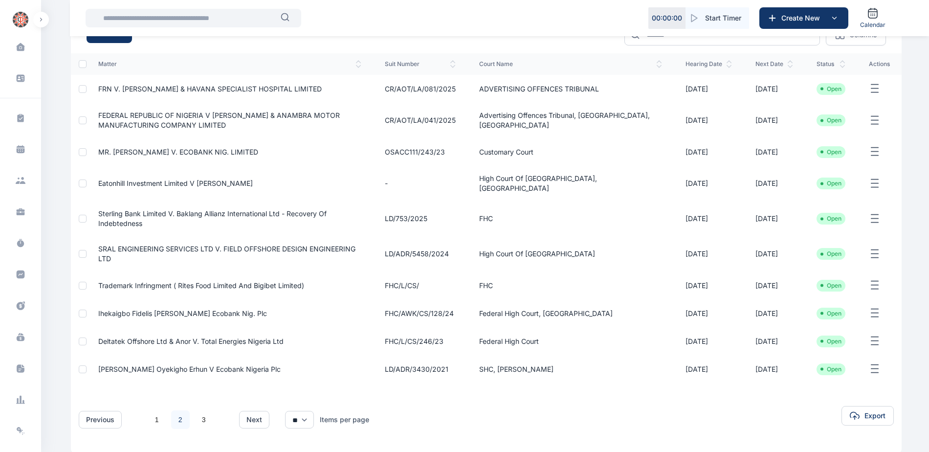
scroll to position [121, 0]
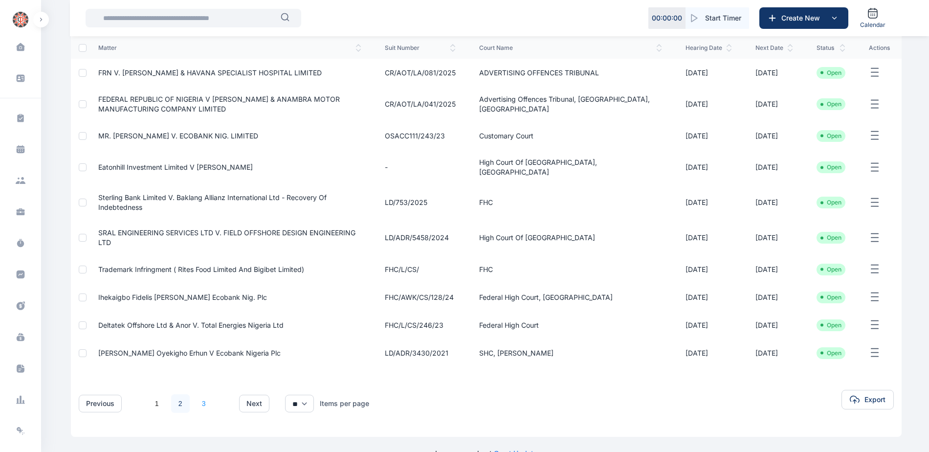
click at [201, 394] on link "3" at bounding box center [204, 403] width 19 height 19
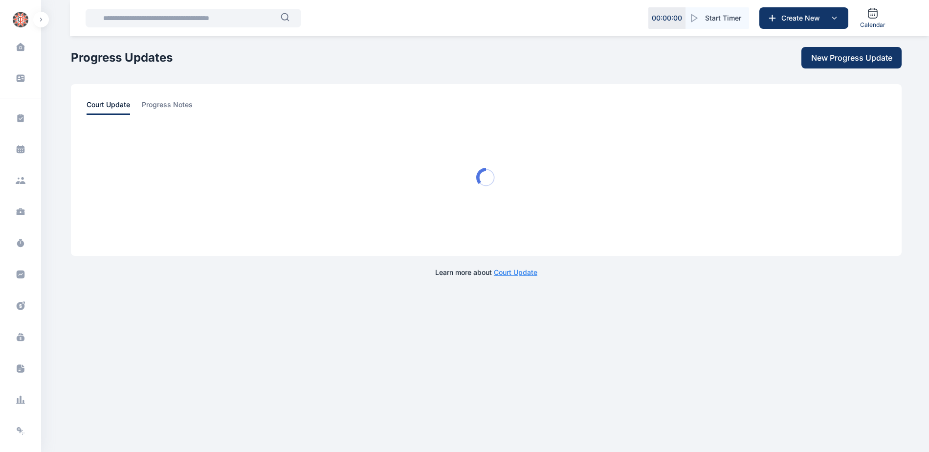
scroll to position [0, 0]
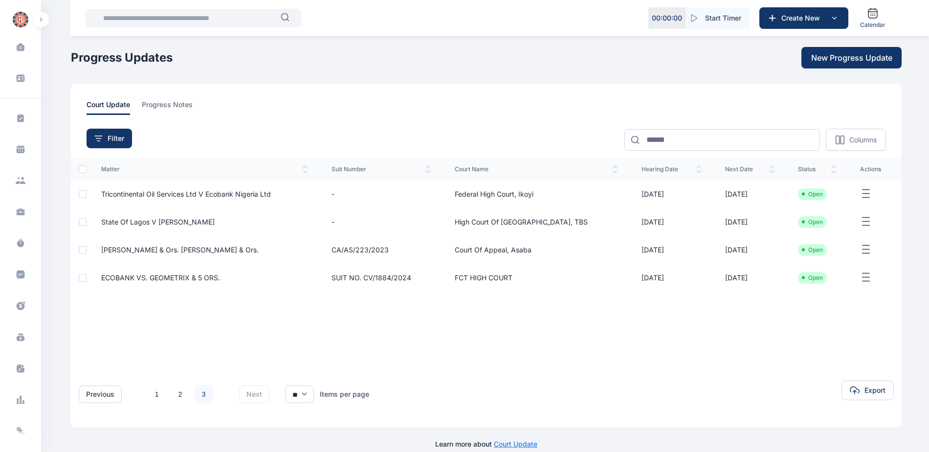
click at [169, 223] on span "State of Lagos v [PERSON_NAME]" at bounding box center [157, 222] width 113 height 8
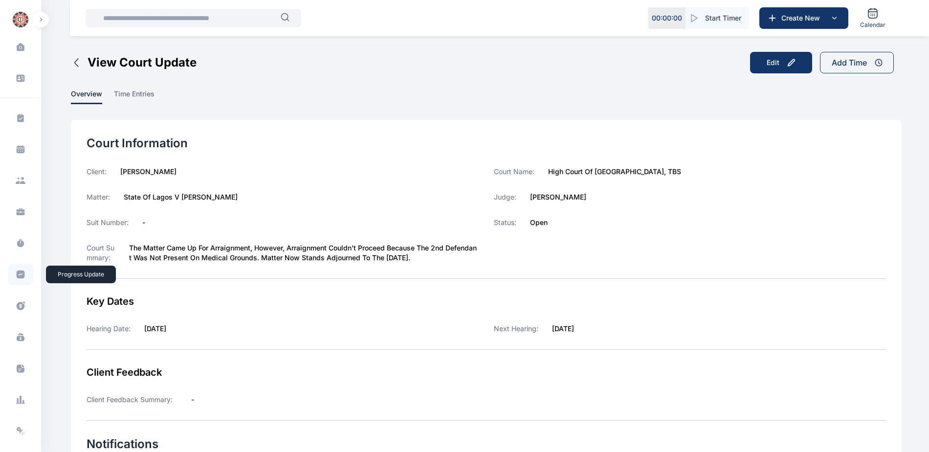
click at [23, 273] on icon at bounding box center [21, 274] width 8 height 8
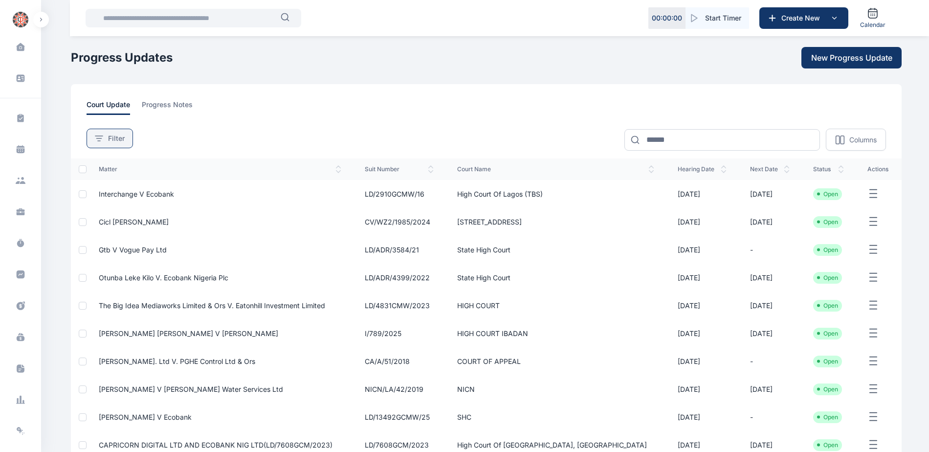
click at [101, 135] on div "Filter" at bounding box center [110, 138] width 30 height 10
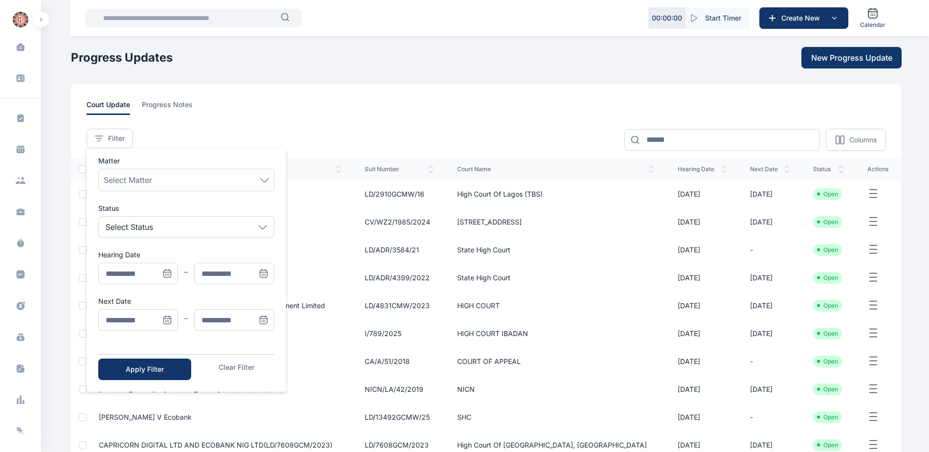
click at [170, 318] on icon "Menu" at bounding box center [167, 320] width 10 height 10
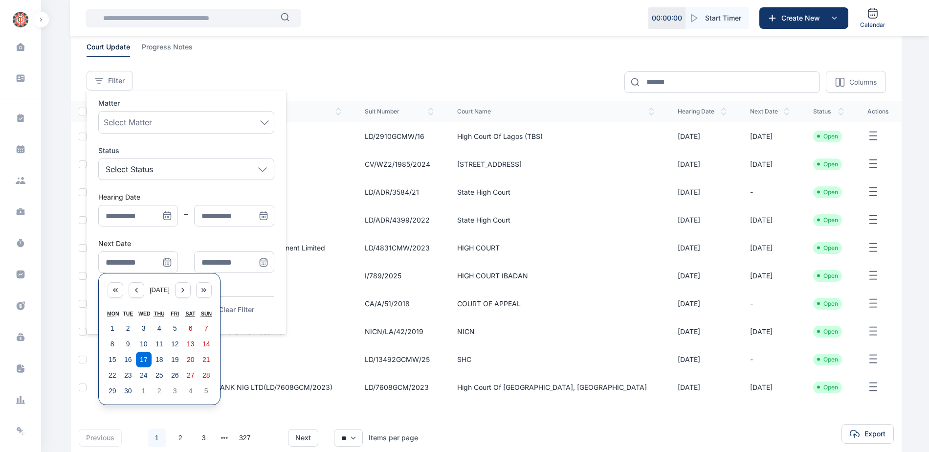
scroll to position [114, 0]
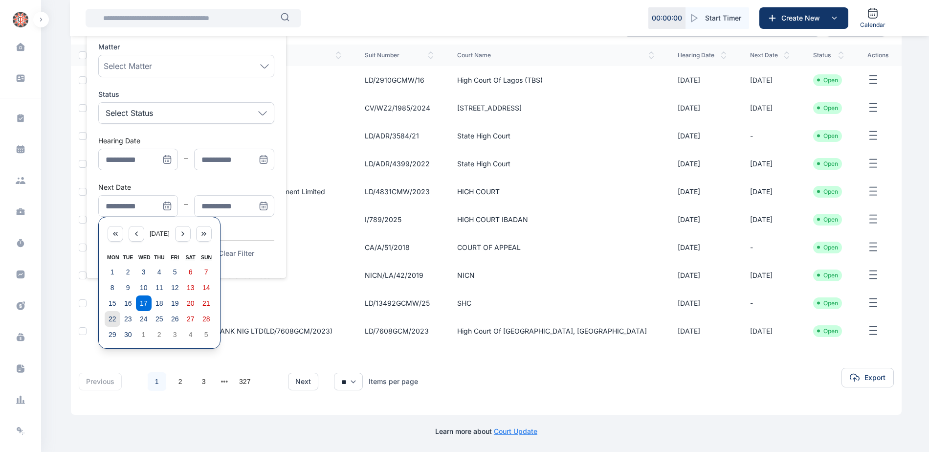
click at [111, 321] on abbr "22" at bounding box center [113, 319] width 8 height 8
type input "**********"
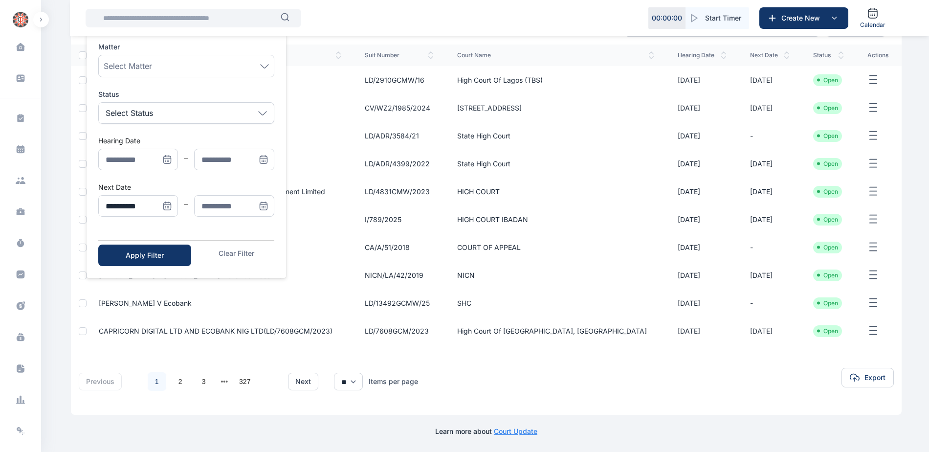
click at [263, 203] on icon "Menu" at bounding box center [264, 206] width 10 height 10
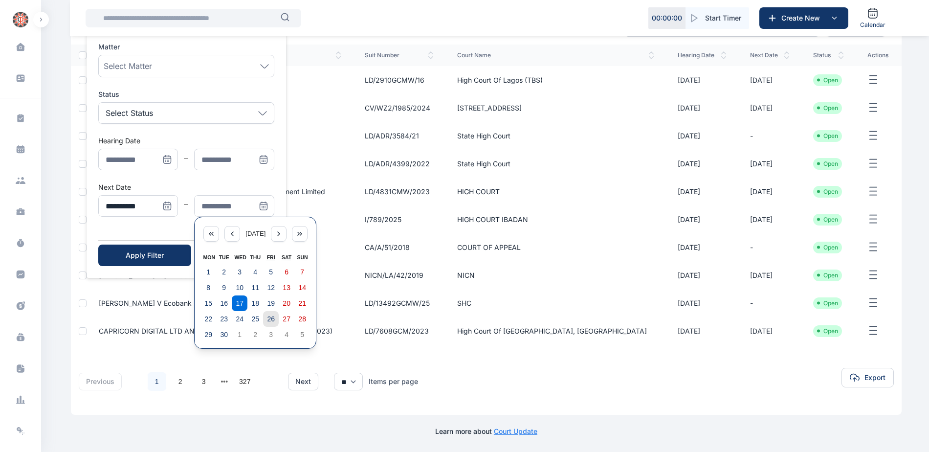
click at [272, 318] on abbr "26" at bounding box center [271, 319] width 8 height 8
type input "**********"
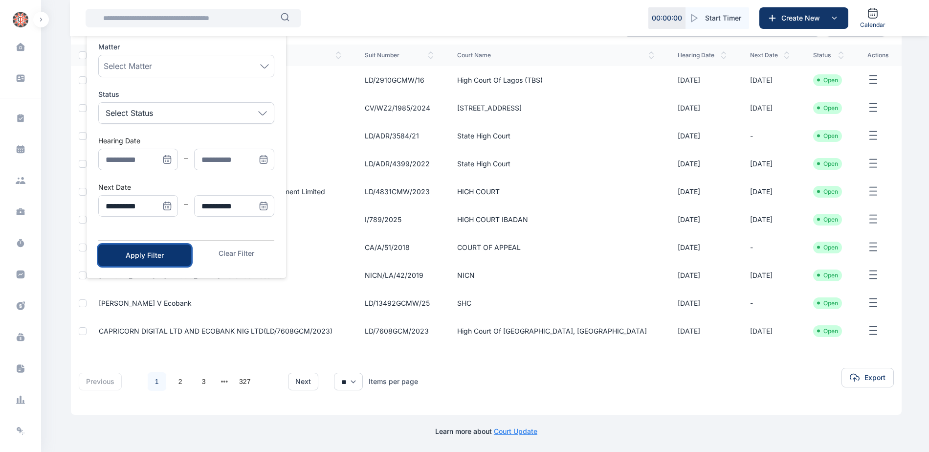
click at [171, 256] on div "Apply Filter" at bounding box center [145, 255] width 62 height 10
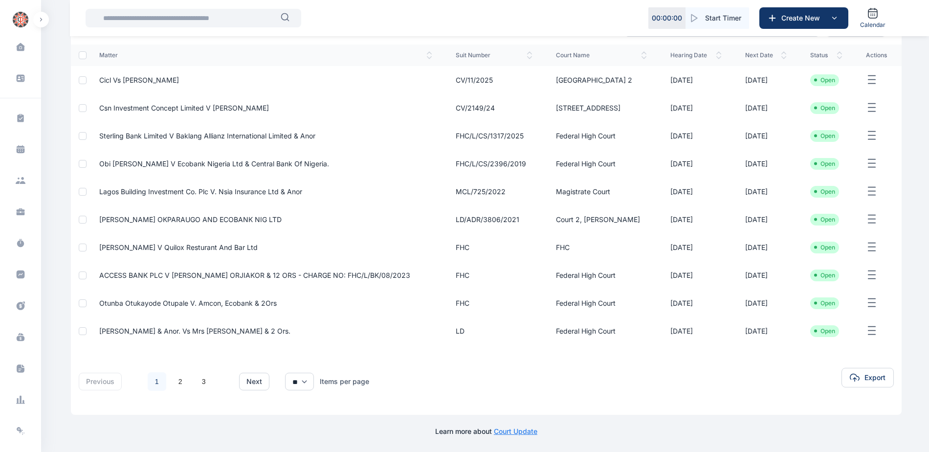
scroll to position [129, 0]
click at [204, 378] on link "3" at bounding box center [204, 381] width 19 height 19
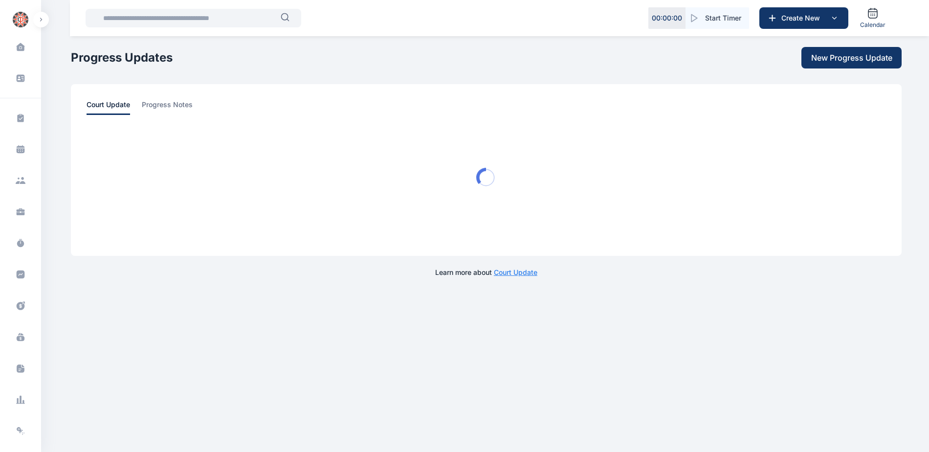
scroll to position [0, 0]
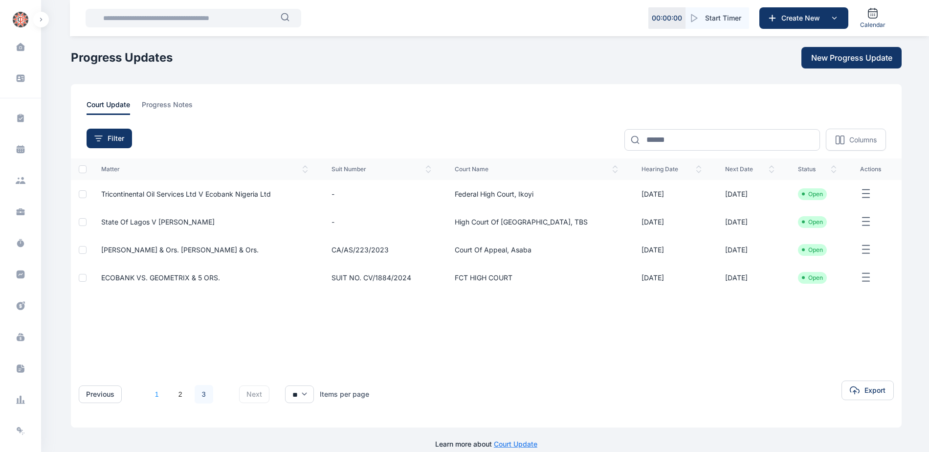
click at [156, 395] on link "1" at bounding box center [157, 394] width 19 height 19
